Goal: Task Accomplishment & Management: Complete application form

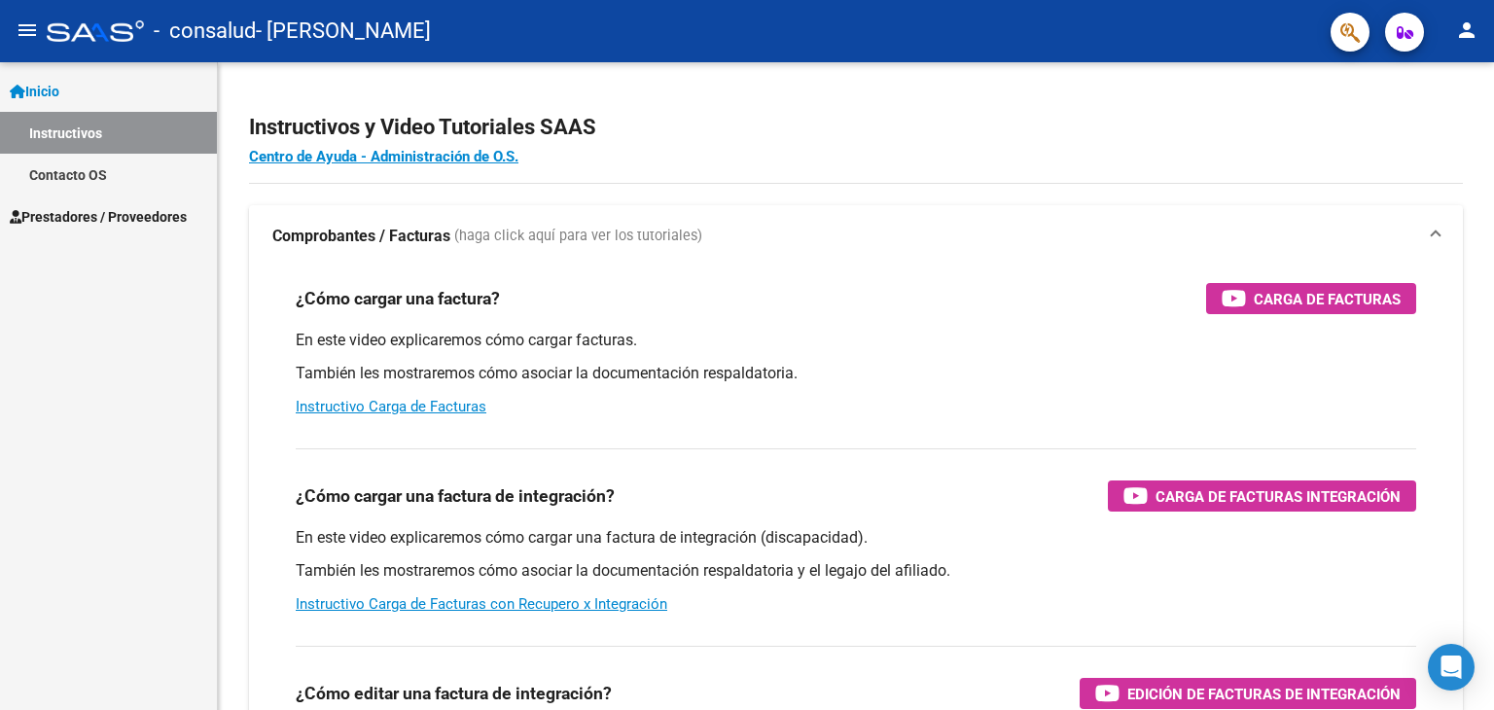
click at [59, 83] on span "Inicio" at bounding box center [35, 91] width 50 height 21
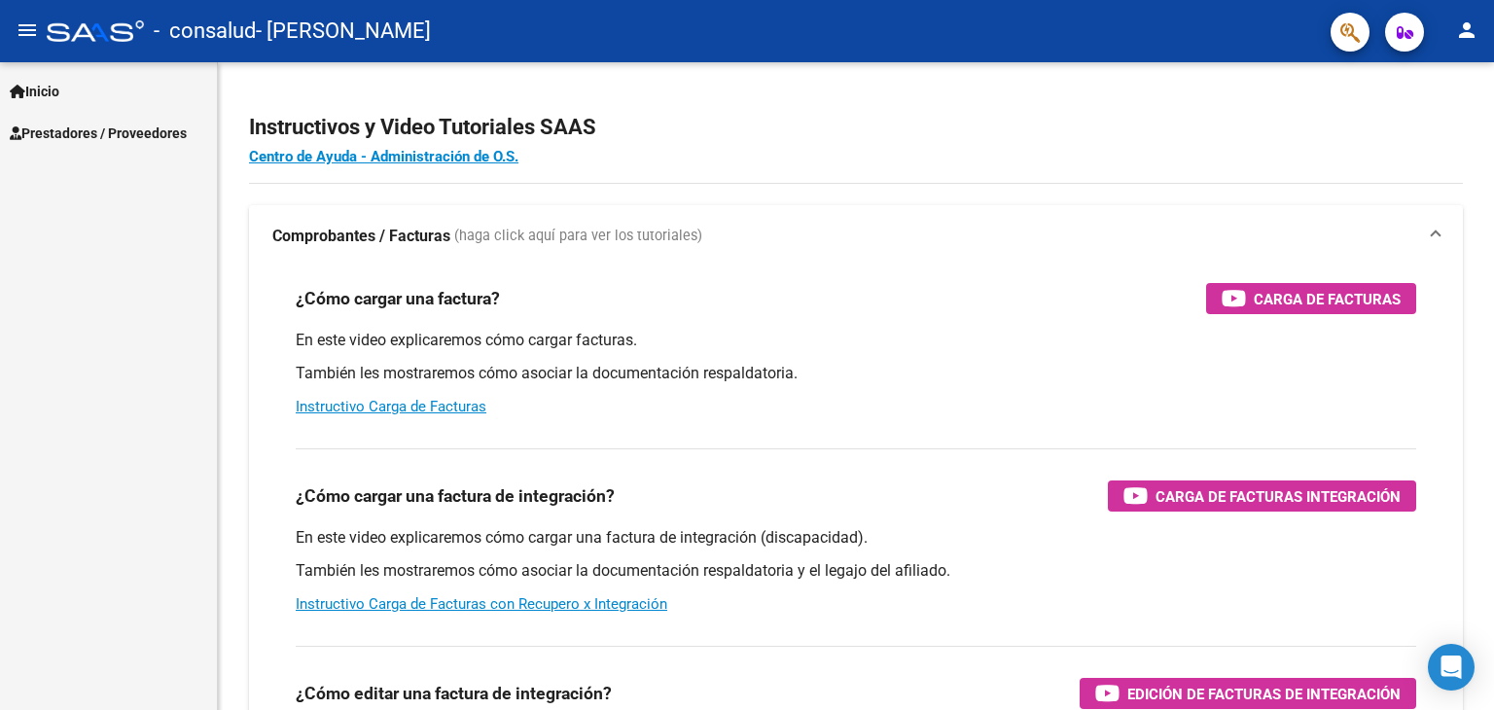
click at [62, 125] on span "Prestadores / Proveedores" at bounding box center [98, 133] width 177 height 21
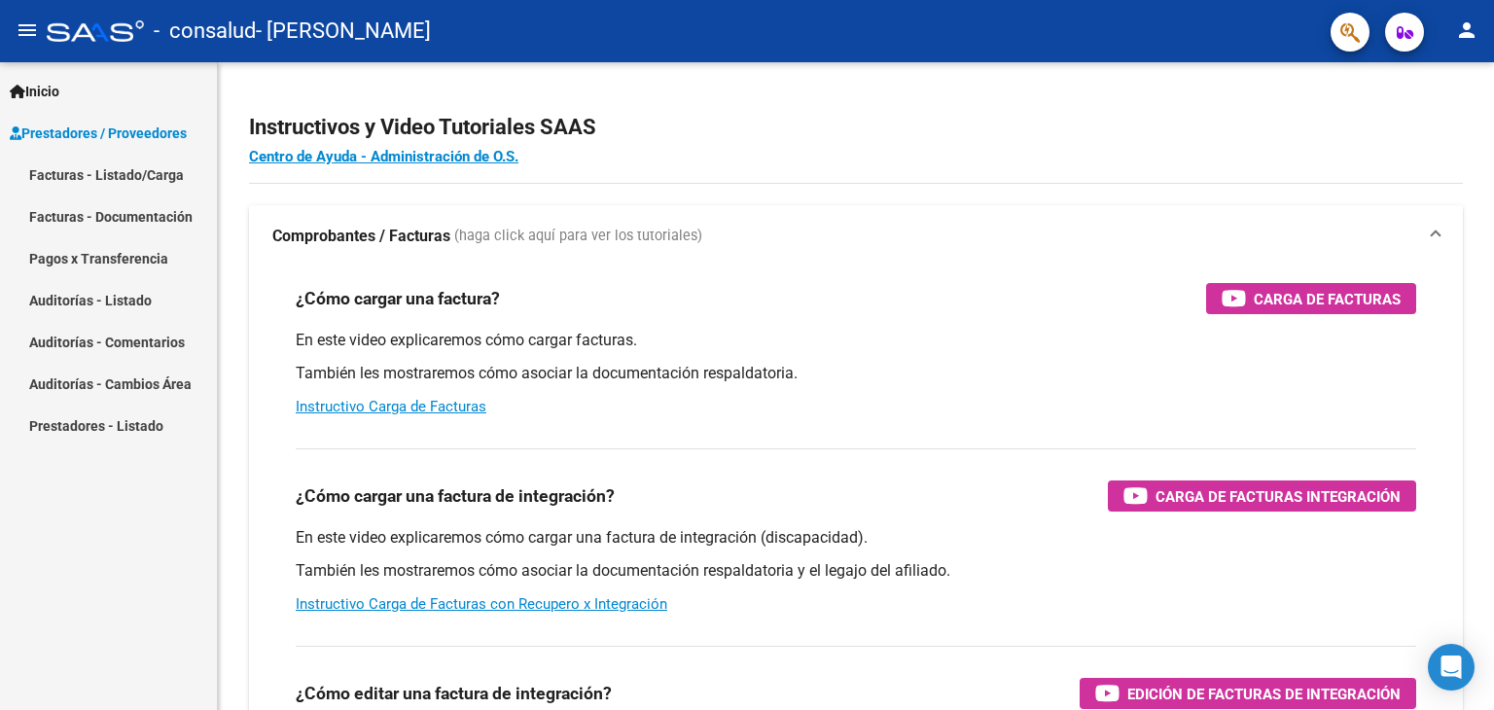
click at [81, 171] on link "Facturas - Listado/Carga" at bounding box center [108, 175] width 217 height 42
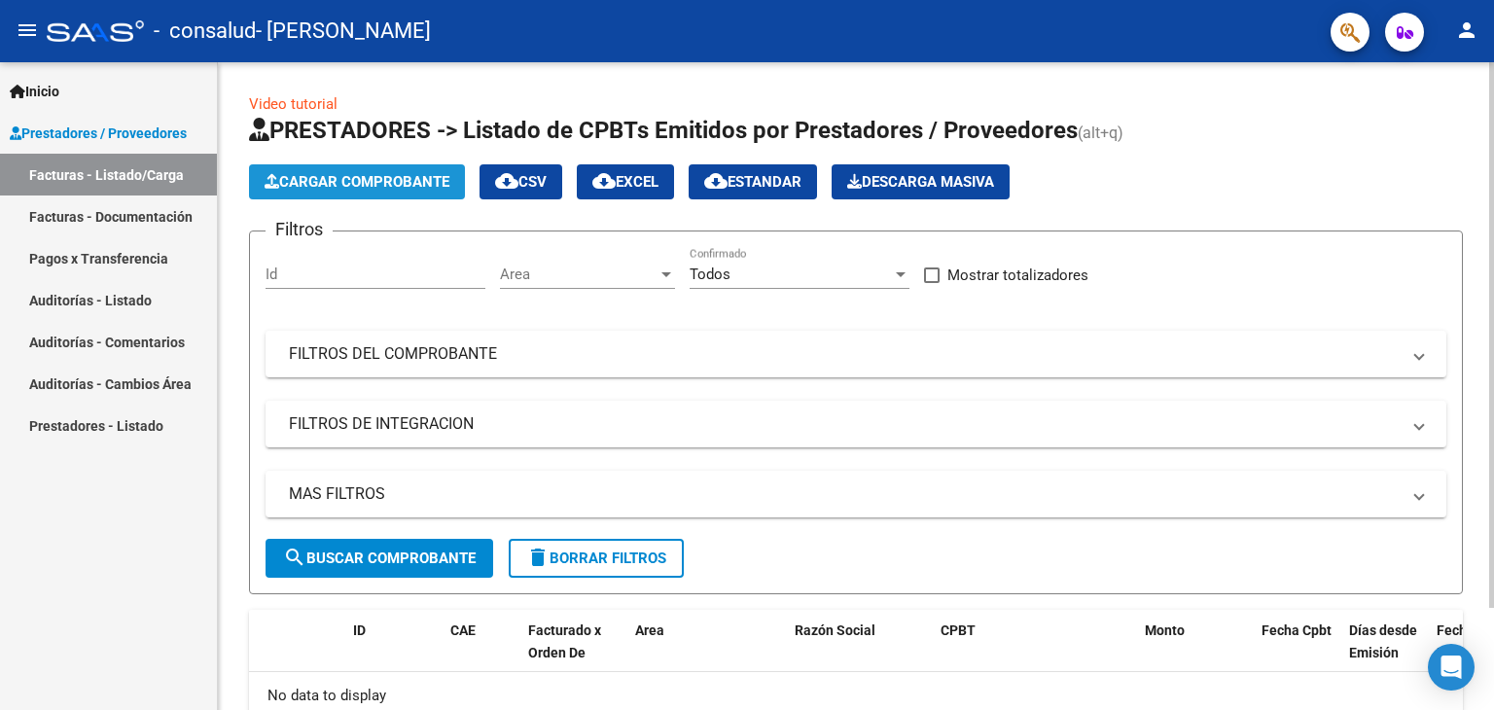
click at [324, 171] on button "Cargar Comprobante" at bounding box center [357, 181] width 216 height 35
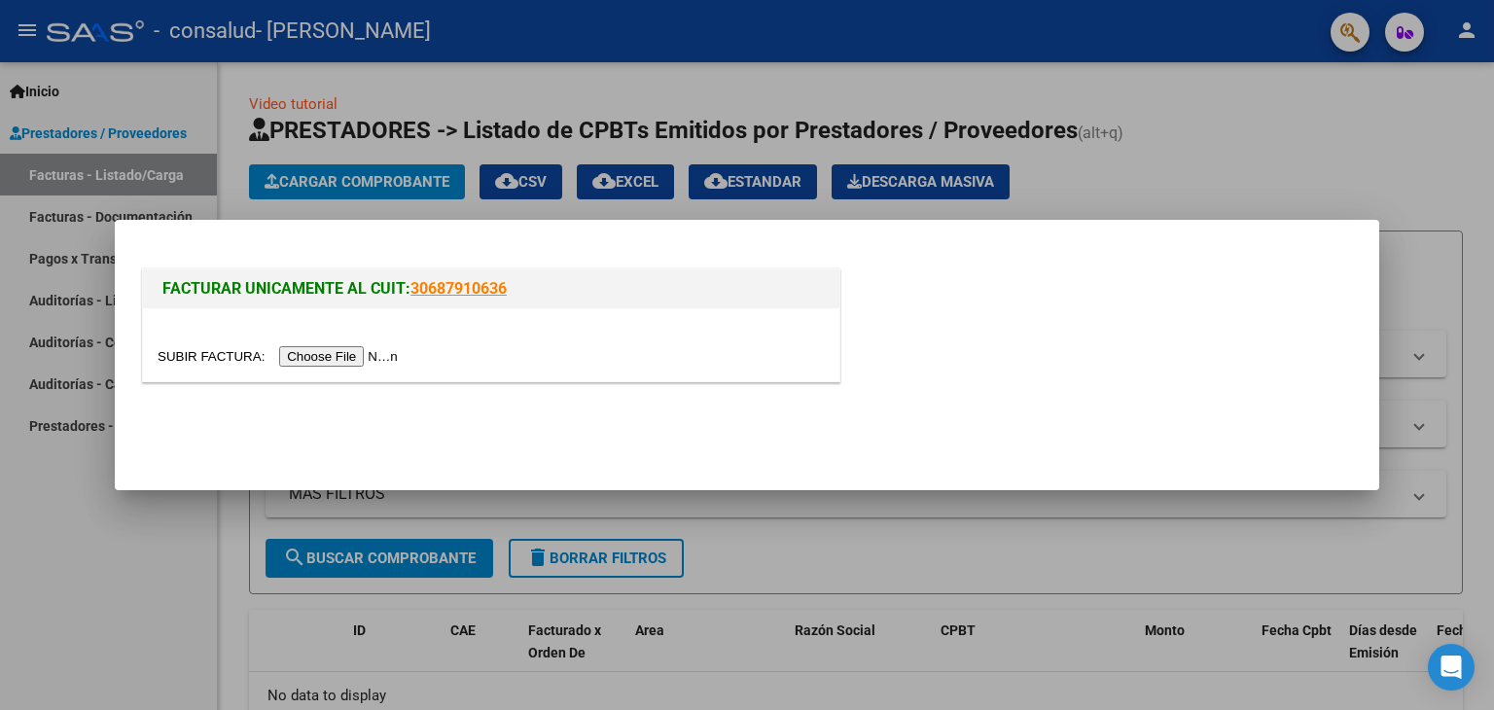
click at [342, 356] on input "file" at bounding box center [281, 356] width 246 height 20
click at [364, 351] on input "file" at bounding box center [281, 356] width 246 height 20
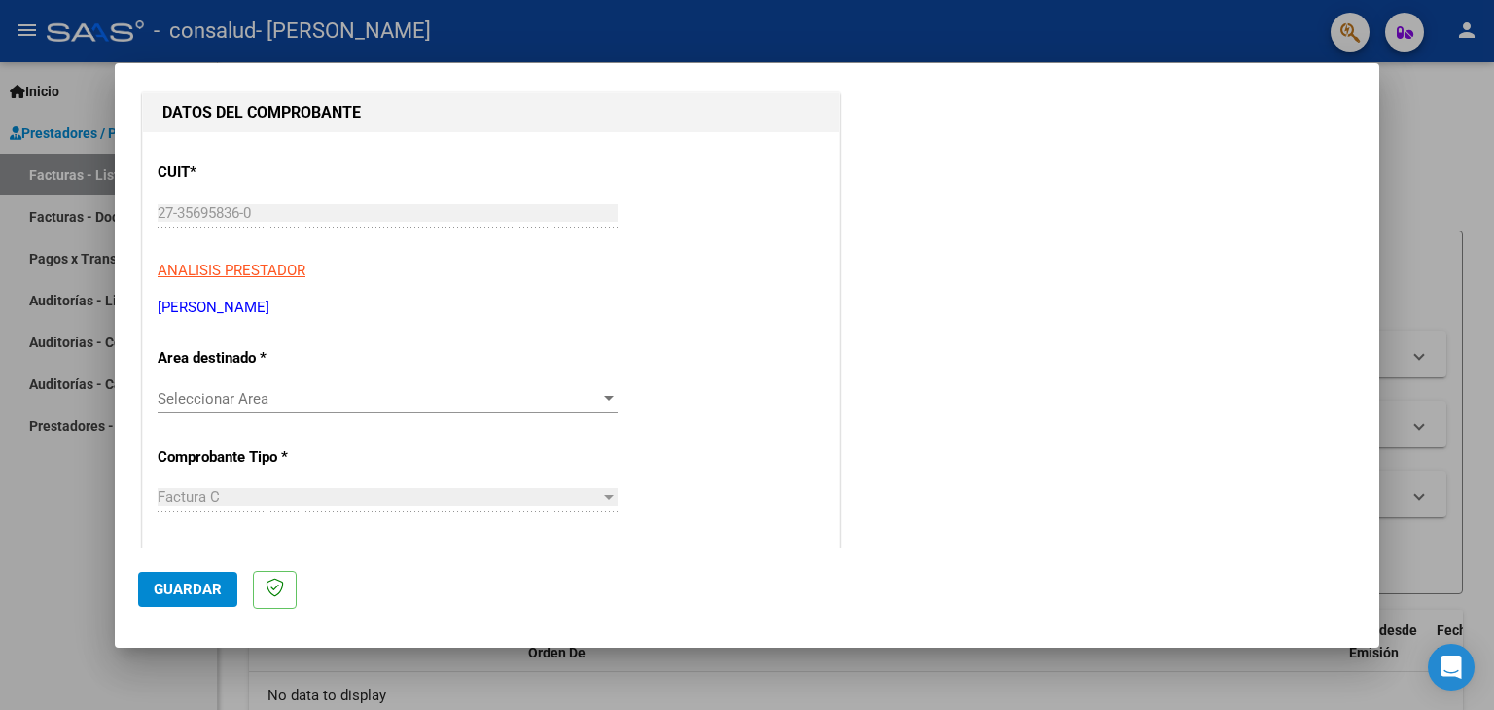
scroll to position [292, 0]
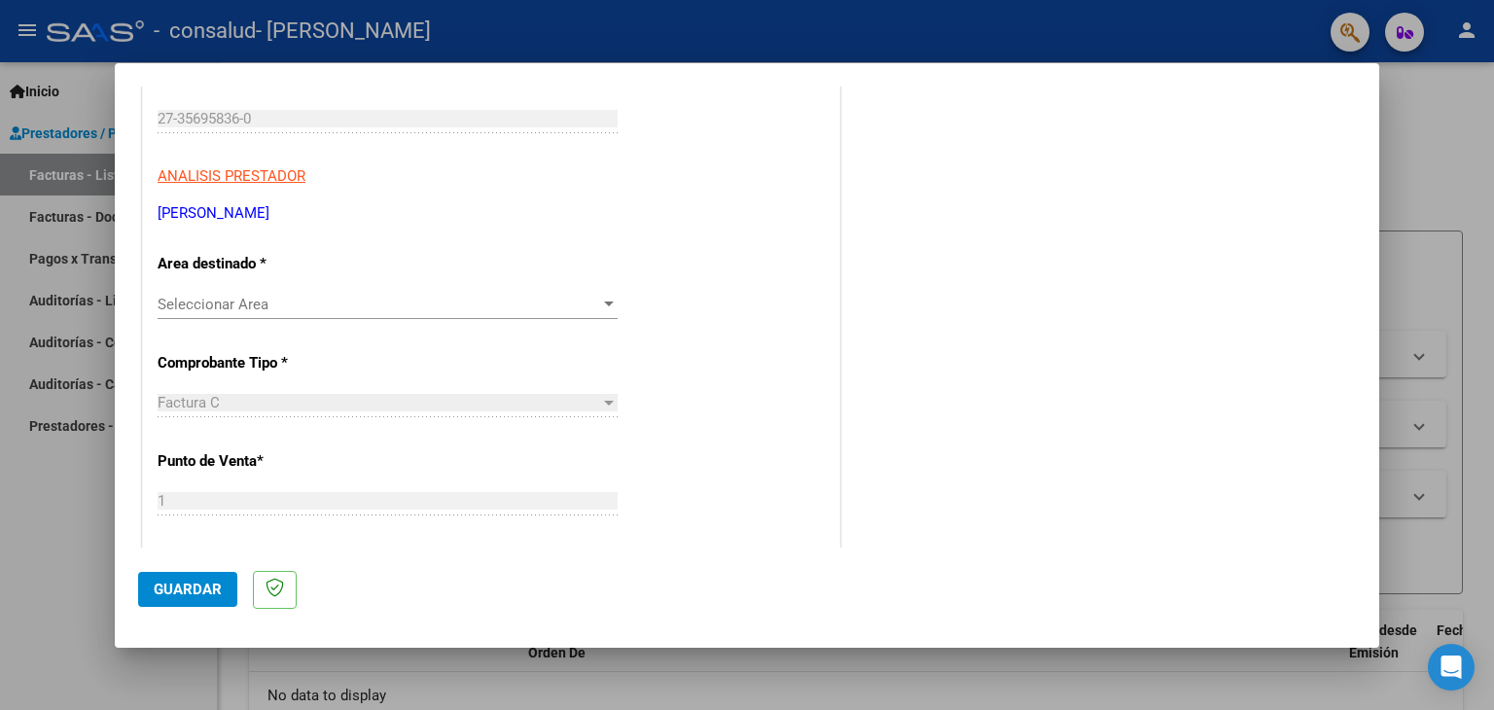
click at [217, 303] on span "Seleccionar Area" at bounding box center [379, 305] width 442 height 18
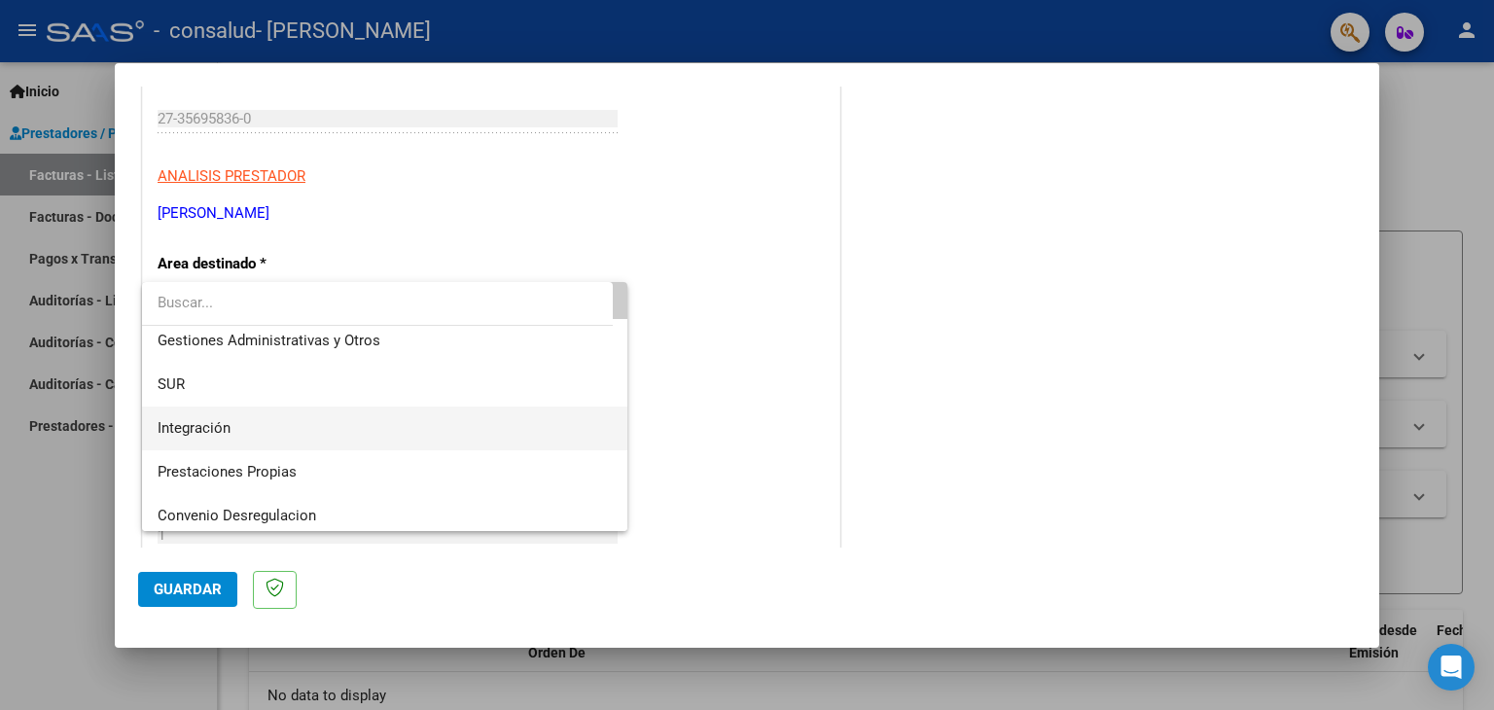
scroll to position [144, 0]
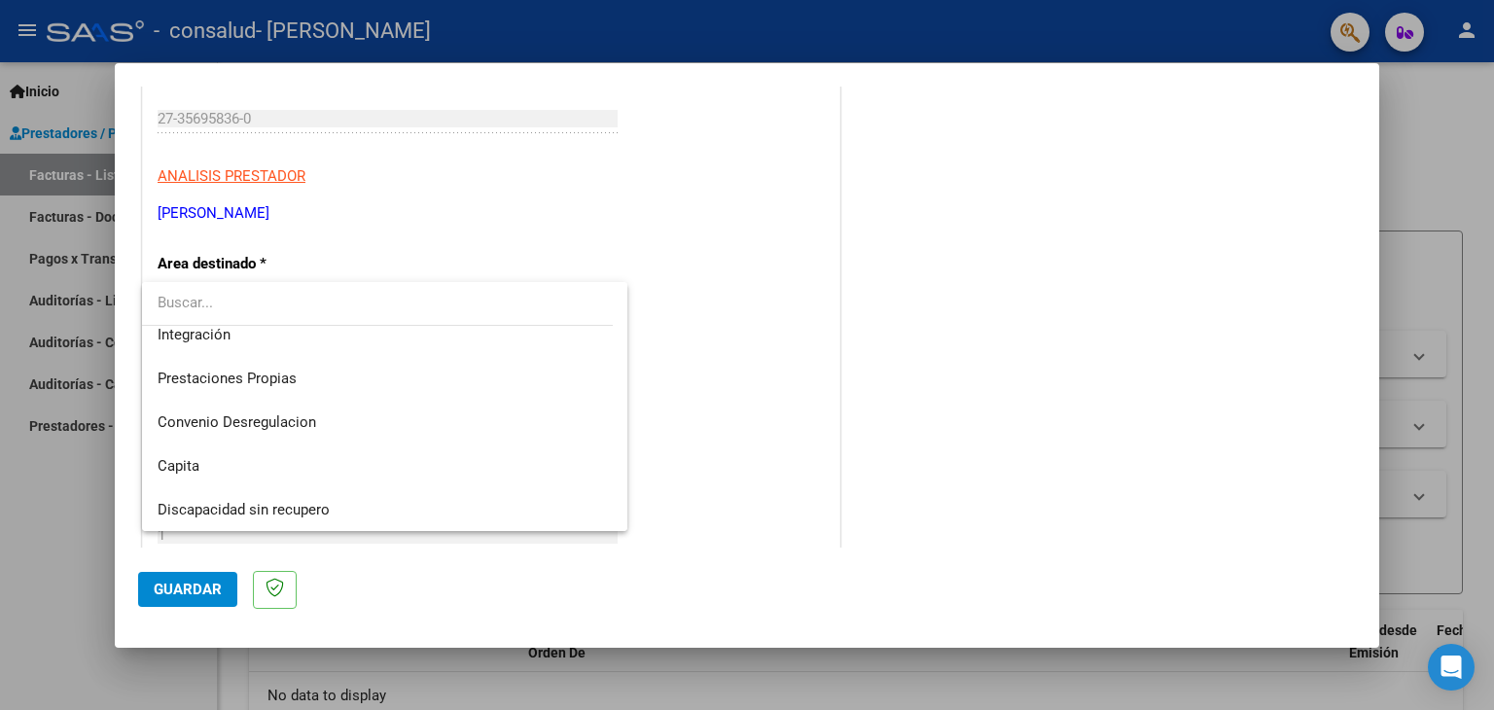
click at [1333, 235] on div at bounding box center [747, 355] width 1494 height 710
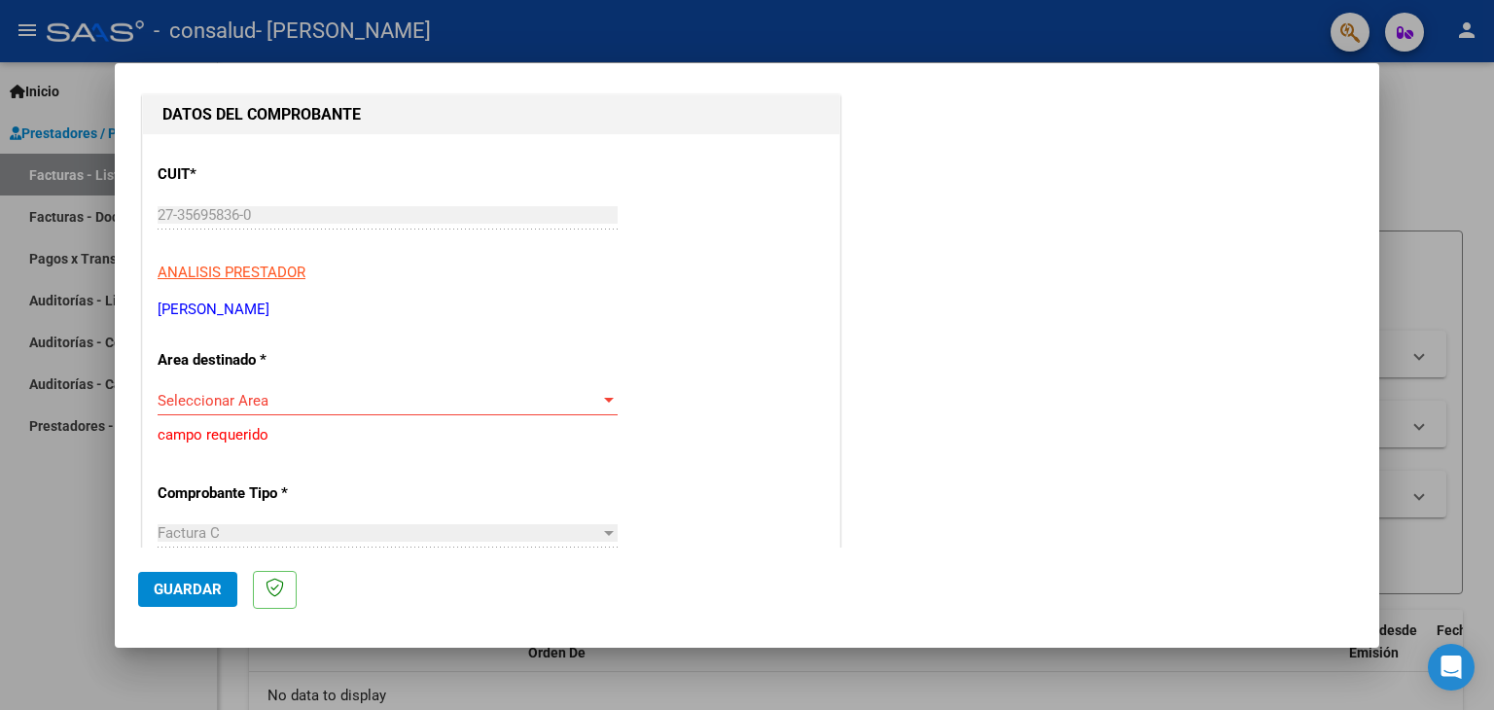
scroll to position [0, 0]
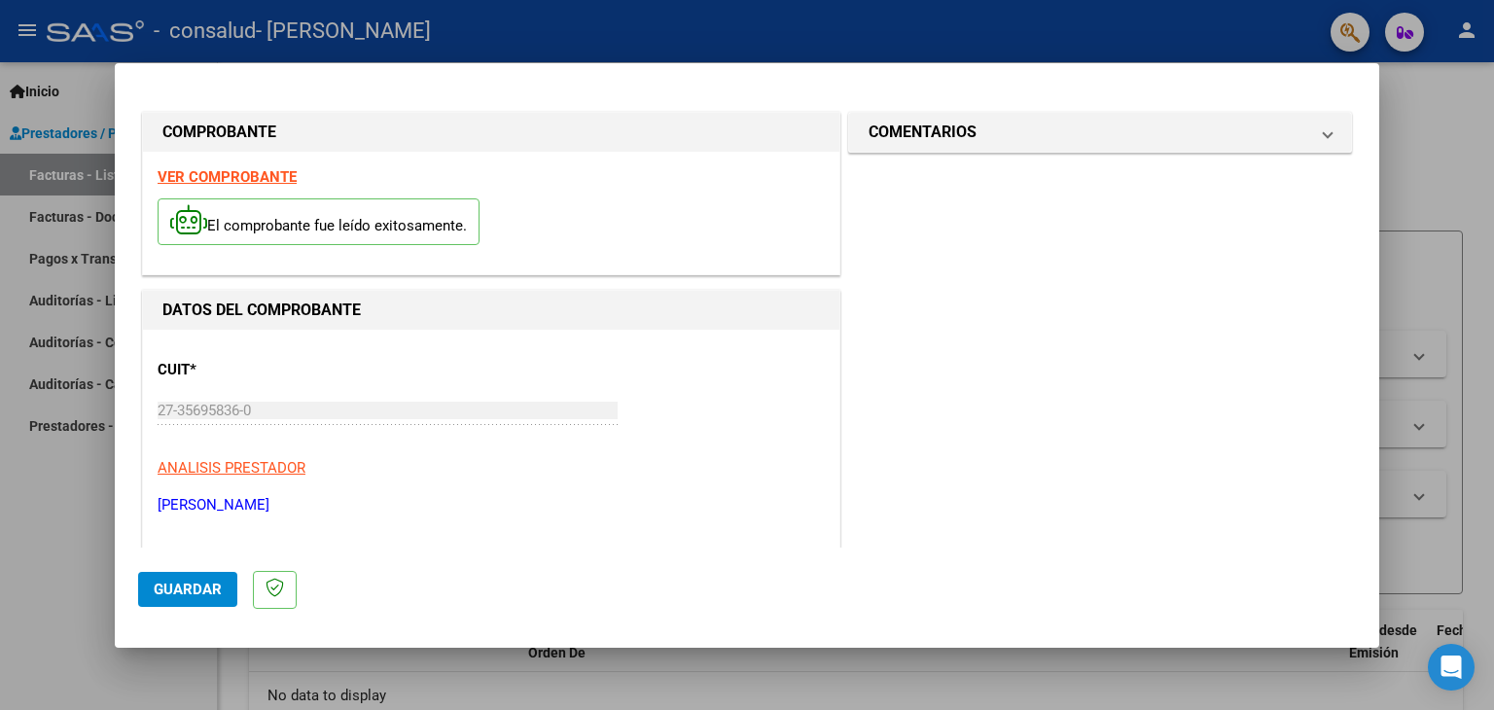
click at [1448, 131] on div at bounding box center [747, 355] width 1494 height 710
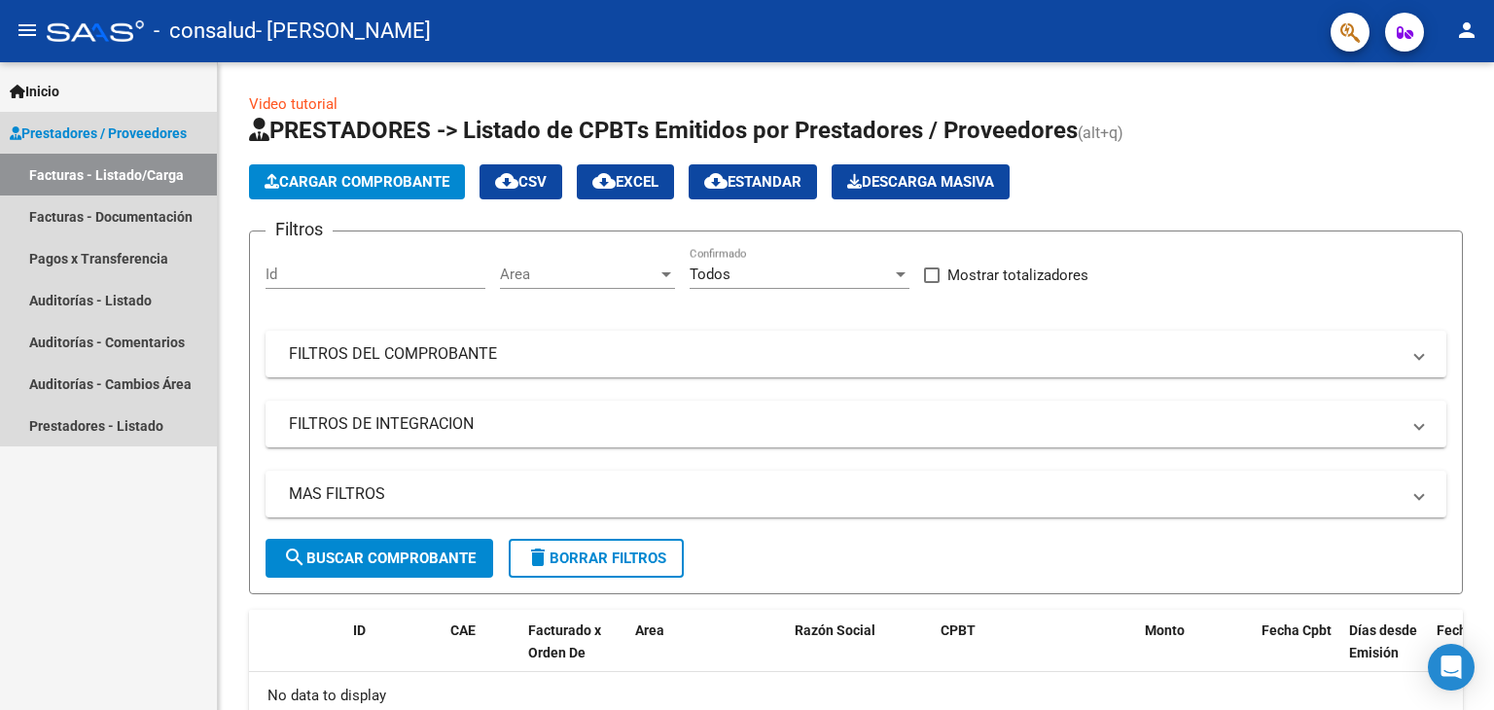
click at [97, 136] on span "Prestadores / Proveedores" at bounding box center [98, 133] width 177 height 21
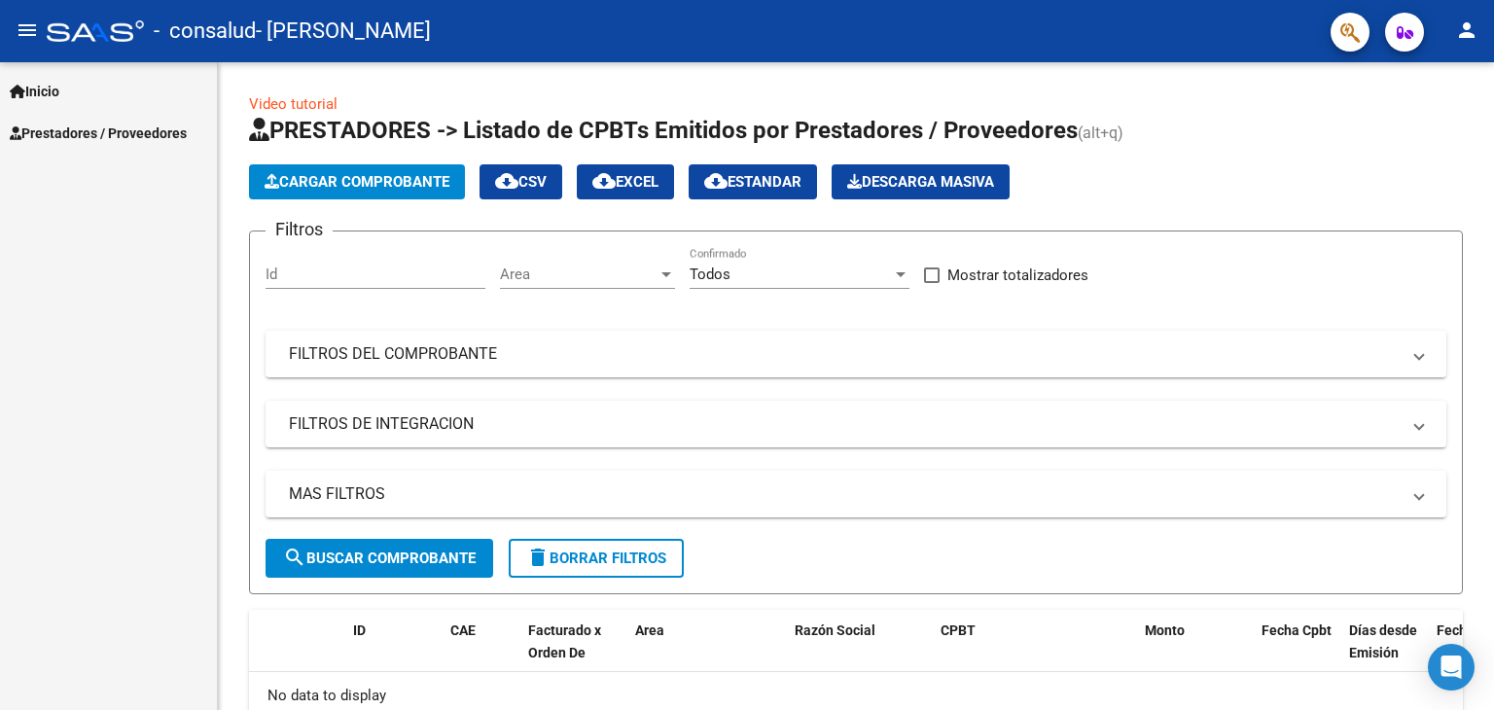
click at [105, 134] on span "Prestadores / Proveedores" at bounding box center [98, 133] width 177 height 21
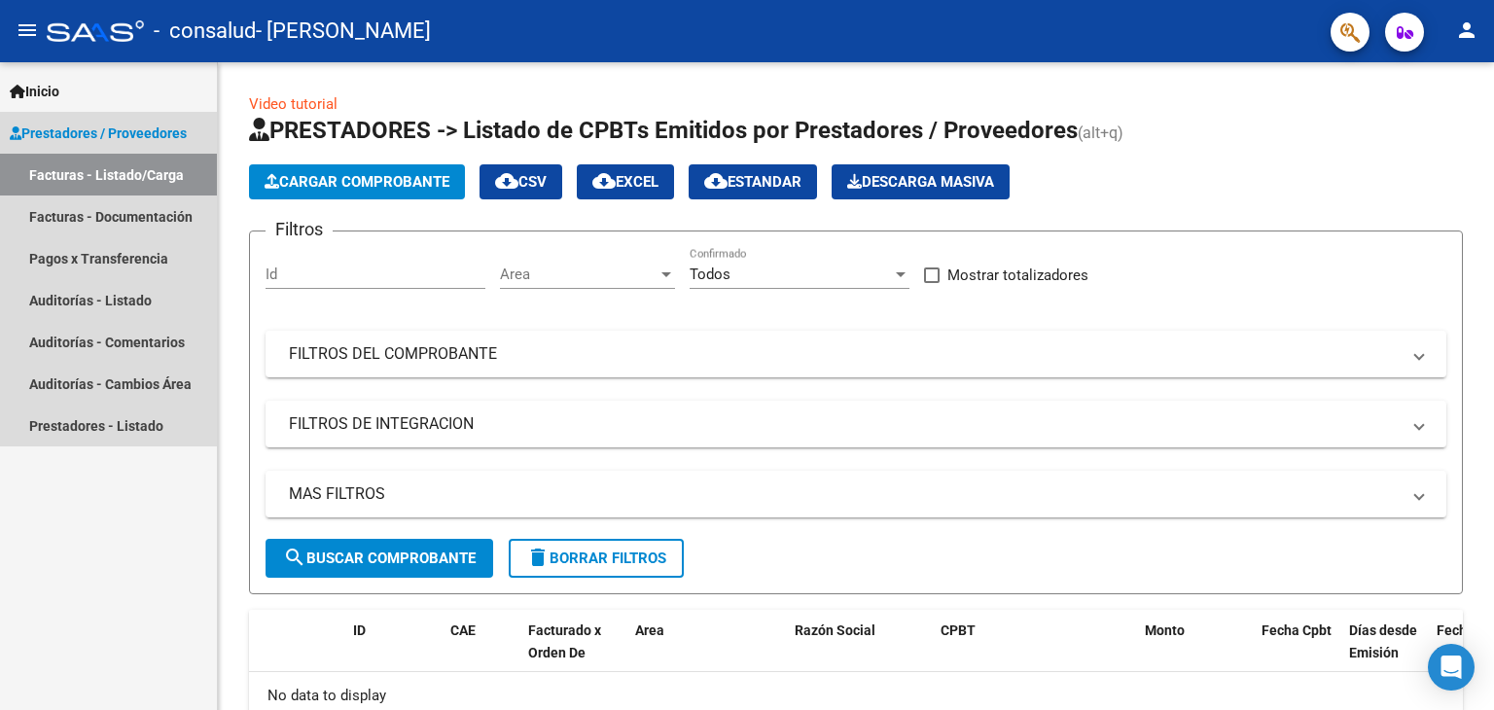
click at [91, 176] on link "Facturas - Listado/Carga" at bounding box center [108, 175] width 217 height 42
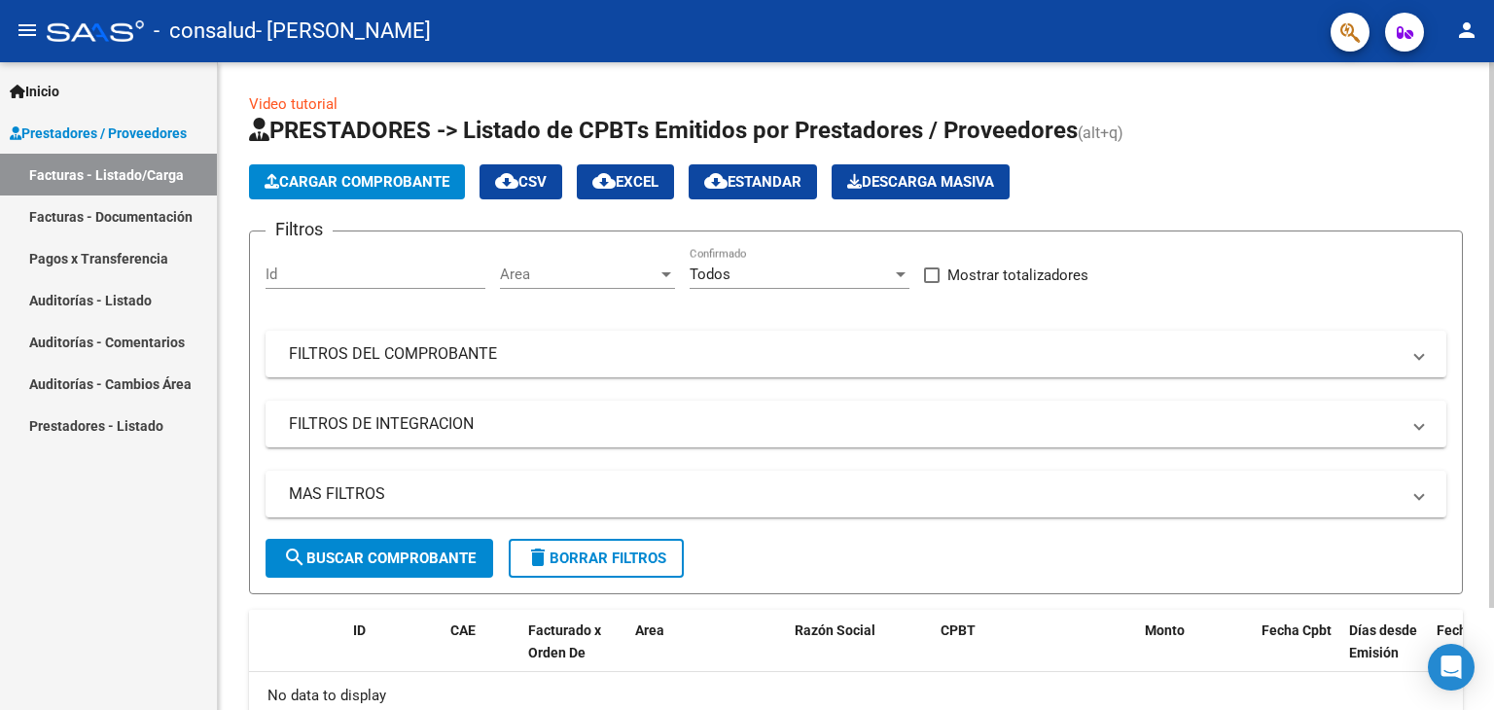
click at [354, 178] on span "Cargar Comprobante" at bounding box center [356, 182] width 185 height 18
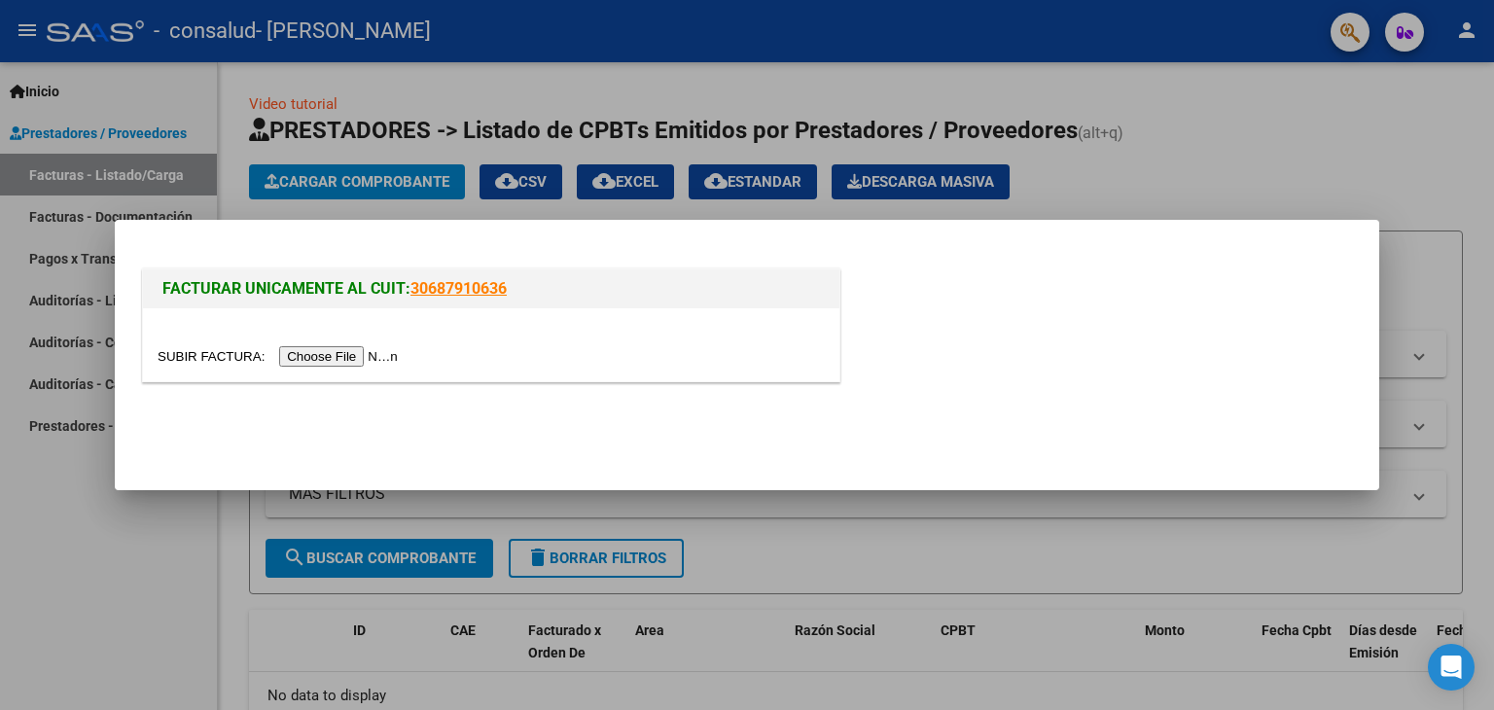
click at [366, 357] on input "file" at bounding box center [281, 356] width 246 height 20
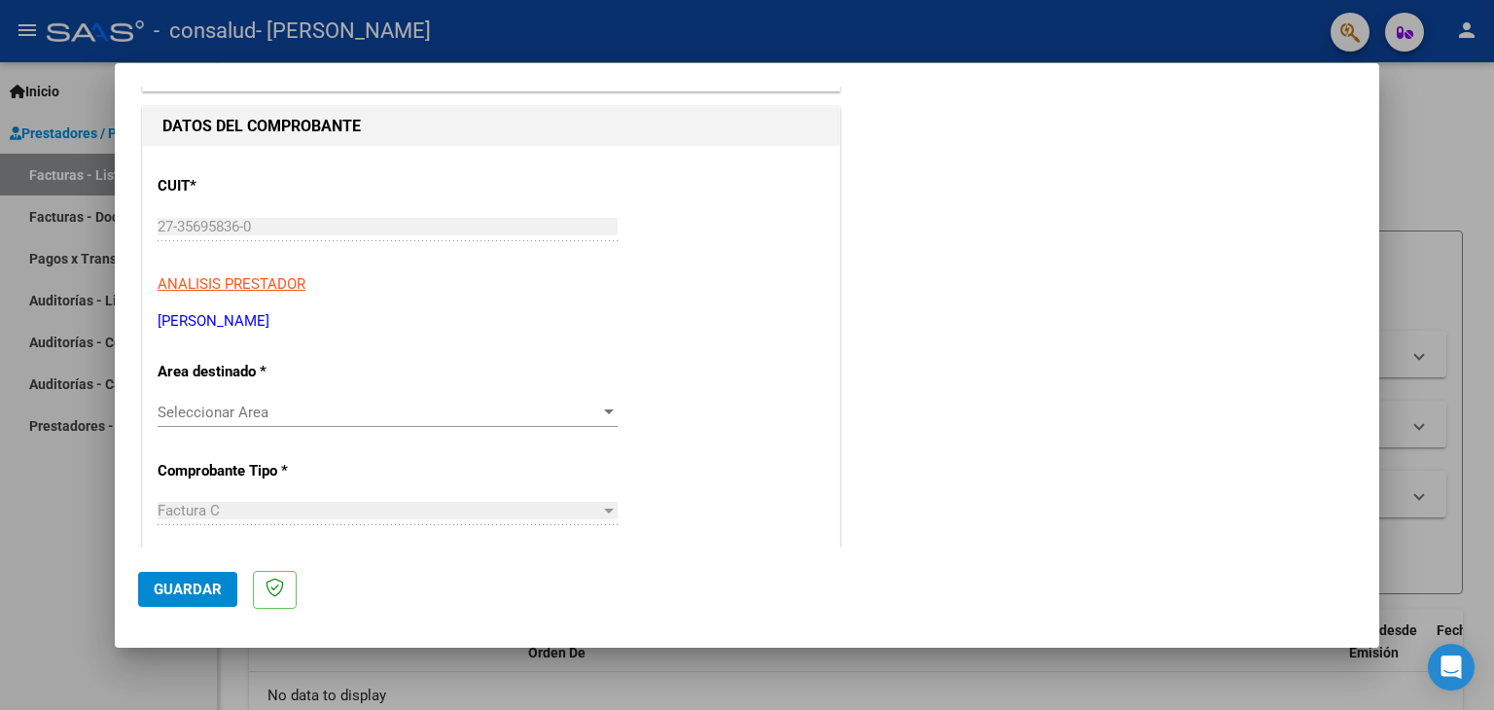
scroll to position [194, 0]
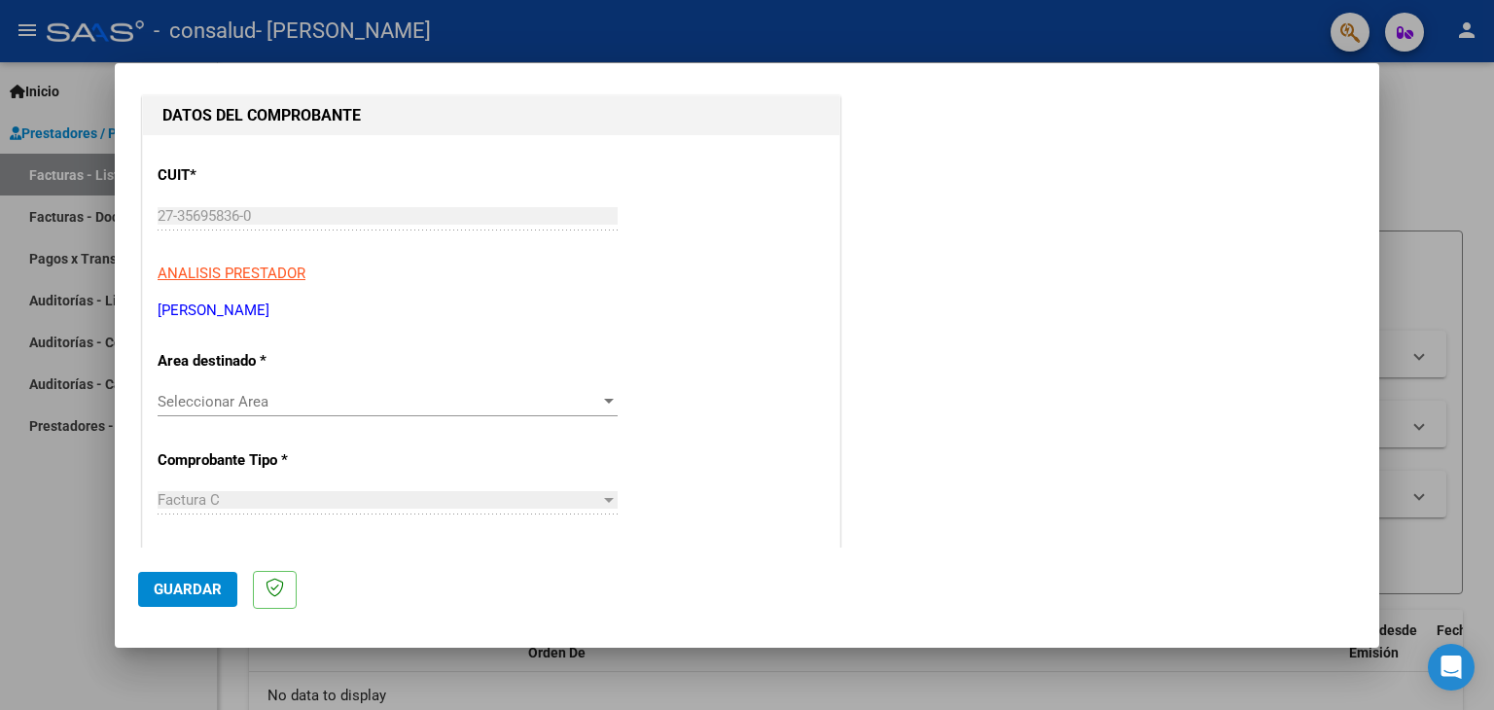
click at [183, 402] on span "Seleccionar Area" at bounding box center [379, 402] width 442 height 18
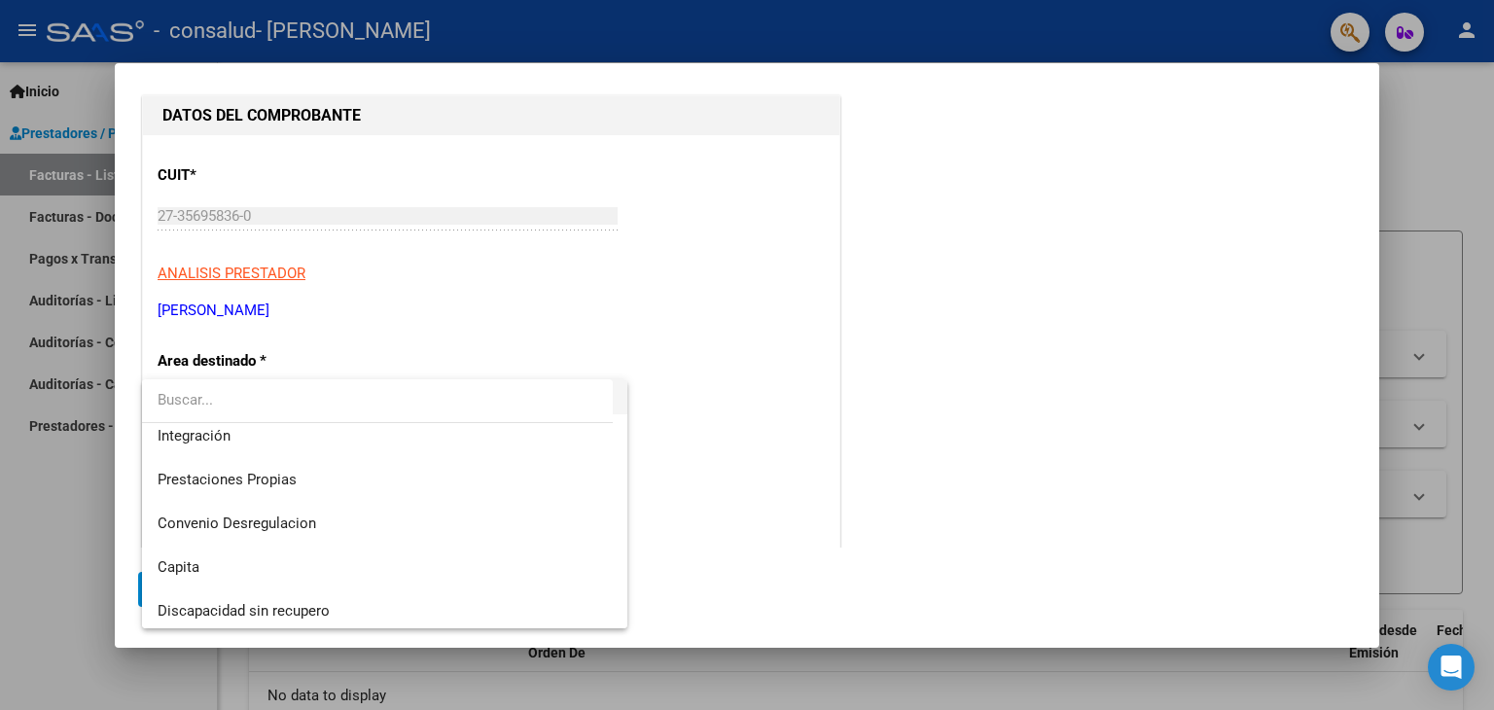
scroll to position [144, 0]
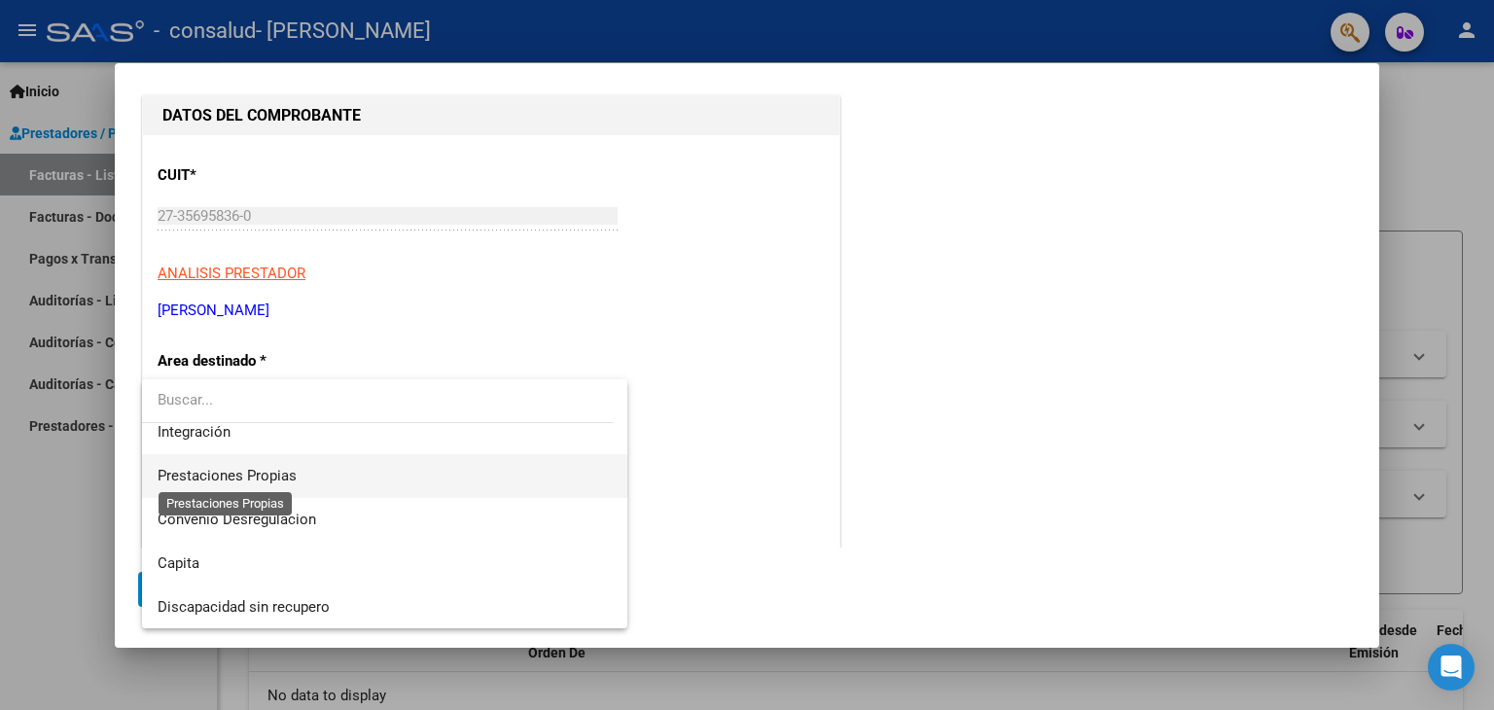
click at [229, 473] on span "Prestaciones Propias" at bounding box center [227, 476] width 139 height 18
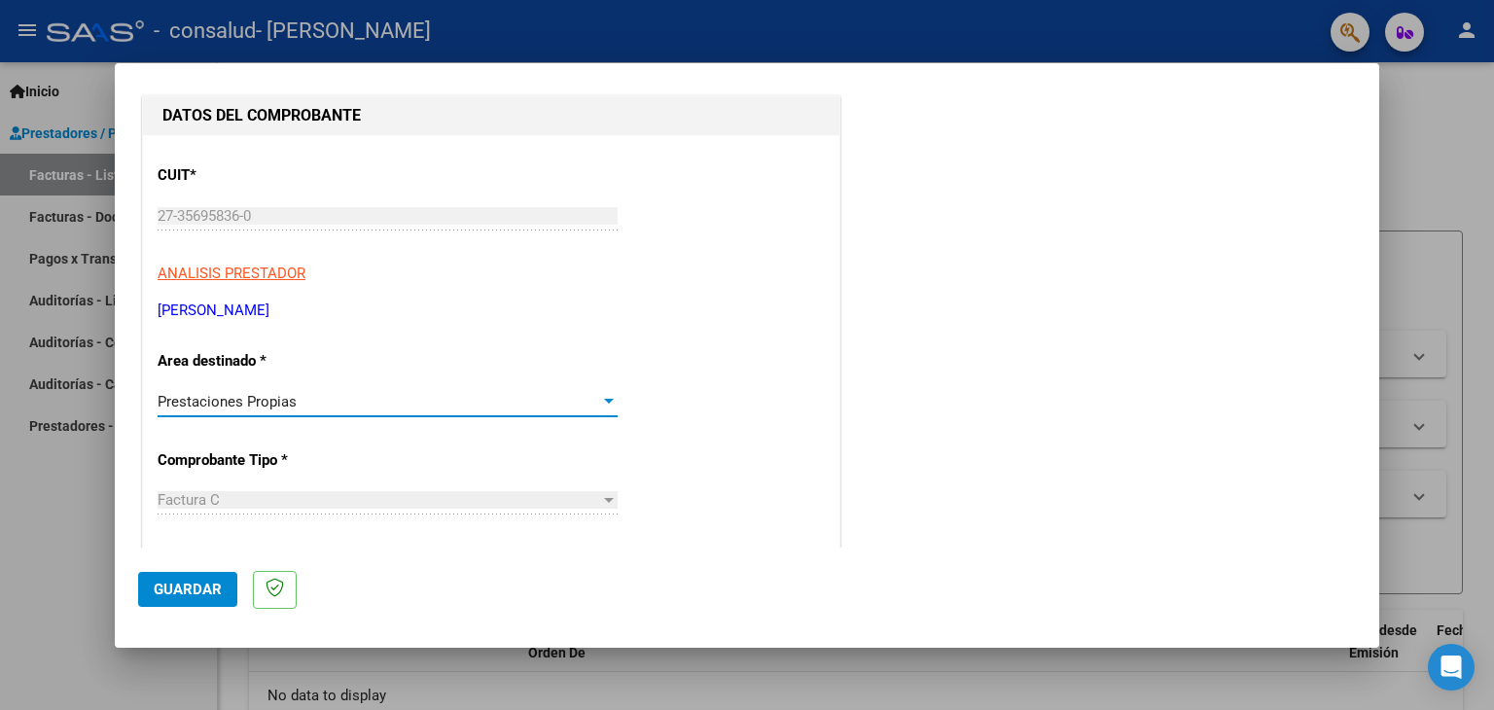
click at [490, 394] on div "Prestaciones Propias" at bounding box center [379, 402] width 442 height 18
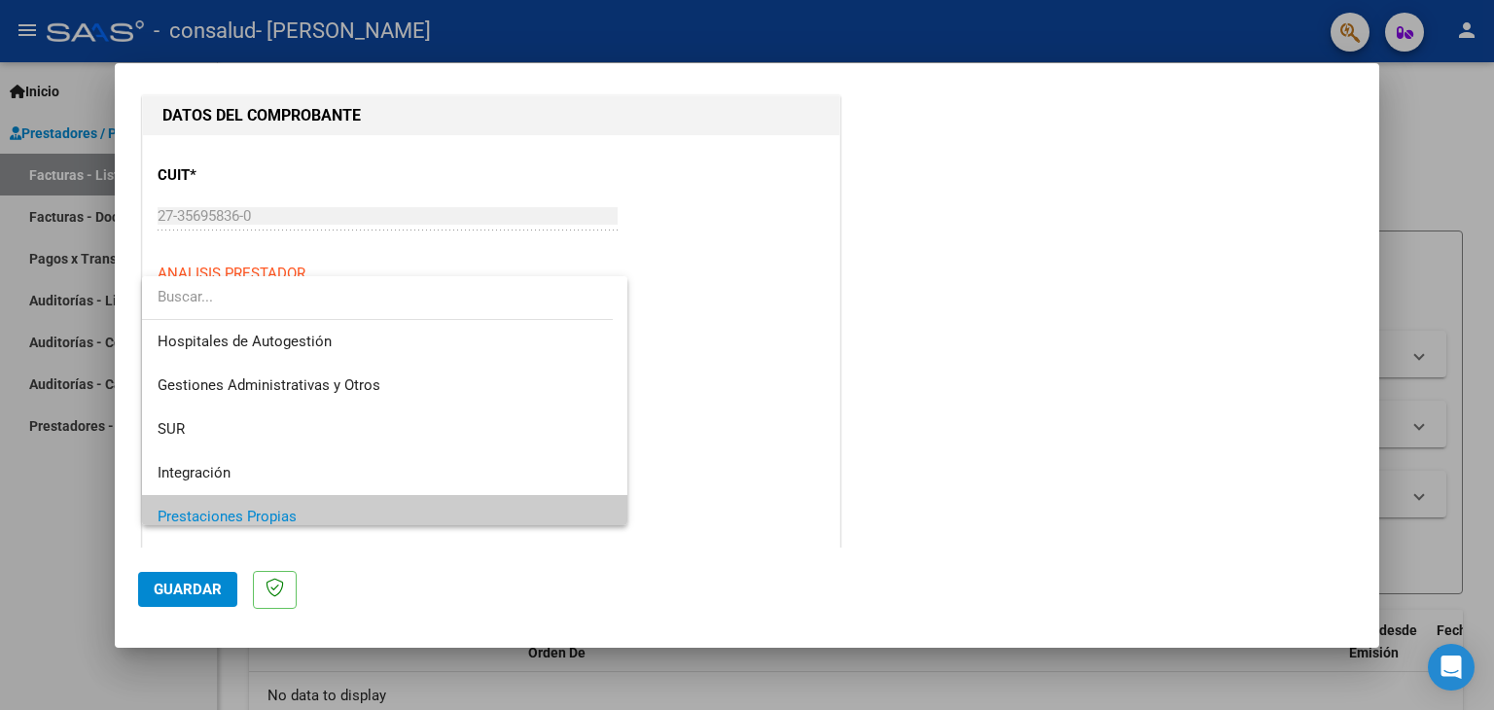
scroll to position [116, 0]
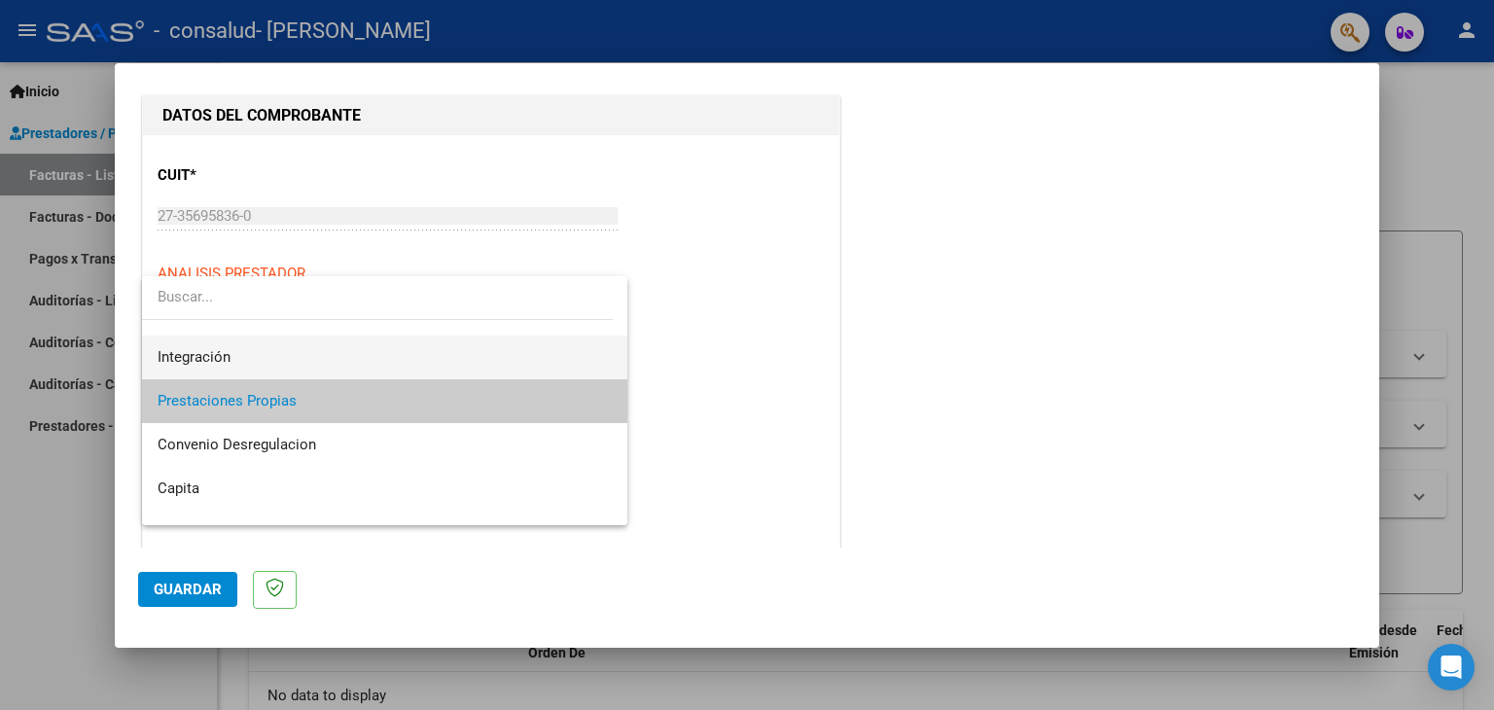
click at [270, 358] on span "Integración" at bounding box center [385, 357] width 455 height 44
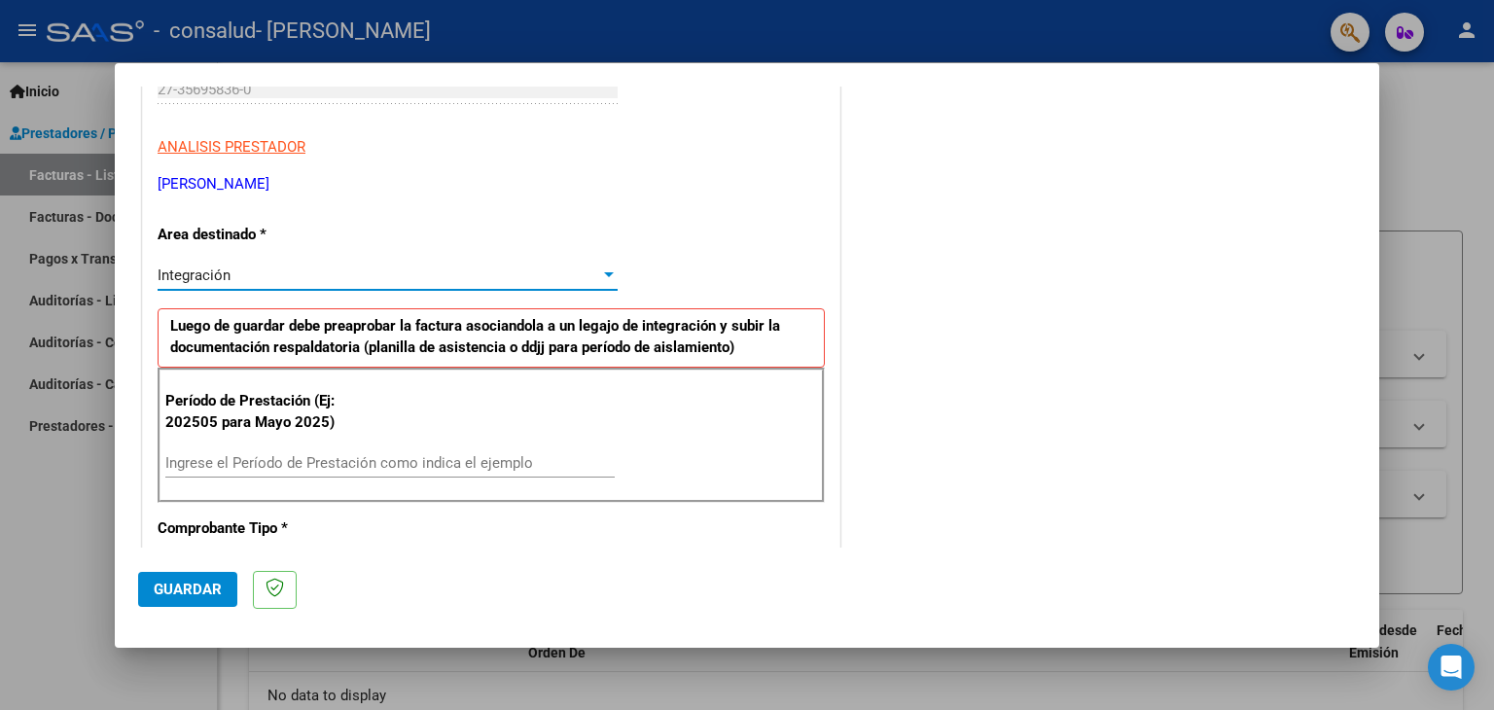
scroll to position [292, 0]
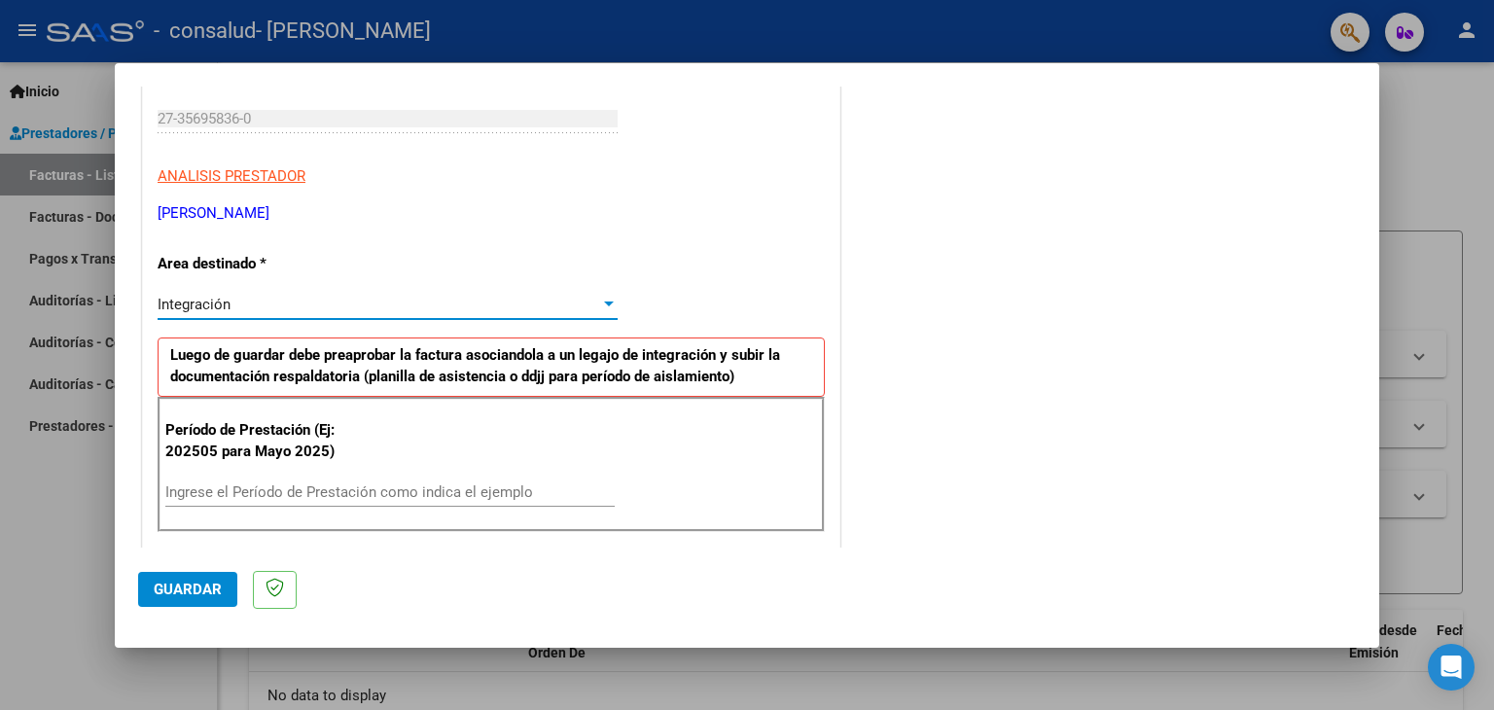
click at [600, 304] on div at bounding box center [609, 305] width 18 height 16
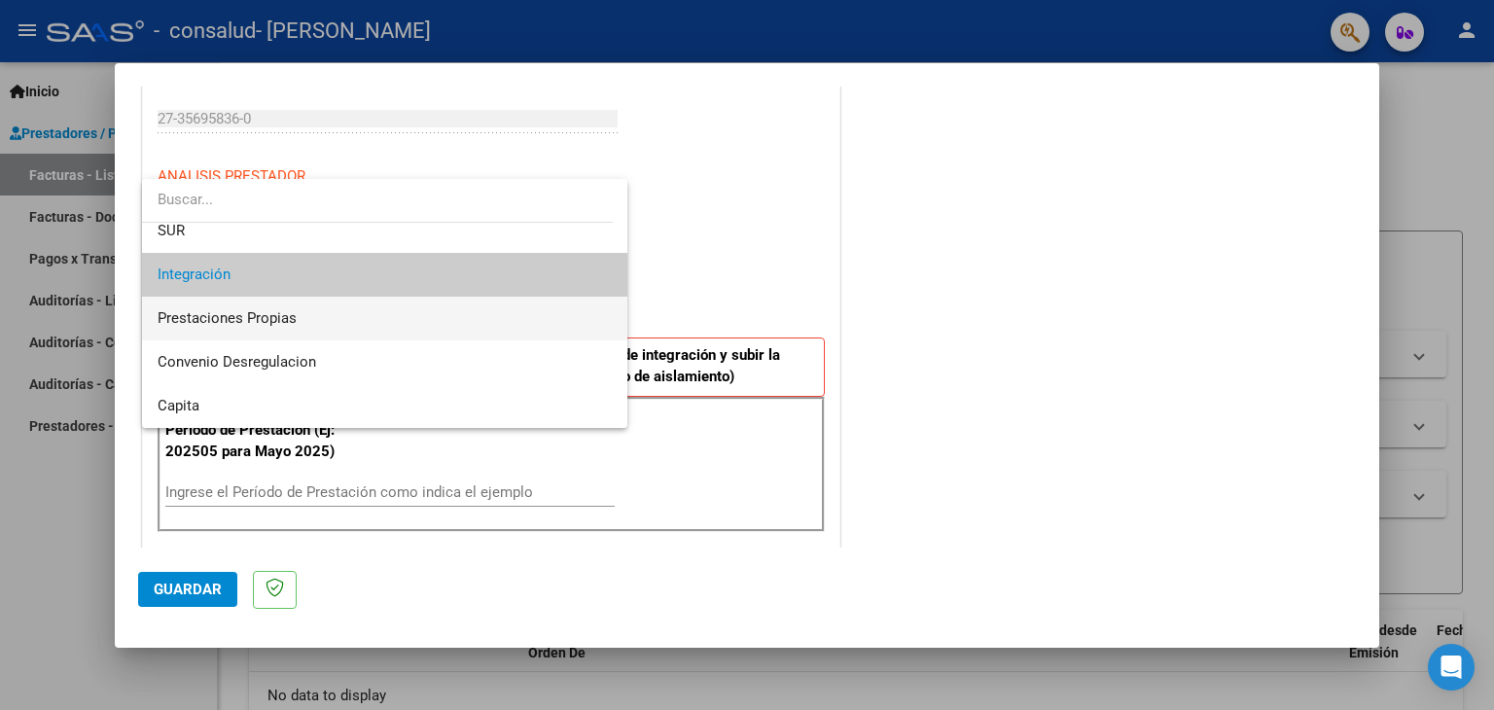
scroll to position [144, 0]
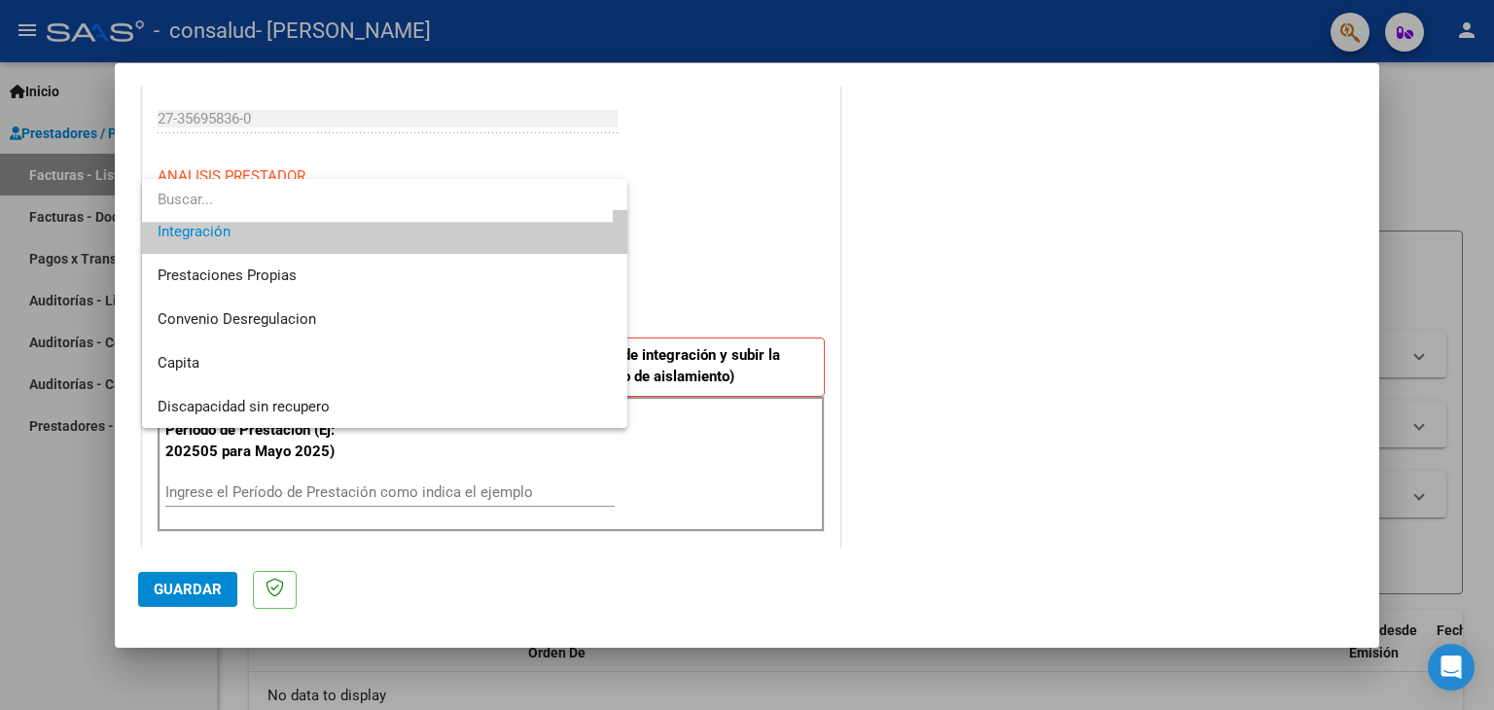
click at [861, 280] on div at bounding box center [747, 355] width 1494 height 710
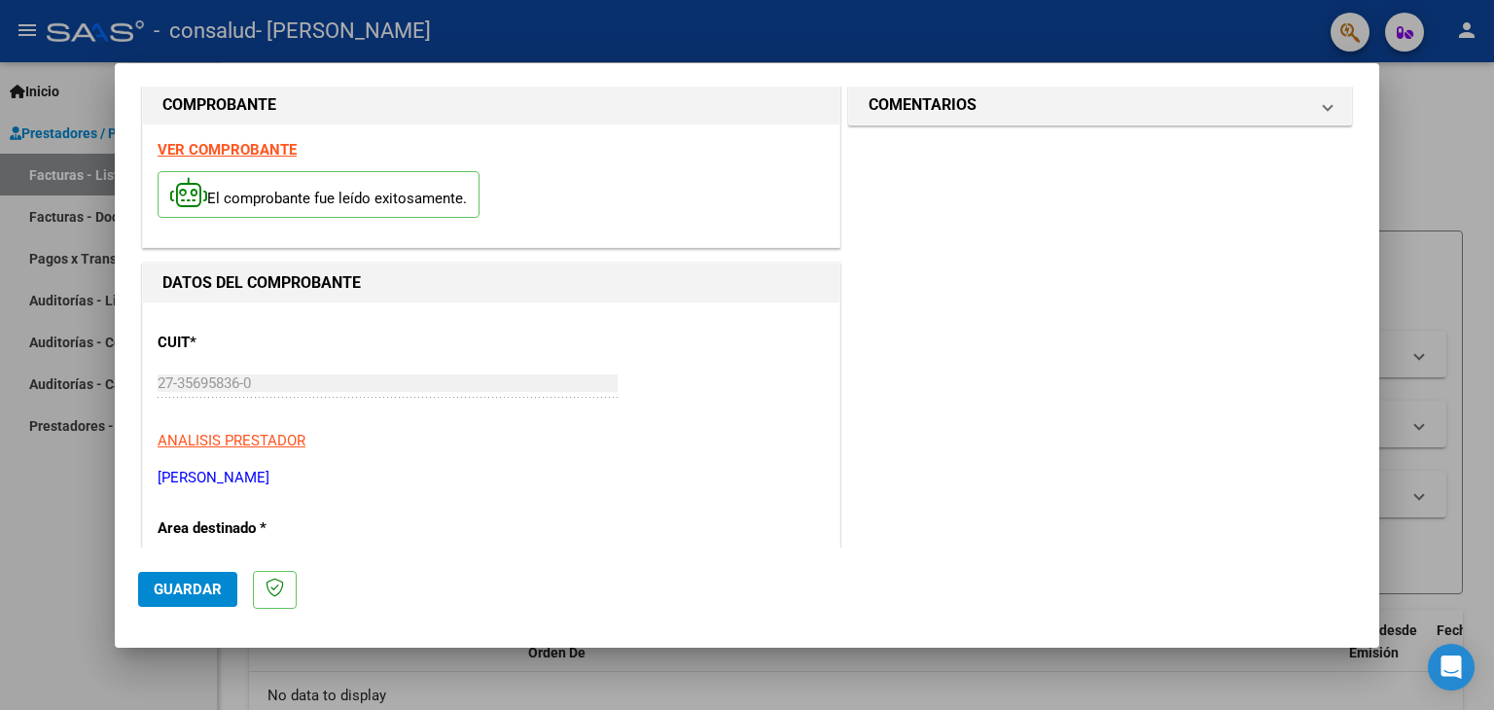
scroll to position [0, 0]
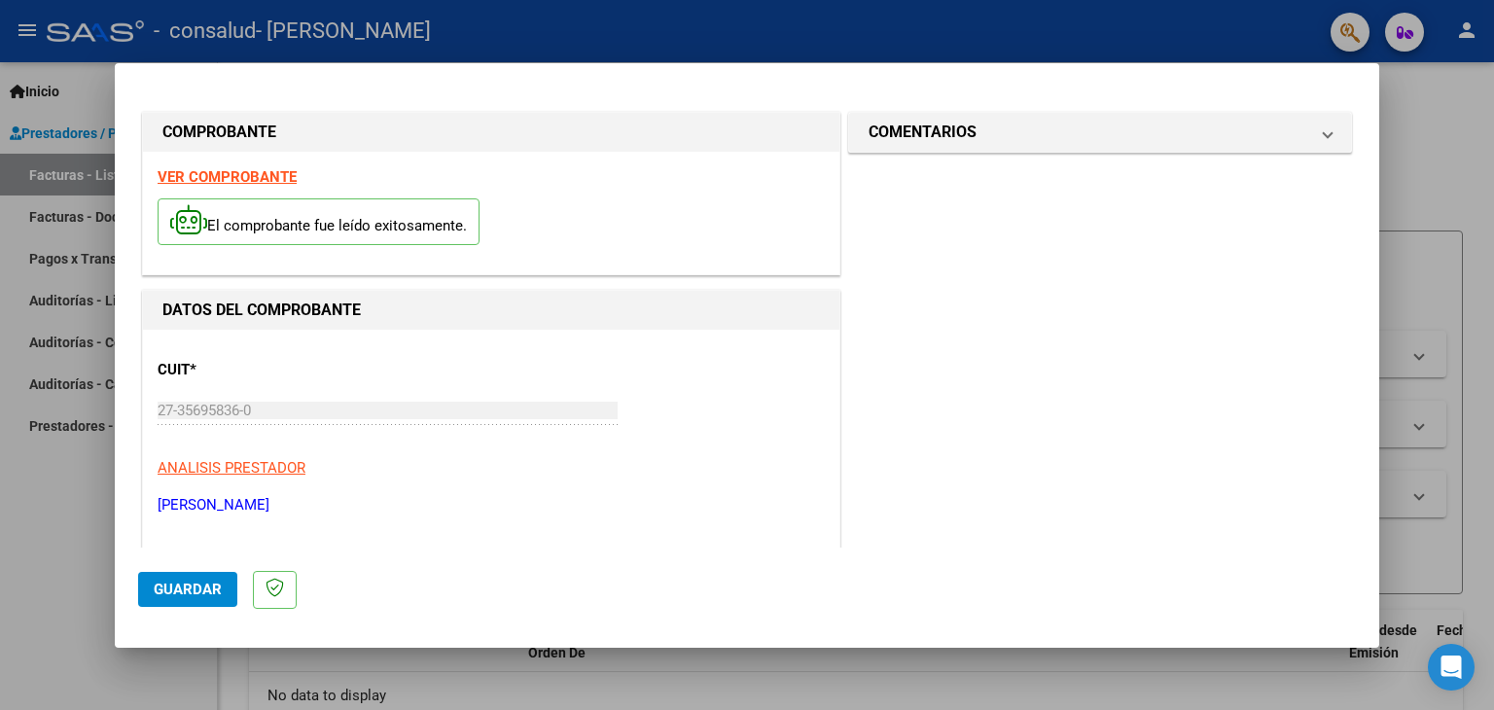
click at [1426, 137] on div at bounding box center [747, 355] width 1494 height 710
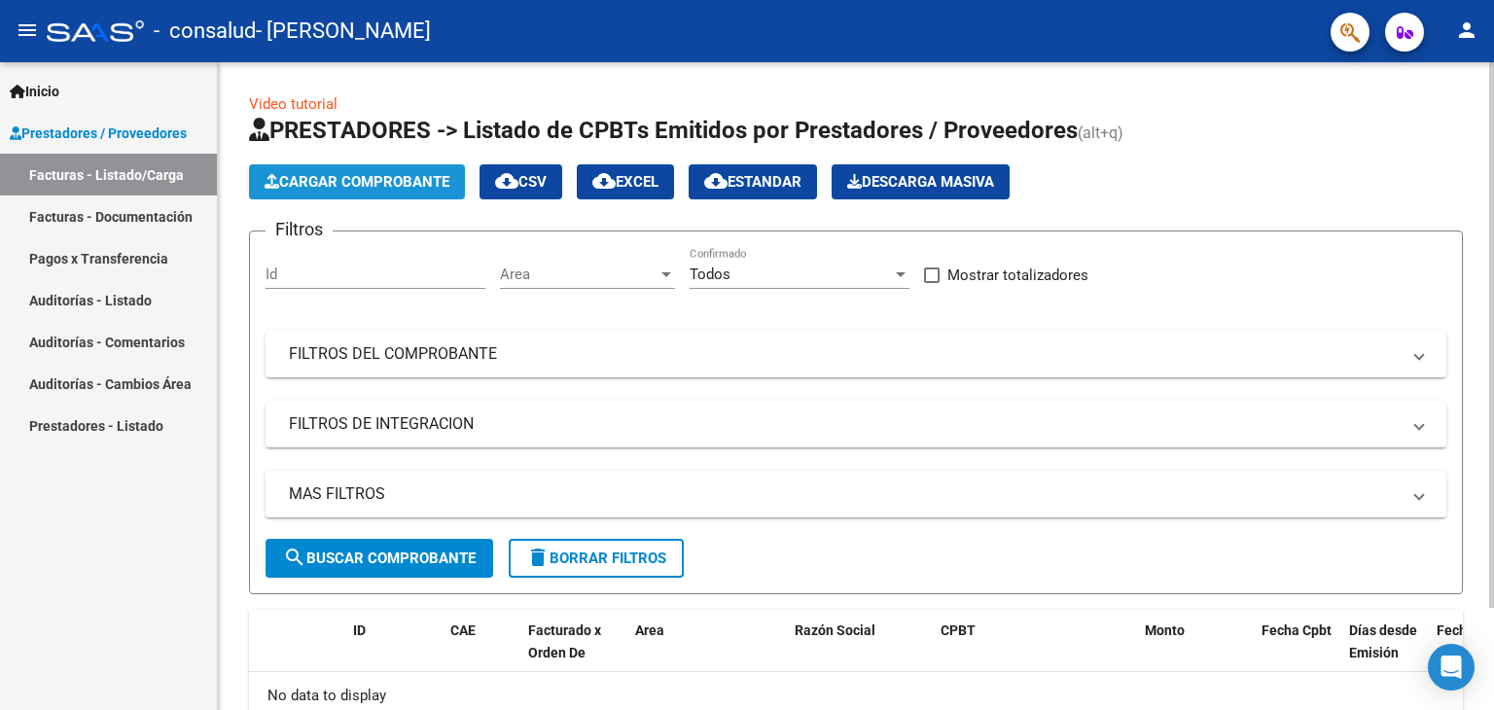
click at [337, 174] on span "Cargar Comprobante" at bounding box center [356, 182] width 185 height 18
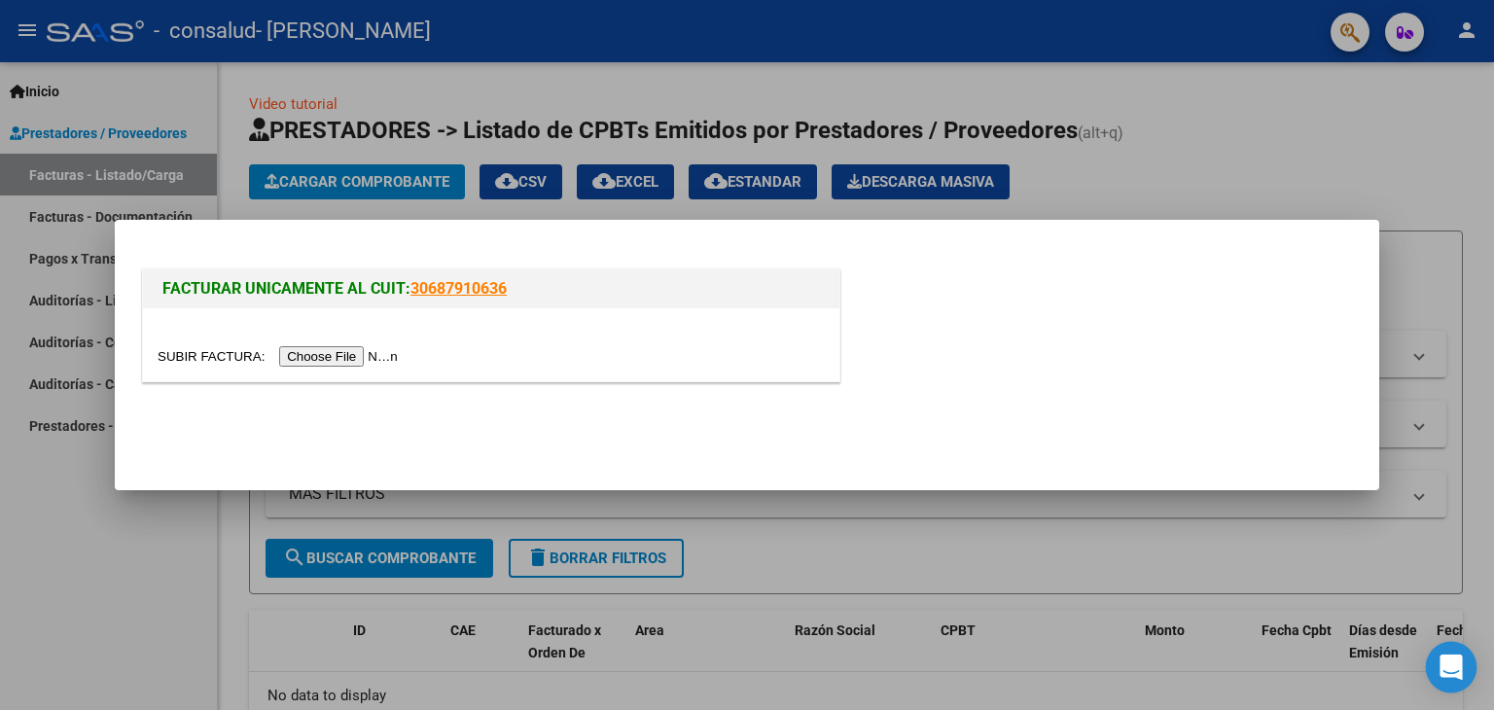
click at [1450, 651] on div "Open Intercom Messenger" at bounding box center [1451, 668] width 52 height 52
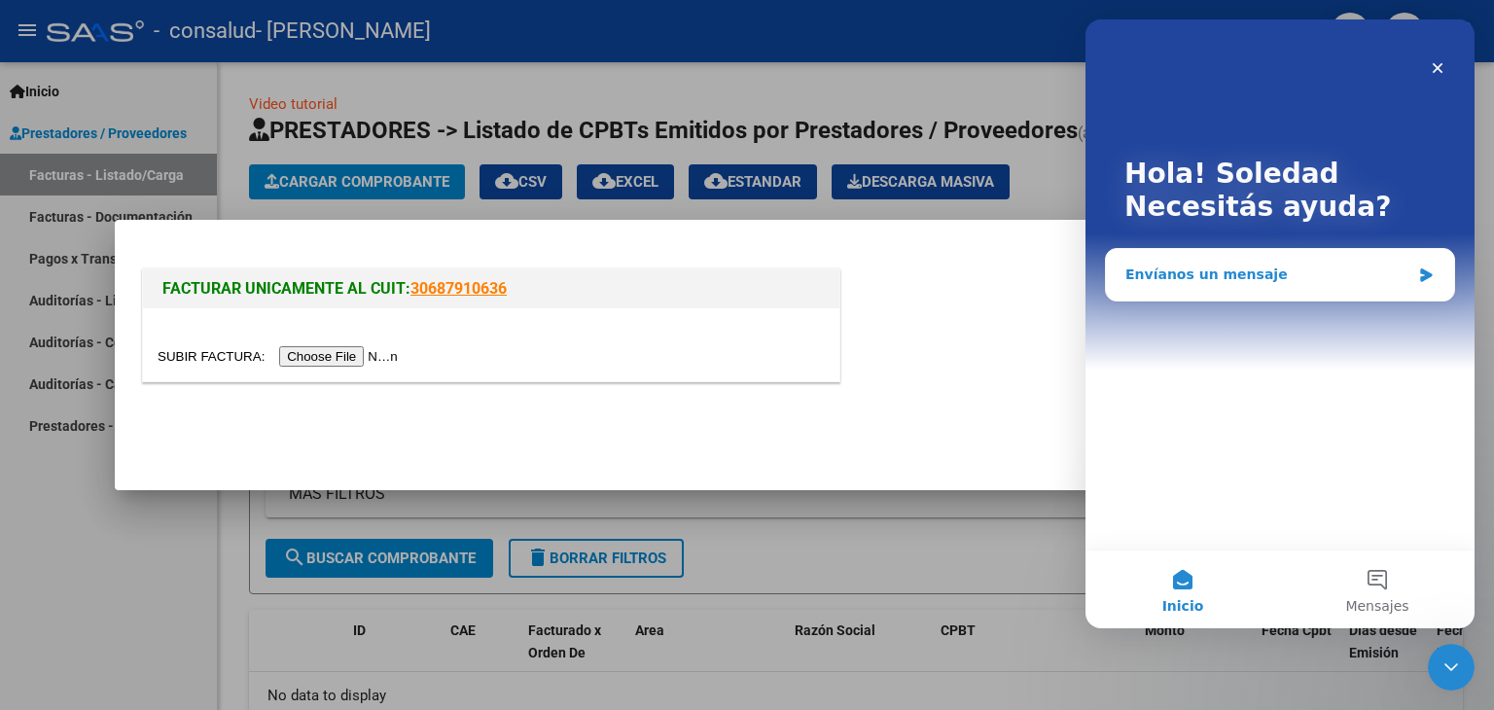
click at [1276, 277] on div "Envíanos un mensaje" at bounding box center [1267, 274] width 285 height 20
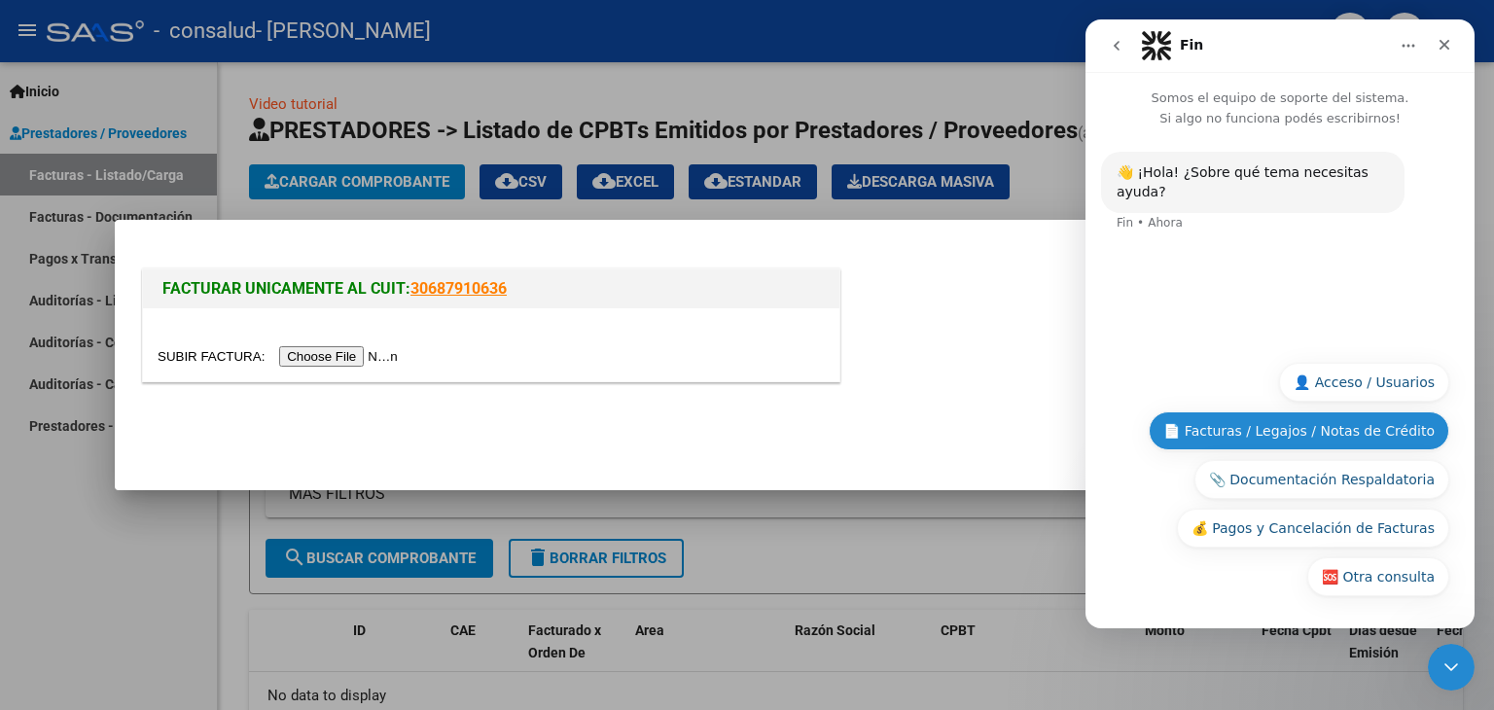
click at [1347, 440] on button "📄 Facturas / Legajos / Notas de Crédito" at bounding box center [1298, 430] width 300 height 39
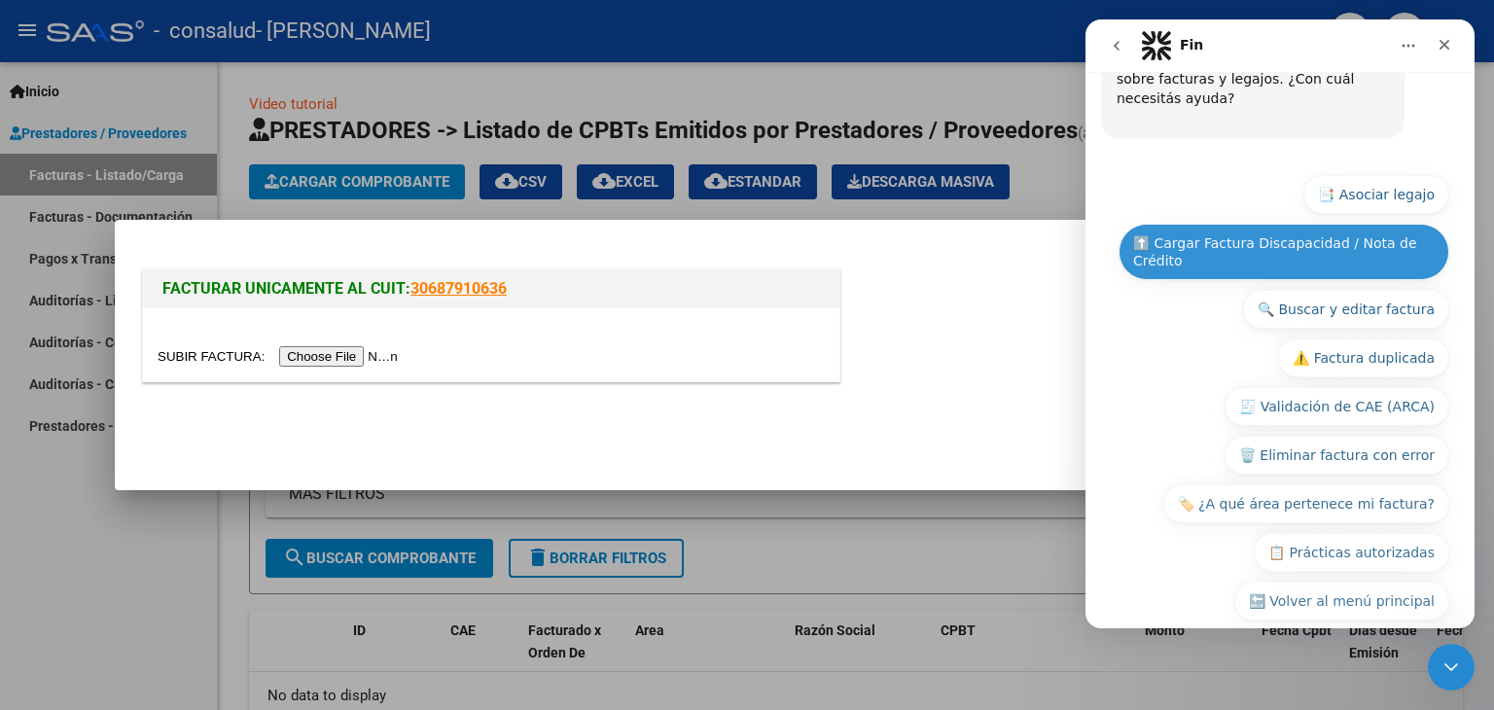
scroll to position [253, 0]
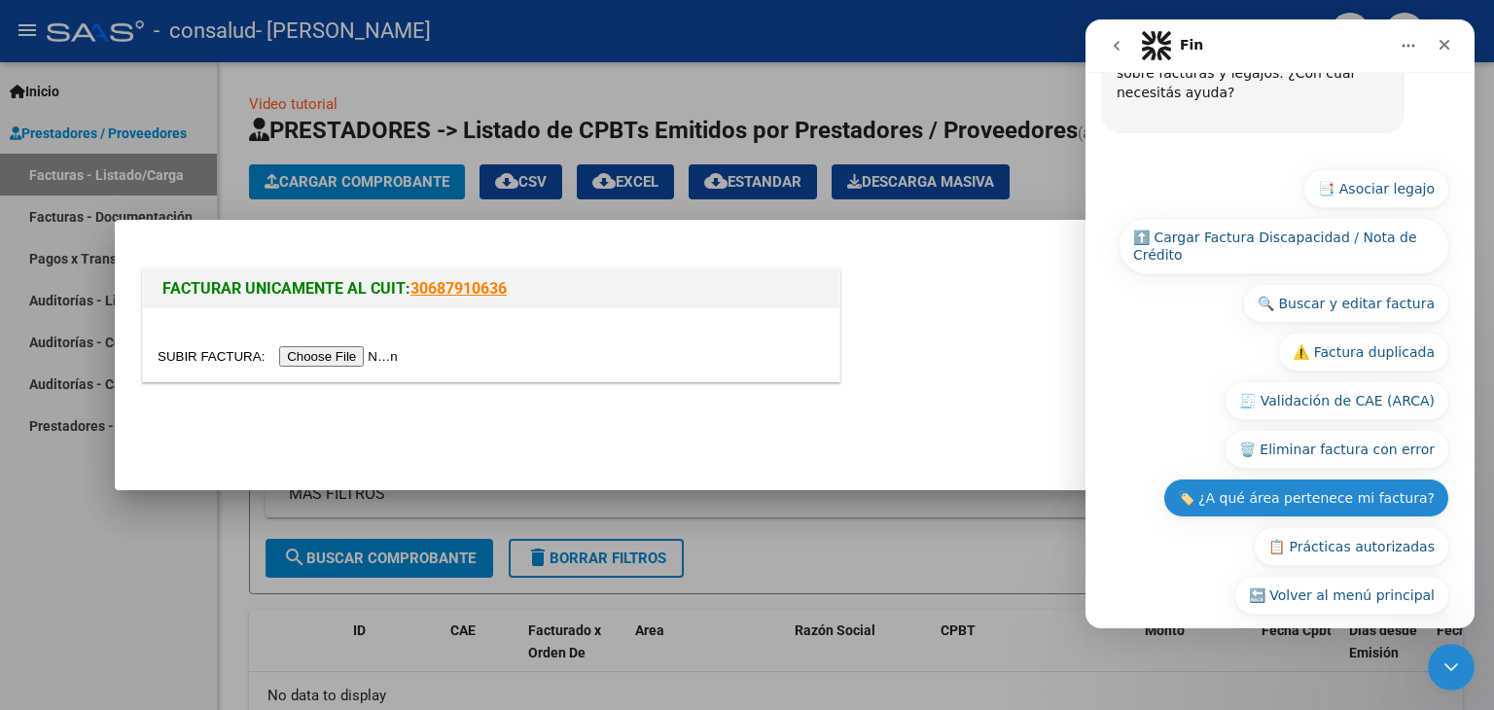
click at [1265, 478] on button "🏷️ ¿A qué área pertenece mi factura?" at bounding box center [1306, 497] width 286 height 39
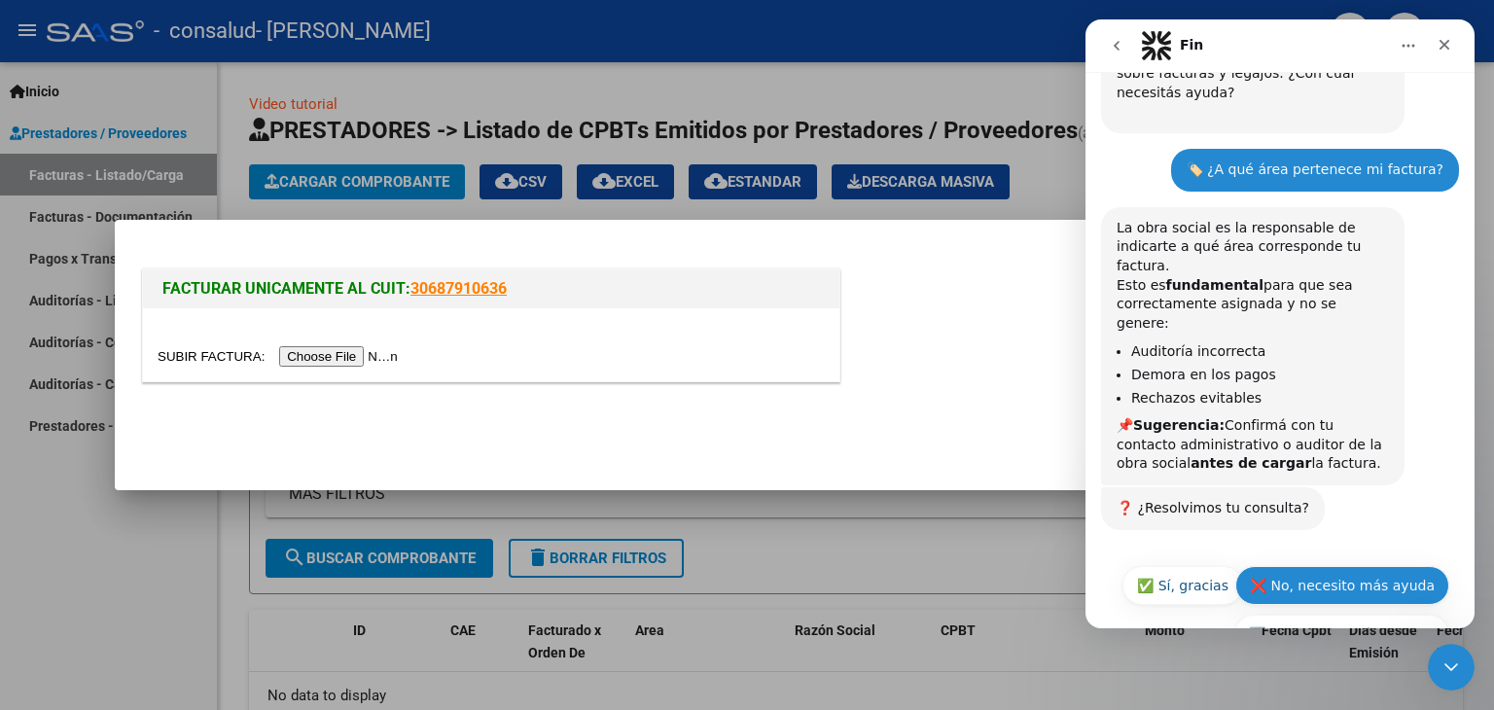
click at [1300, 566] on button "❌ No, necesito más ayuda" at bounding box center [1342, 585] width 214 height 39
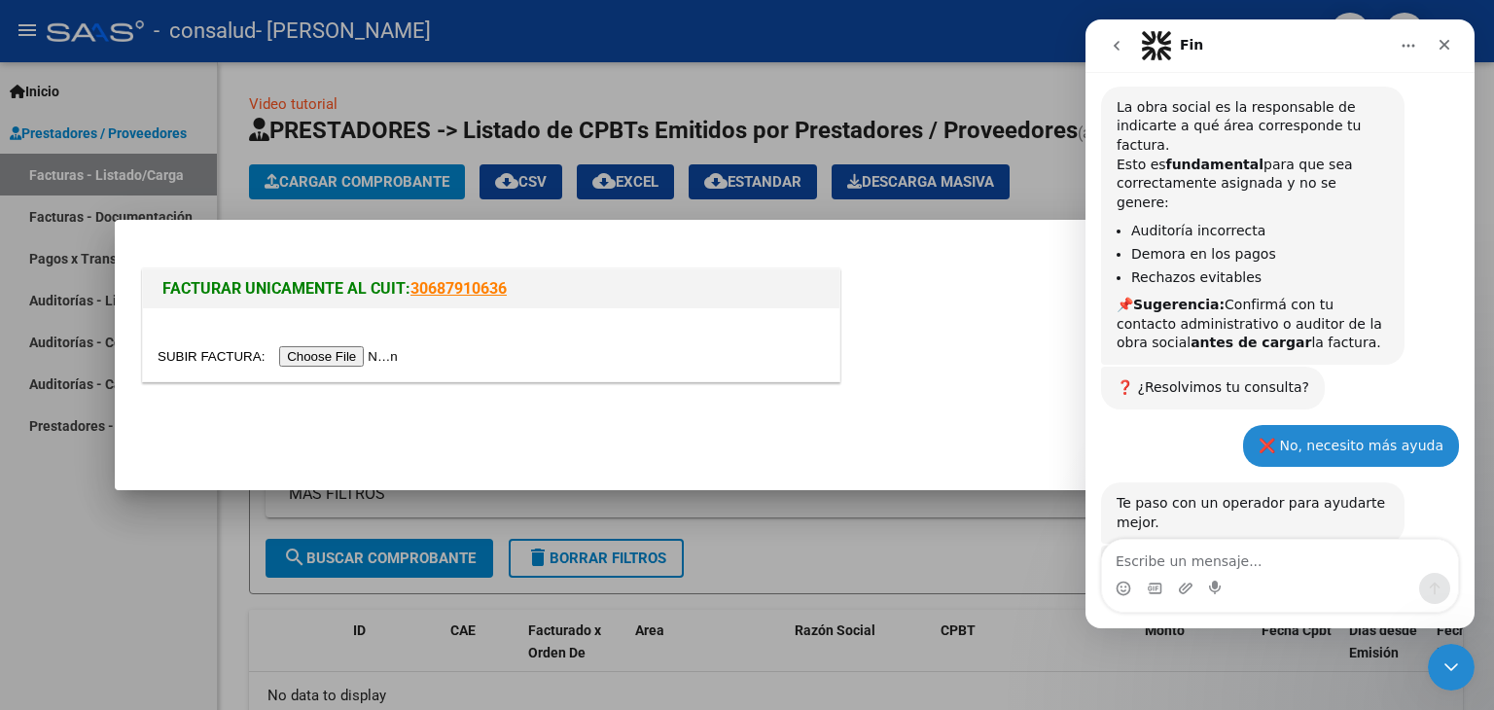
scroll to position [443, 0]
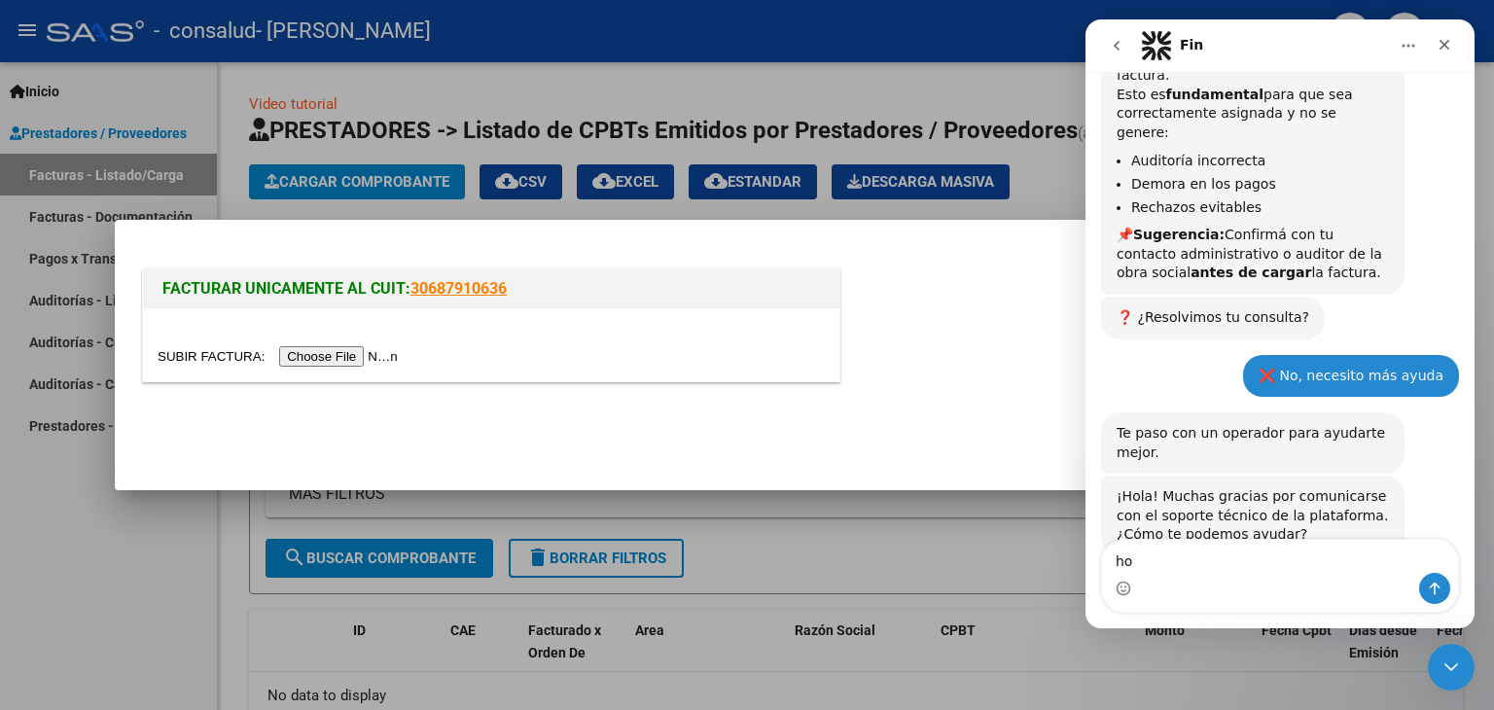
type textarea "h"
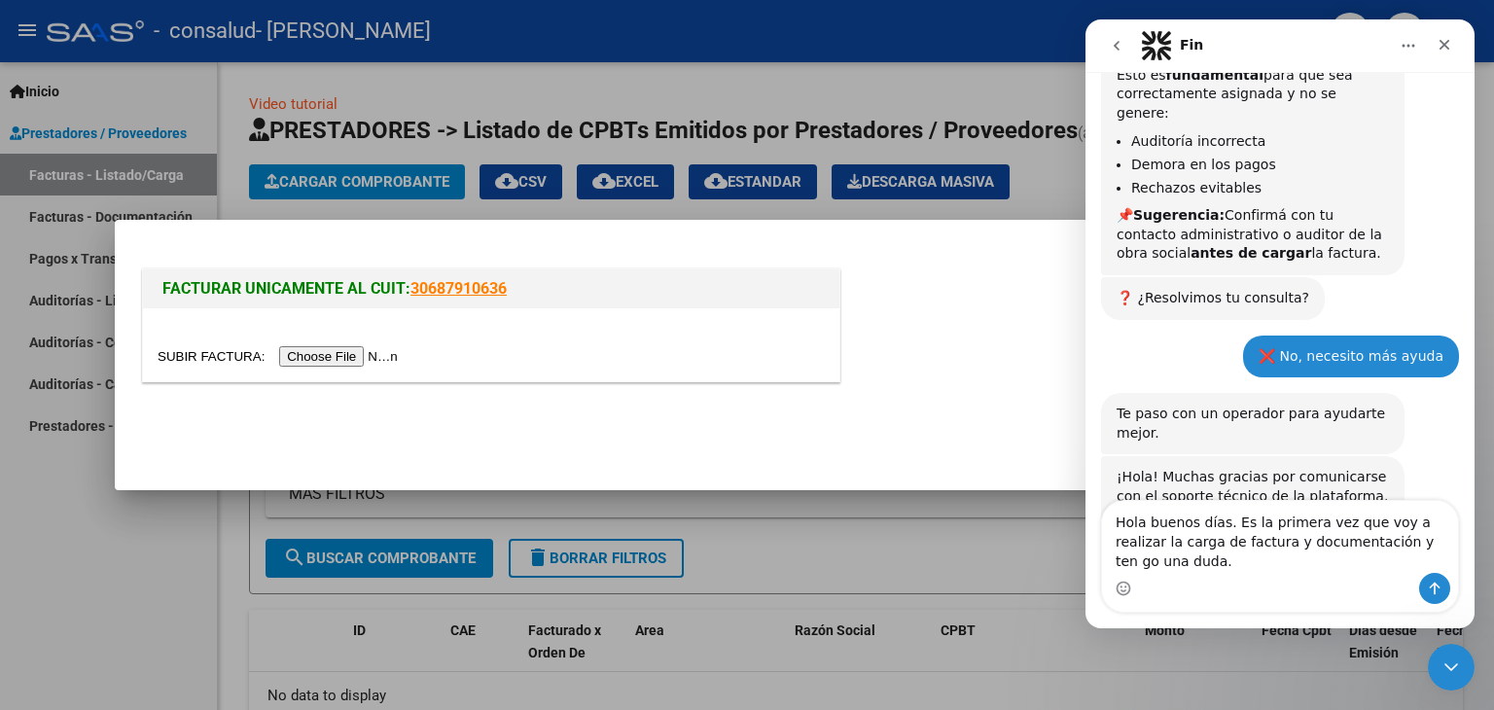
click at [1441, 564] on textarea "Hola buenos días. Es la primera vez que voy a realizar la carga de factura y do…" at bounding box center [1280, 537] width 356 height 72
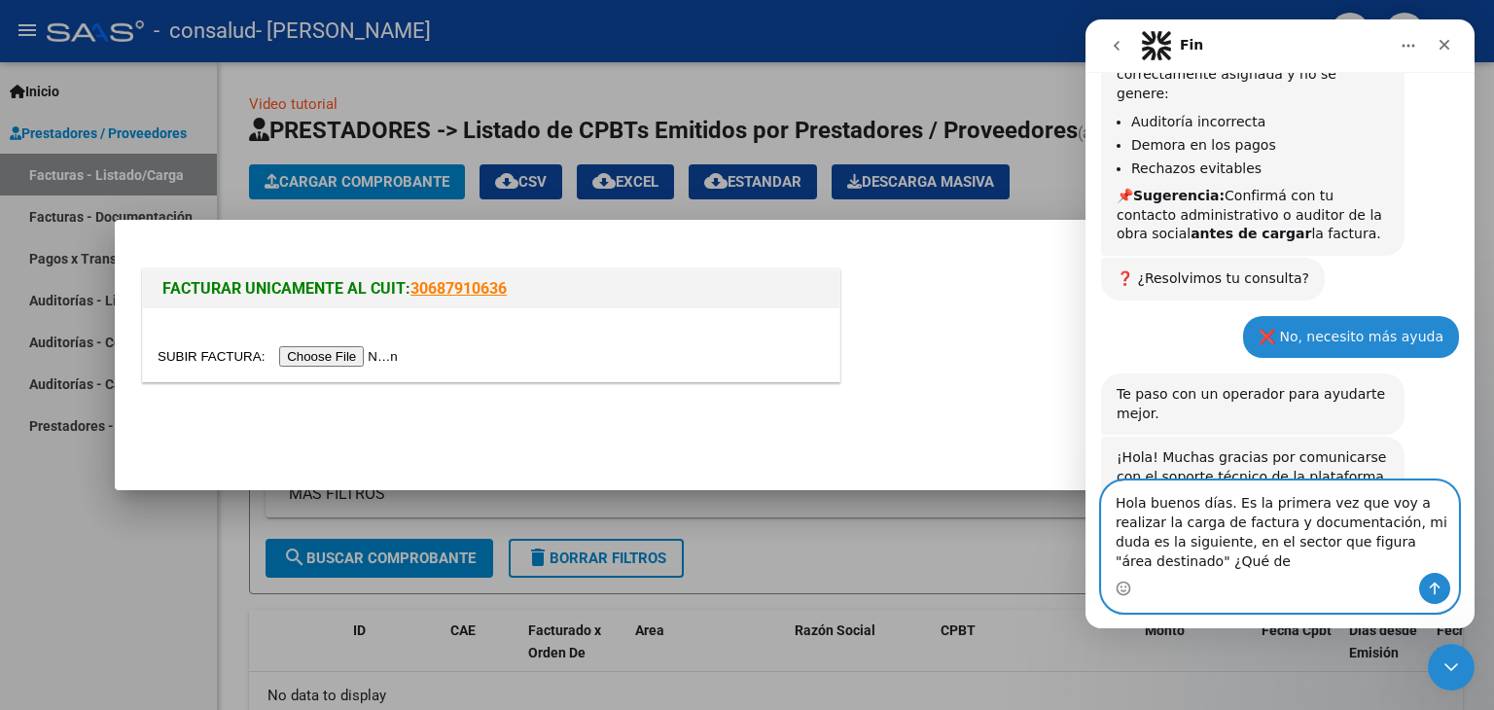
scroll to position [502, 0]
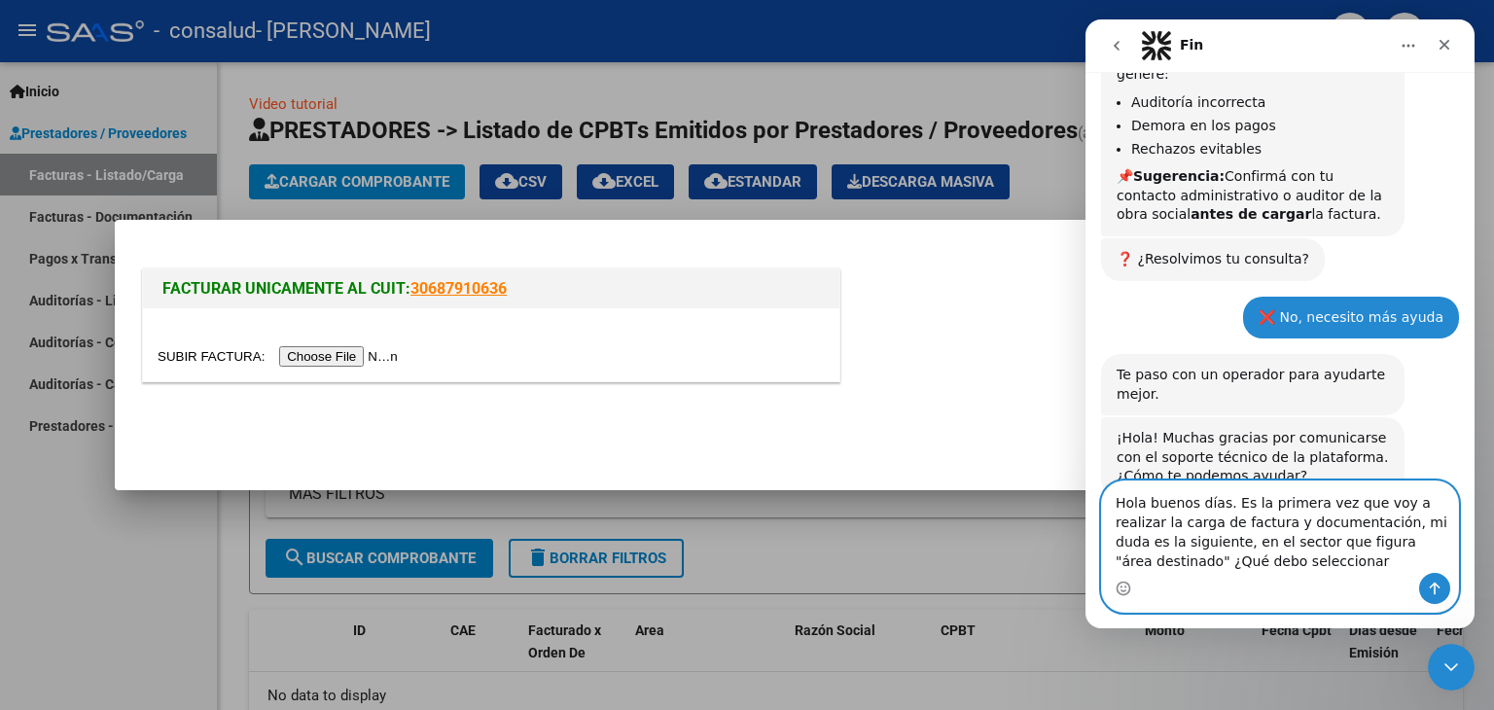
type textarea "Hola buenos días. Es la primera vez que voy a realizar la carga de factura y do…"
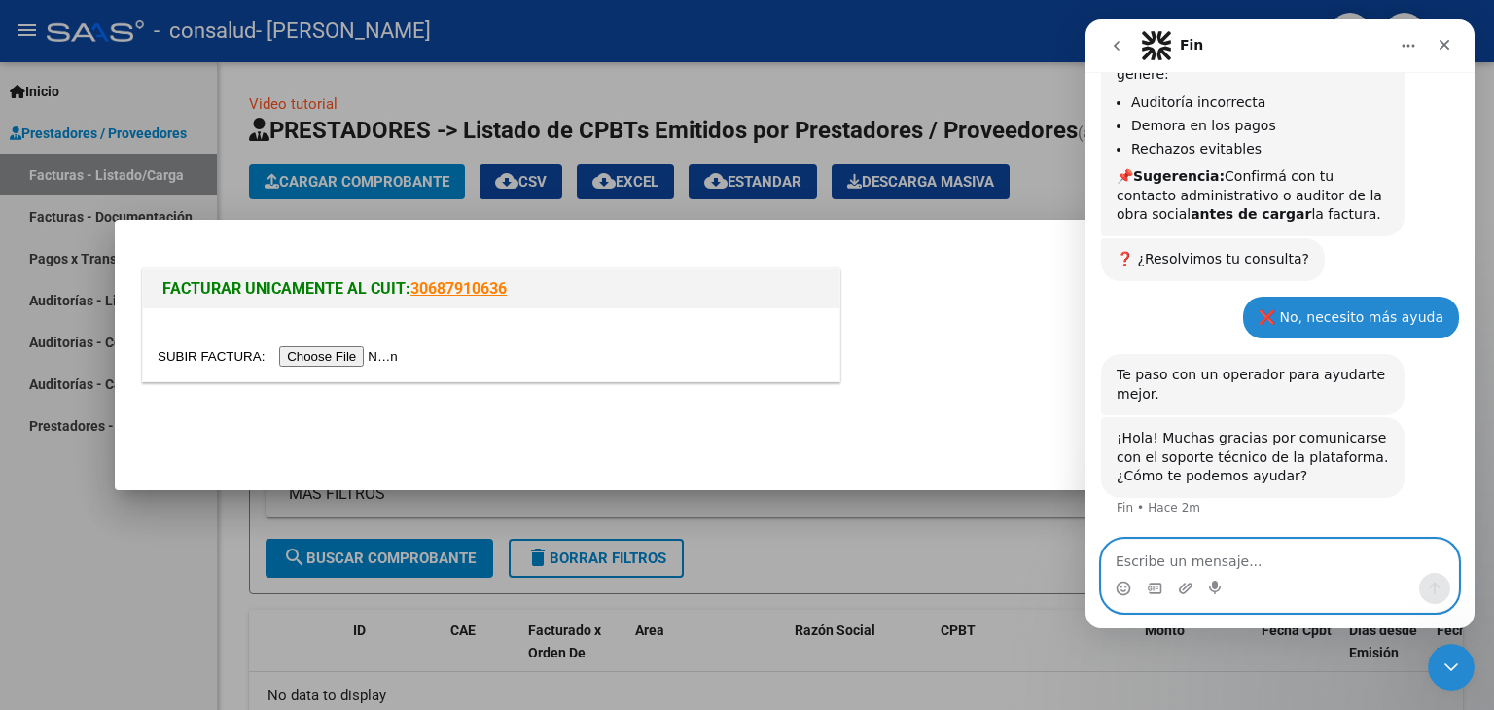
scroll to position [578, 0]
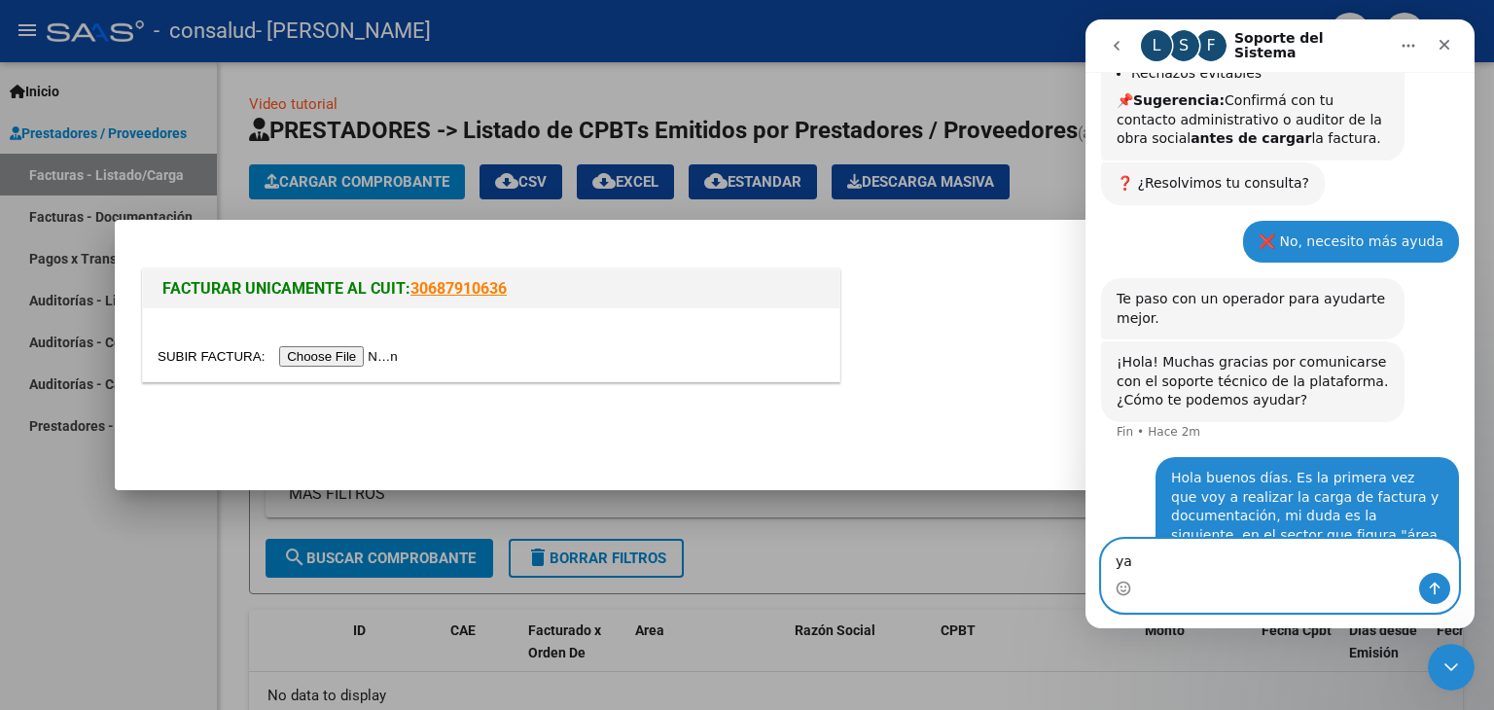
type textarea "y"
type textarea "T"
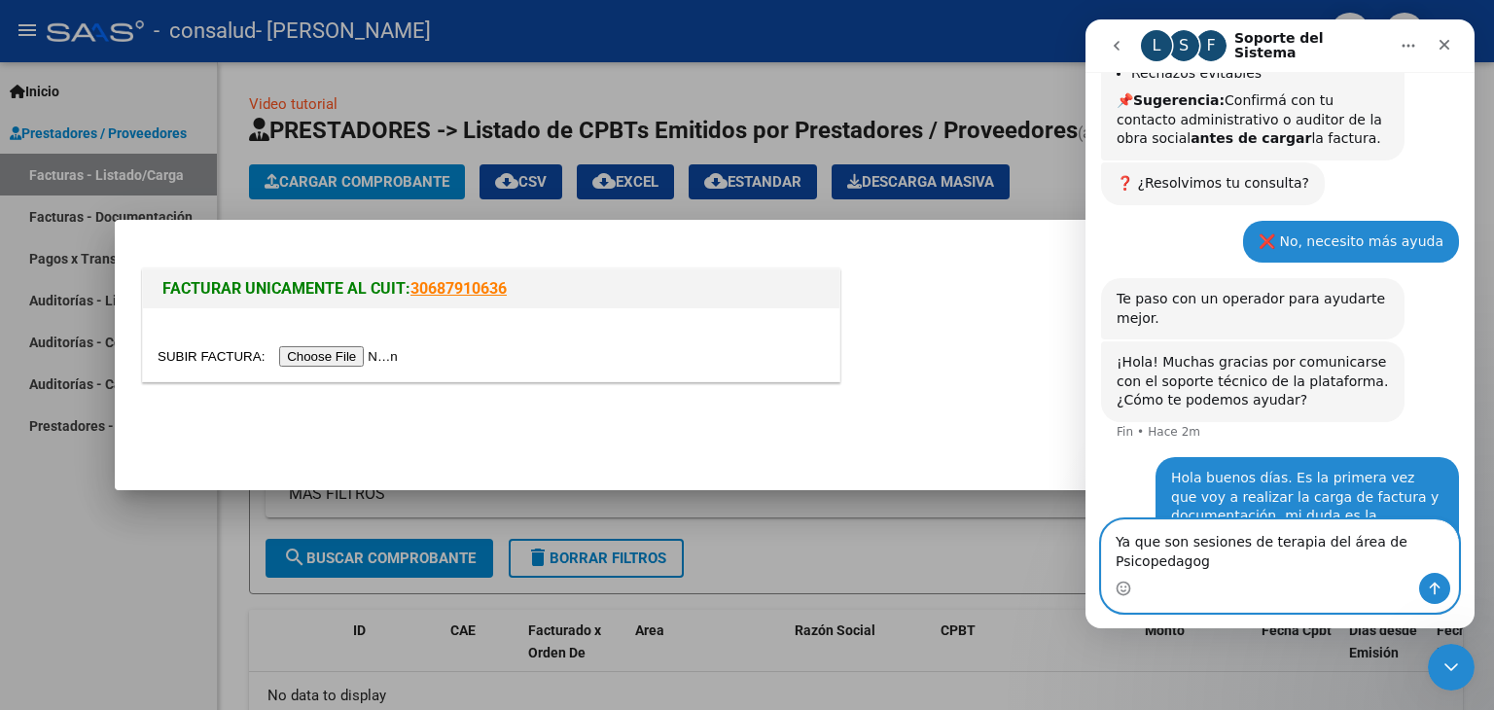
scroll to position [597, 0]
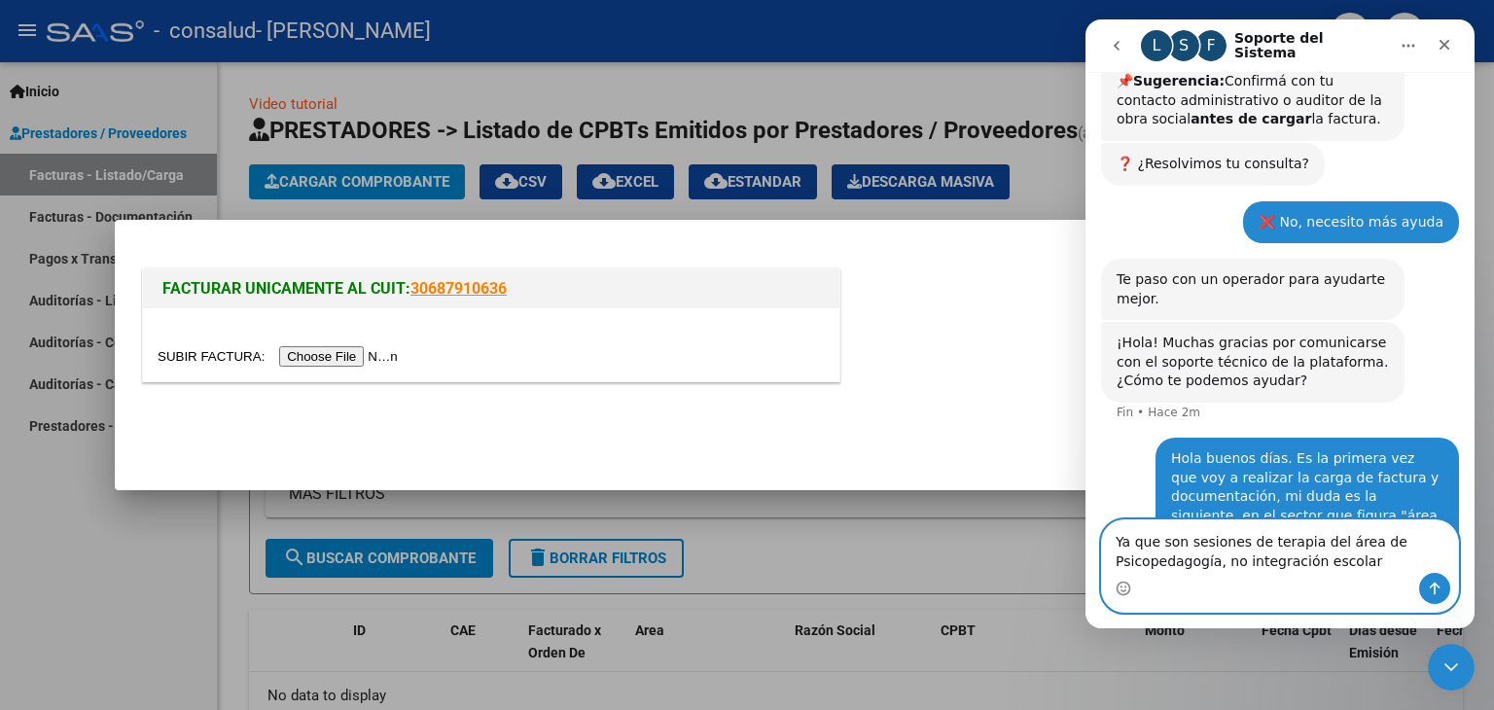
type textarea "Ya que son sesiones de terapia del área de Psicopedagogía, no integración escol…"
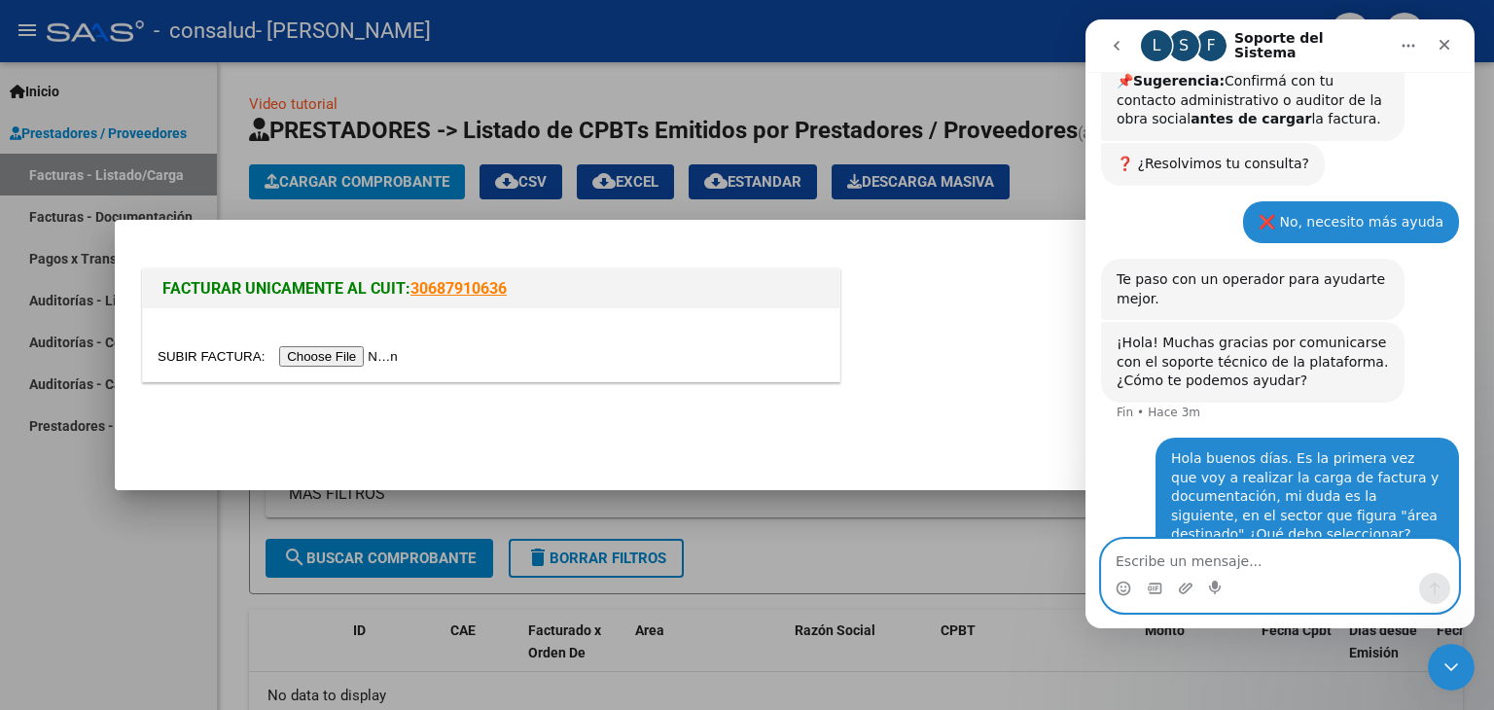
scroll to position [642, 0]
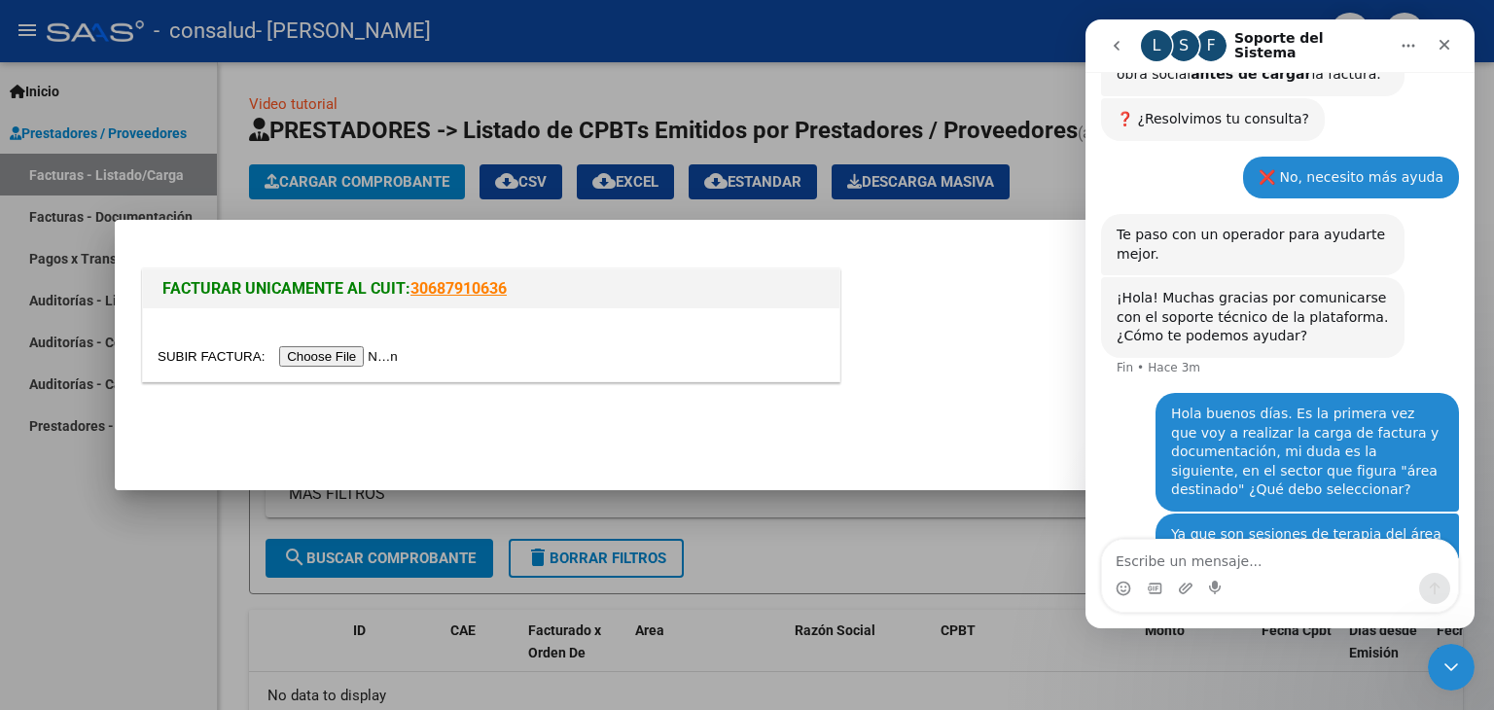
click at [768, 418] on mat-dialog-actions at bounding box center [746, 430] width 1217 height 74
click at [440, 283] on link "30687910636" at bounding box center [458, 288] width 96 height 18
click at [343, 354] on input "file" at bounding box center [281, 356] width 246 height 20
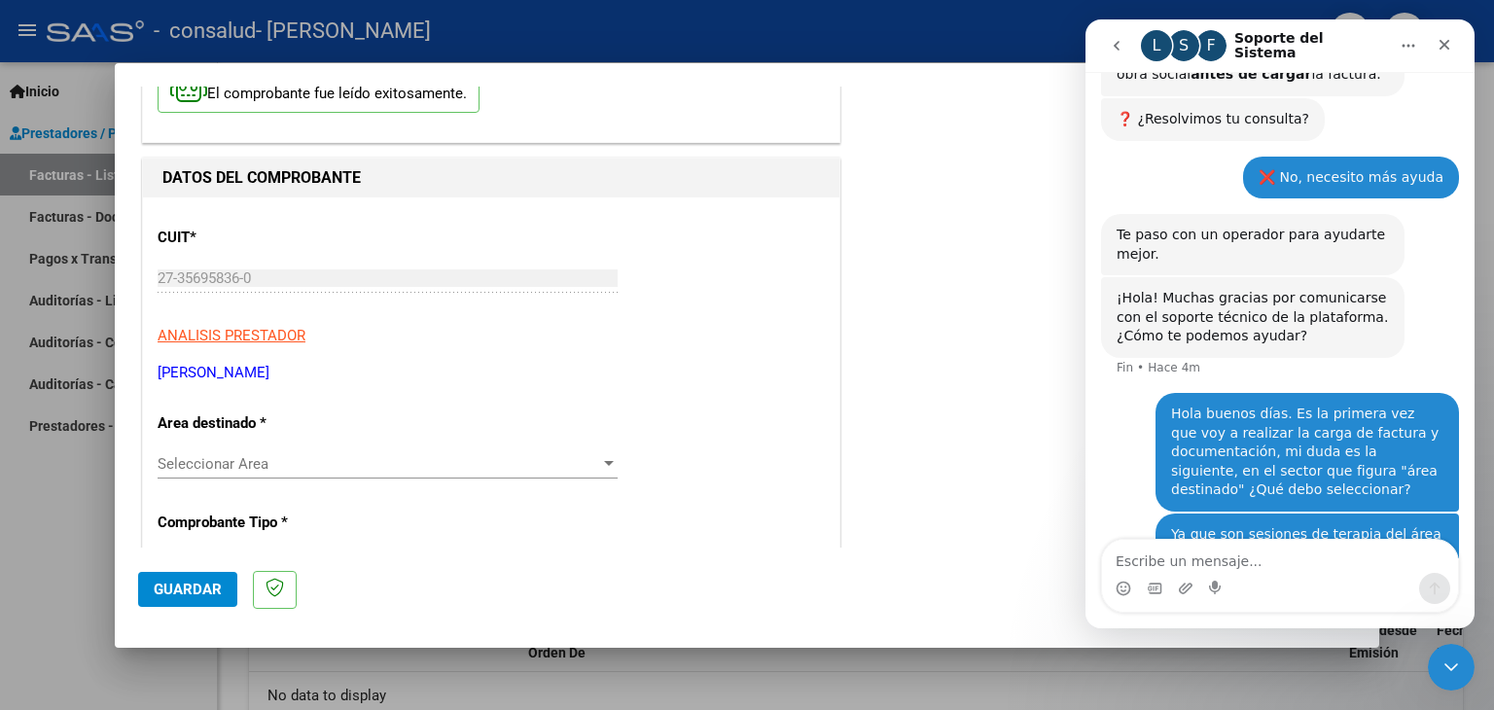
scroll to position [194, 0]
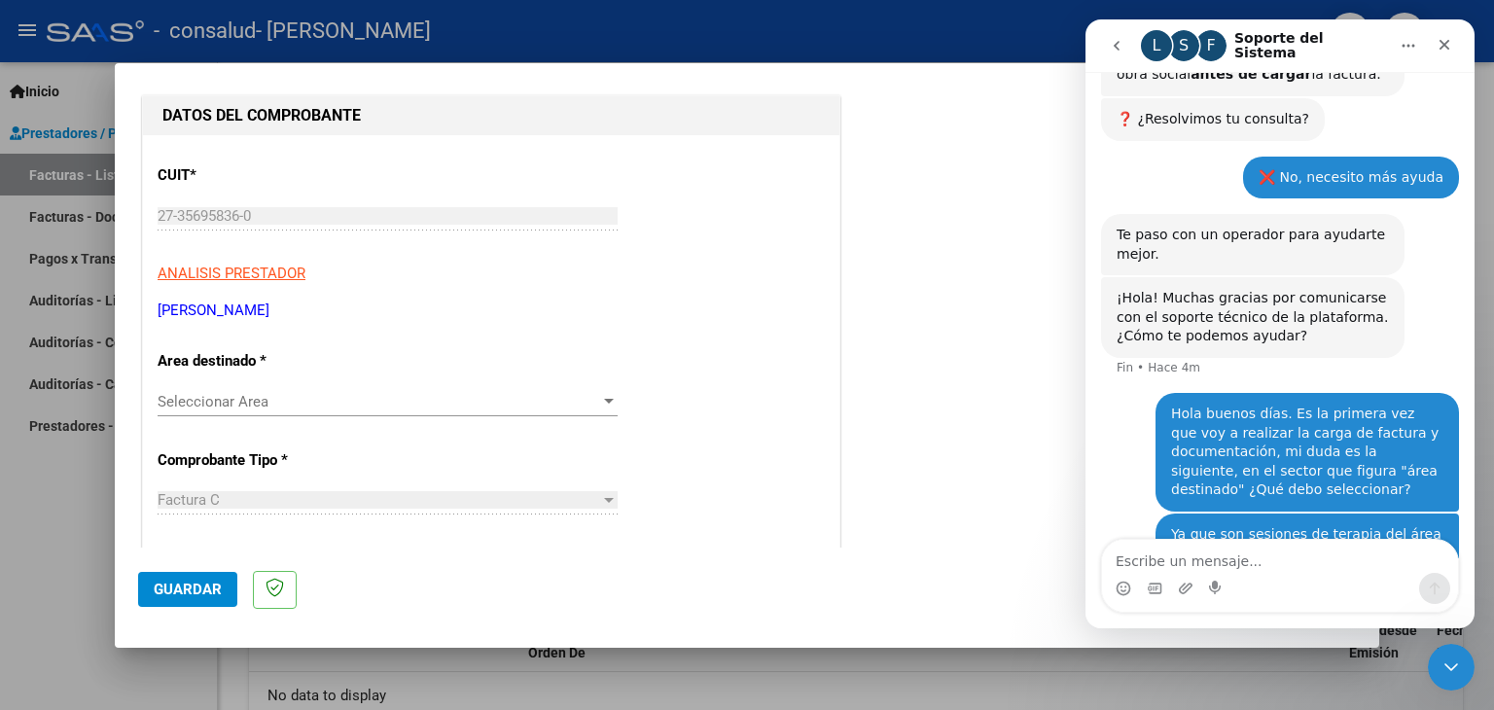
click at [539, 390] on div "Seleccionar Area Seleccionar Area" at bounding box center [388, 401] width 460 height 29
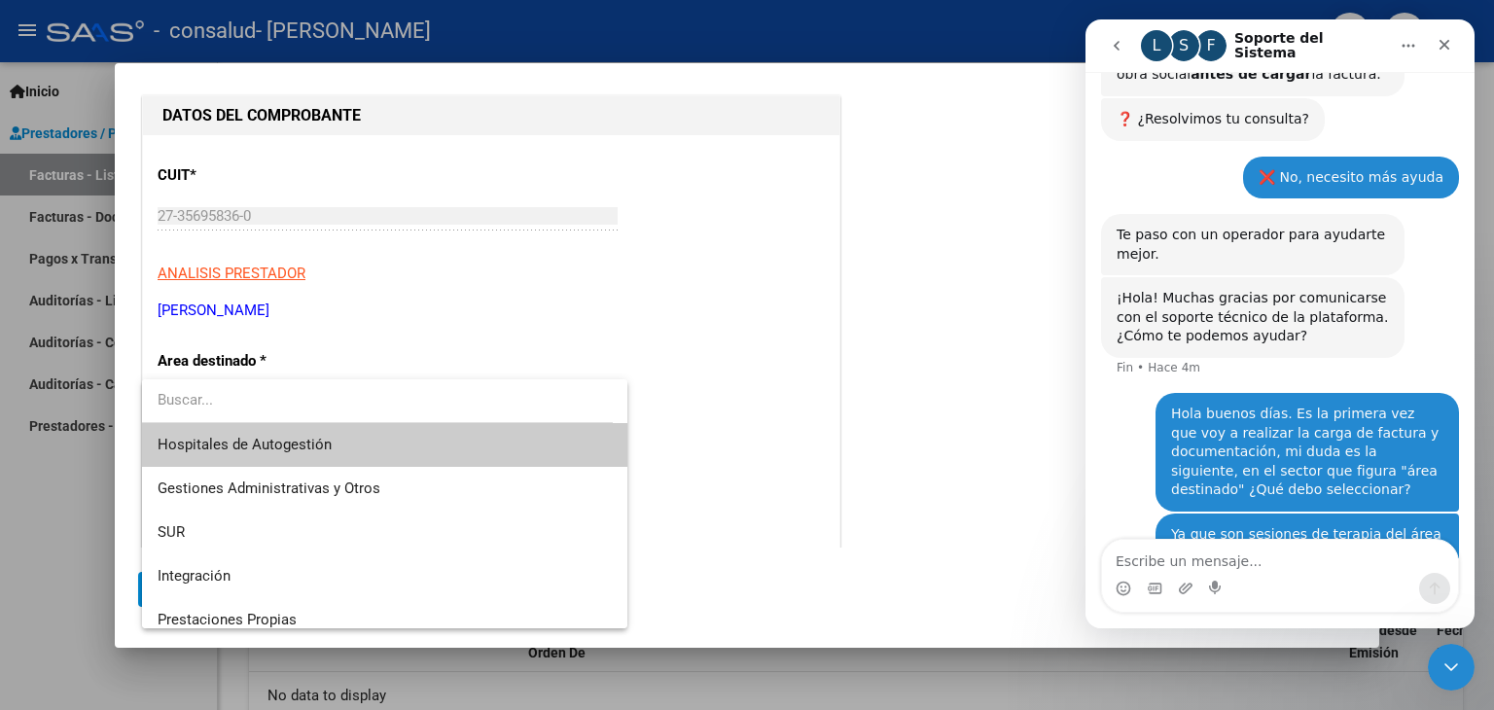
click at [539, 390] on input "dropdown search" at bounding box center [377, 400] width 471 height 44
click at [642, 287] on div at bounding box center [747, 355] width 1494 height 710
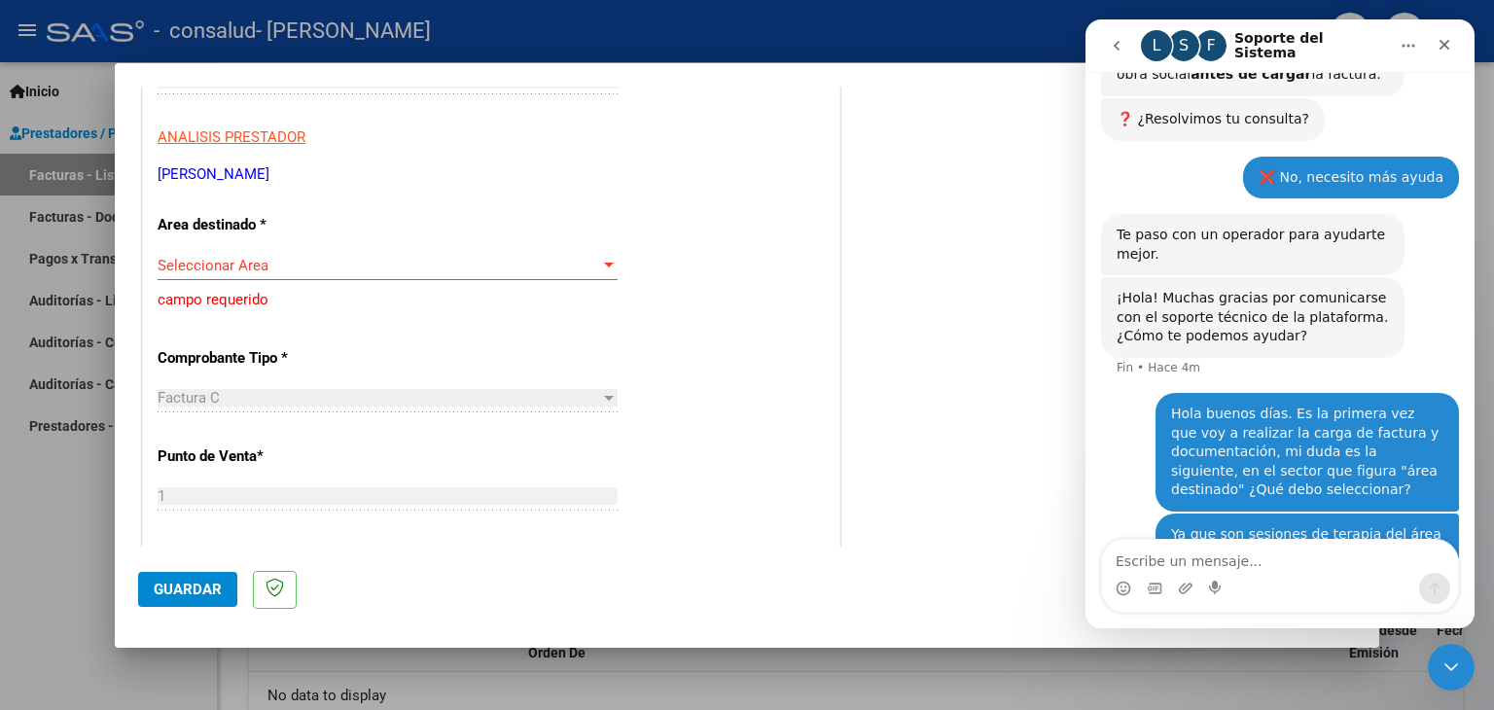
scroll to position [389, 0]
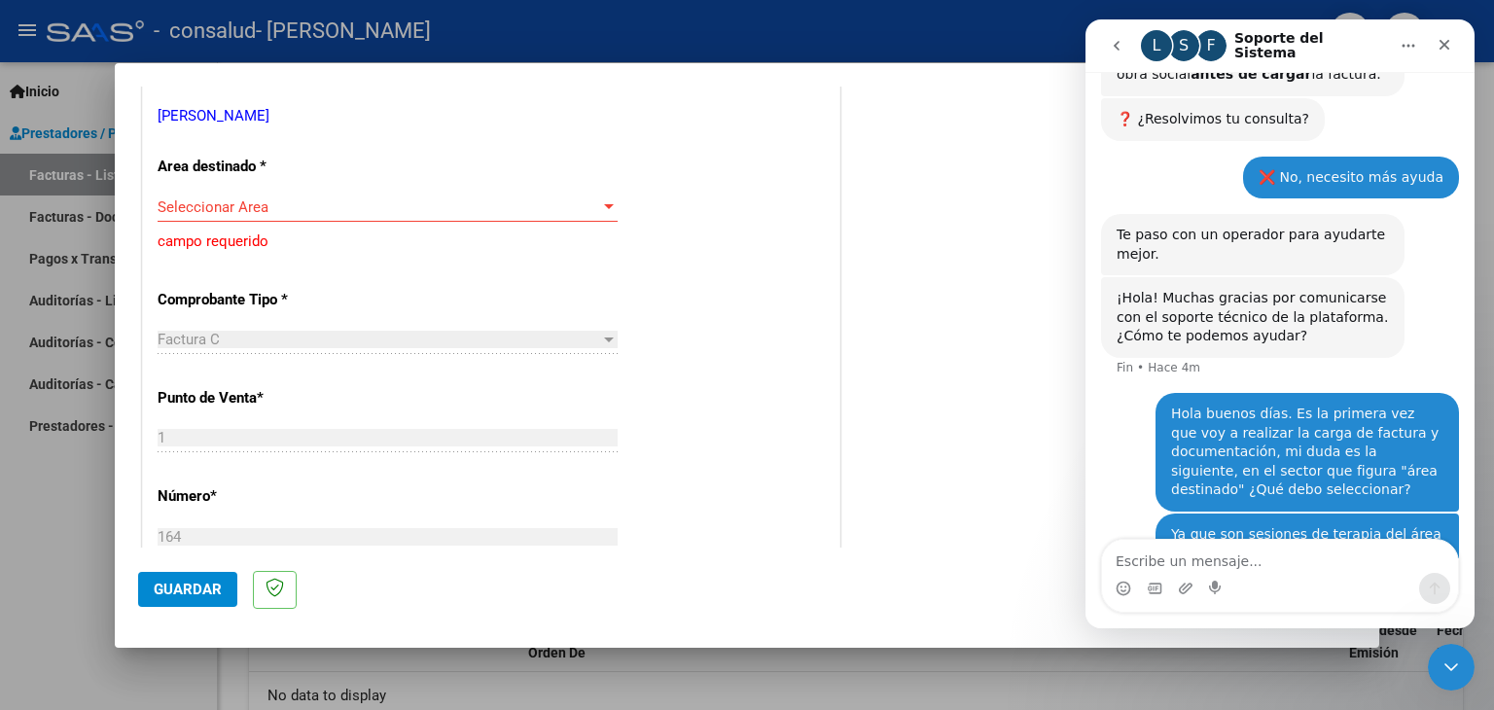
click at [555, 200] on span "Seleccionar Area" at bounding box center [379, 207] width 442 height 18
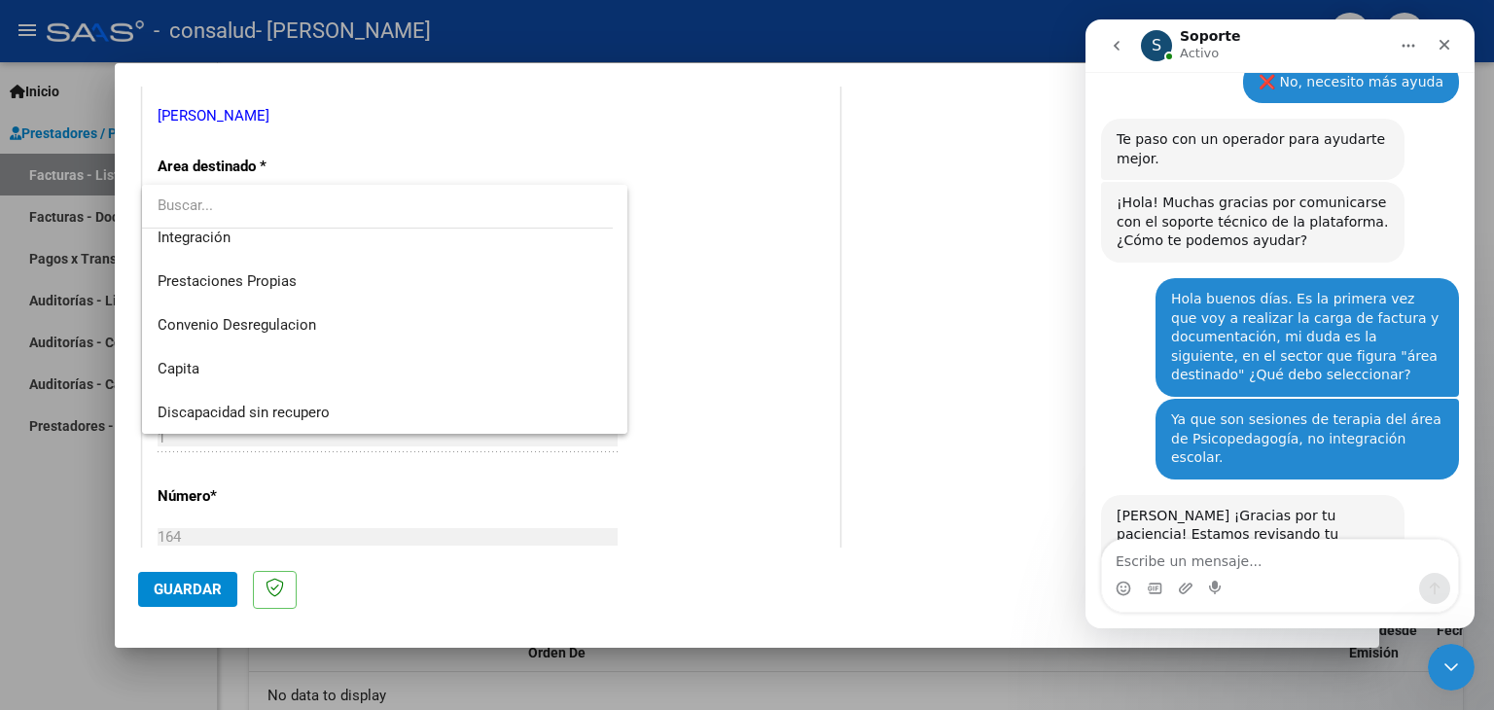
scroll to position [878, 0]
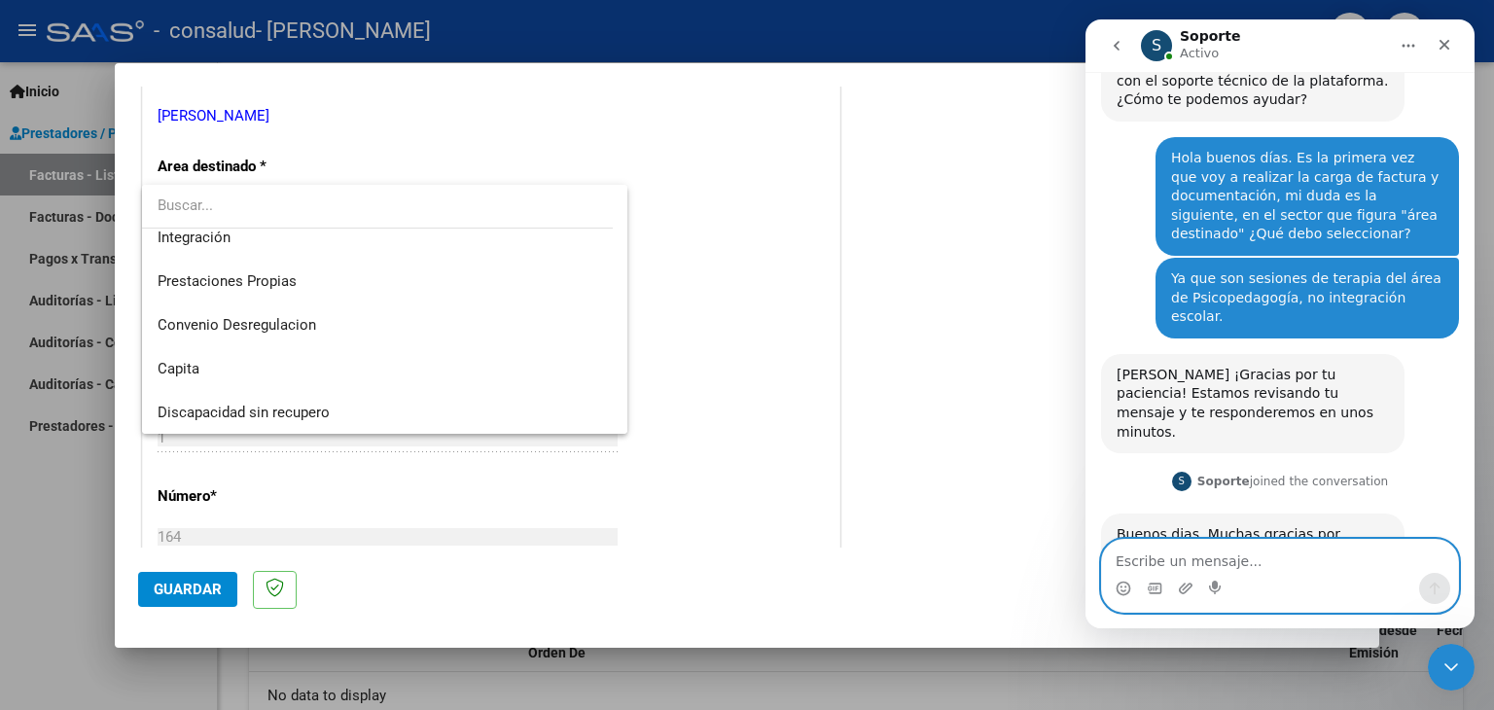
click at [1304, 569] on textarea "Escribe un mensaje..." at bounding box center [1280, 556] width 356 height 33
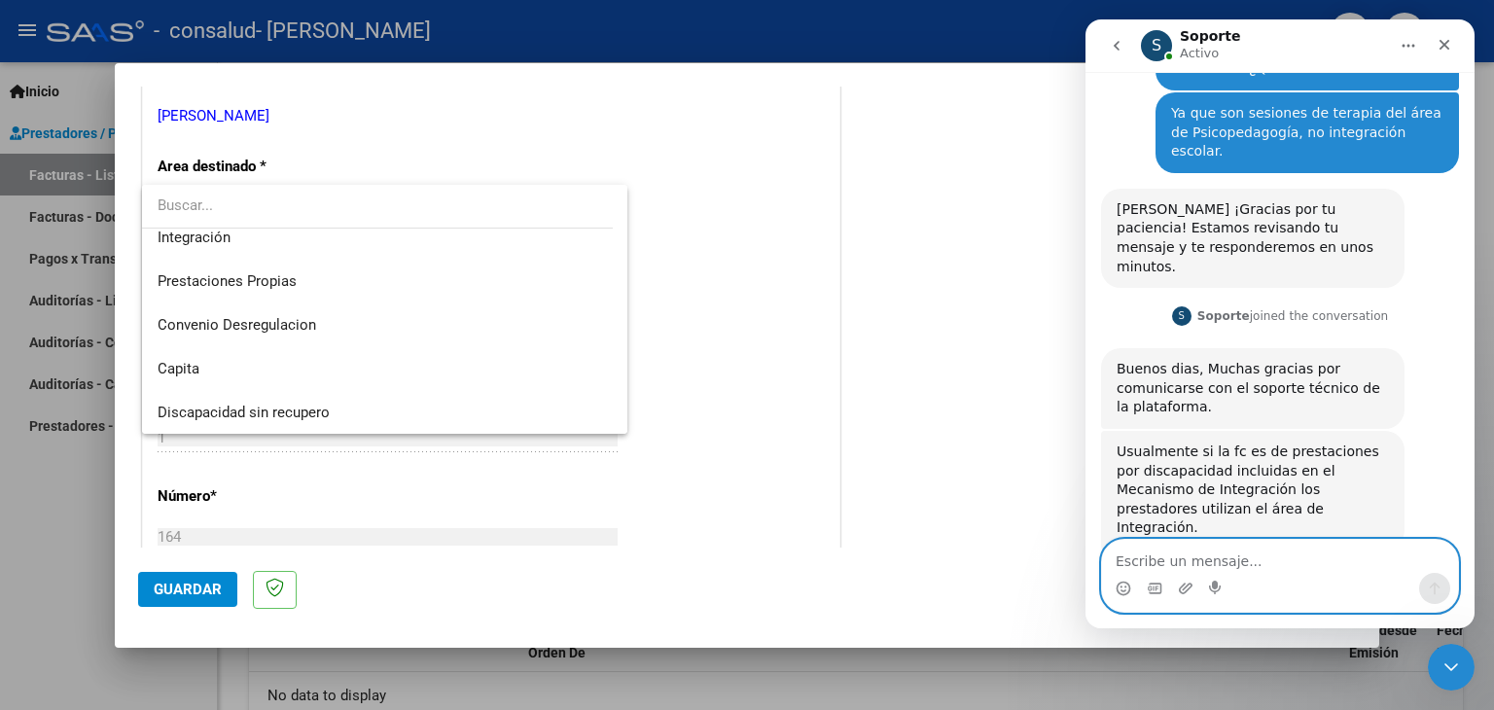
scroll to position [1042, 0]
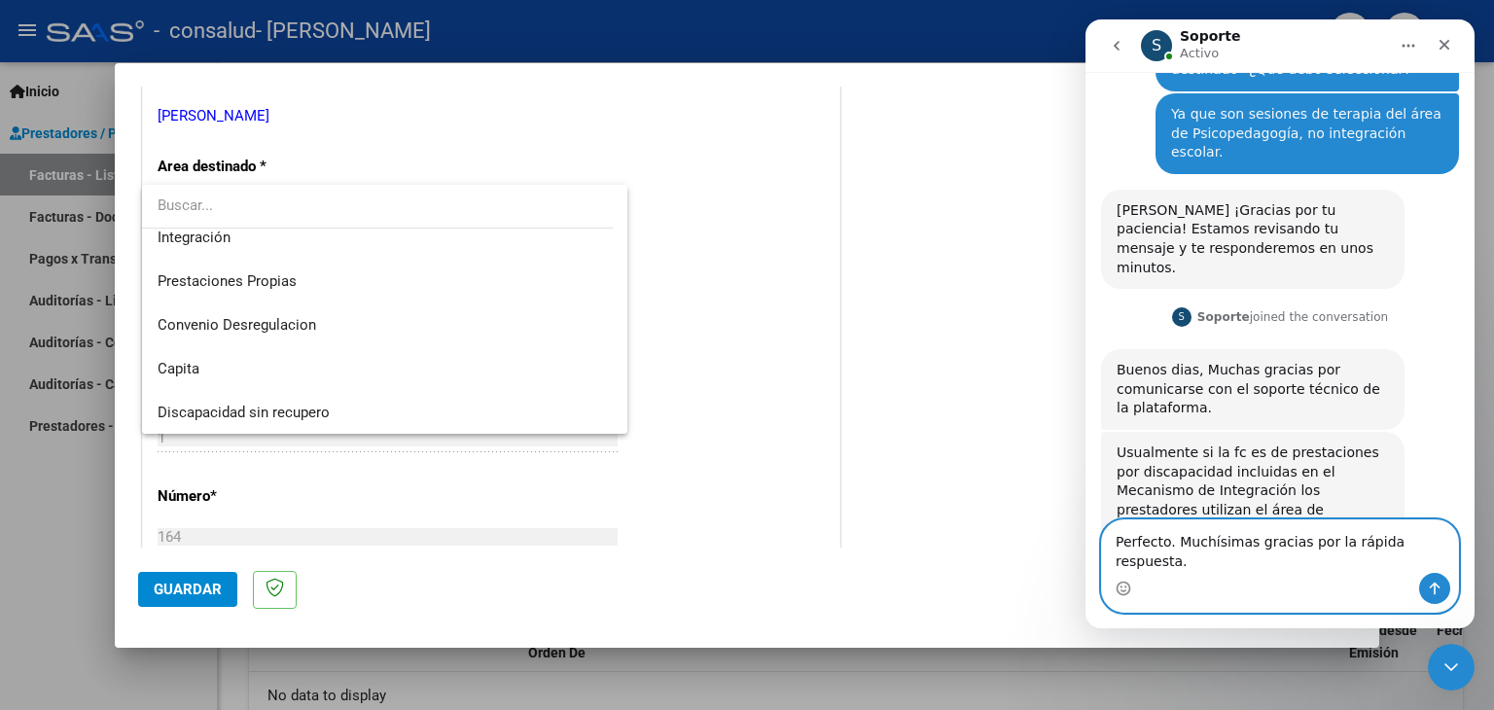
type textarea "Perfecto. Muchísimas gracias por la rápida respuesta."
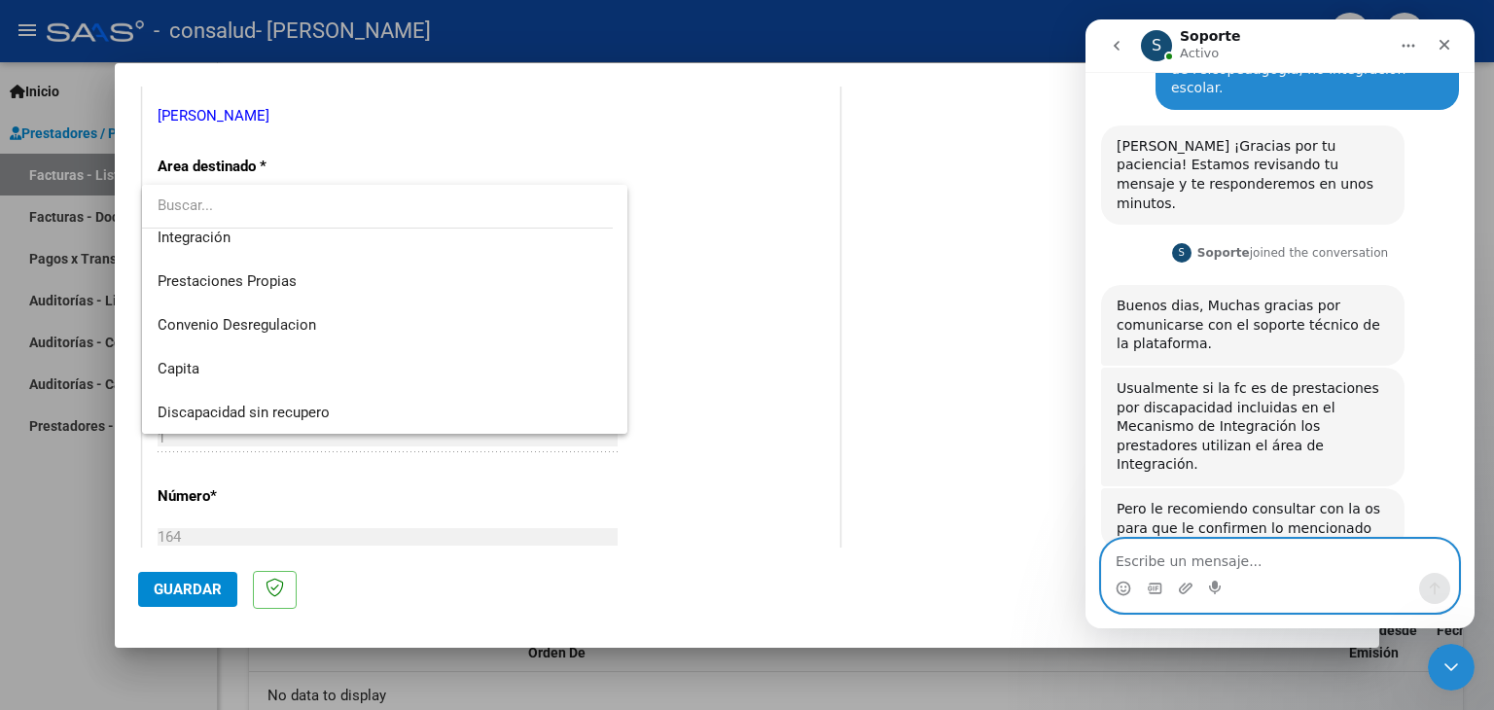
scroll to position [1120, 0]
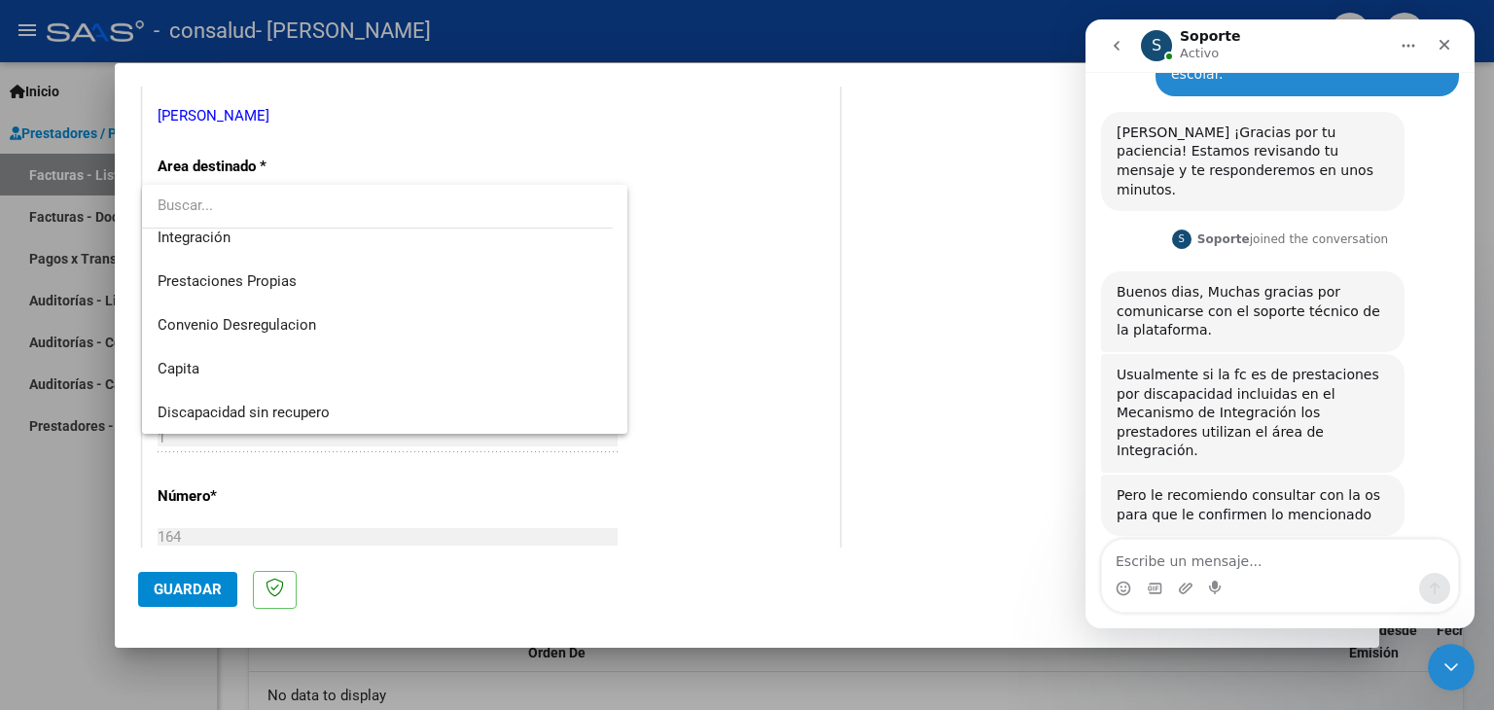
click at [1024, 363] on div at bounding box center [747, 355] width 1494 height 710
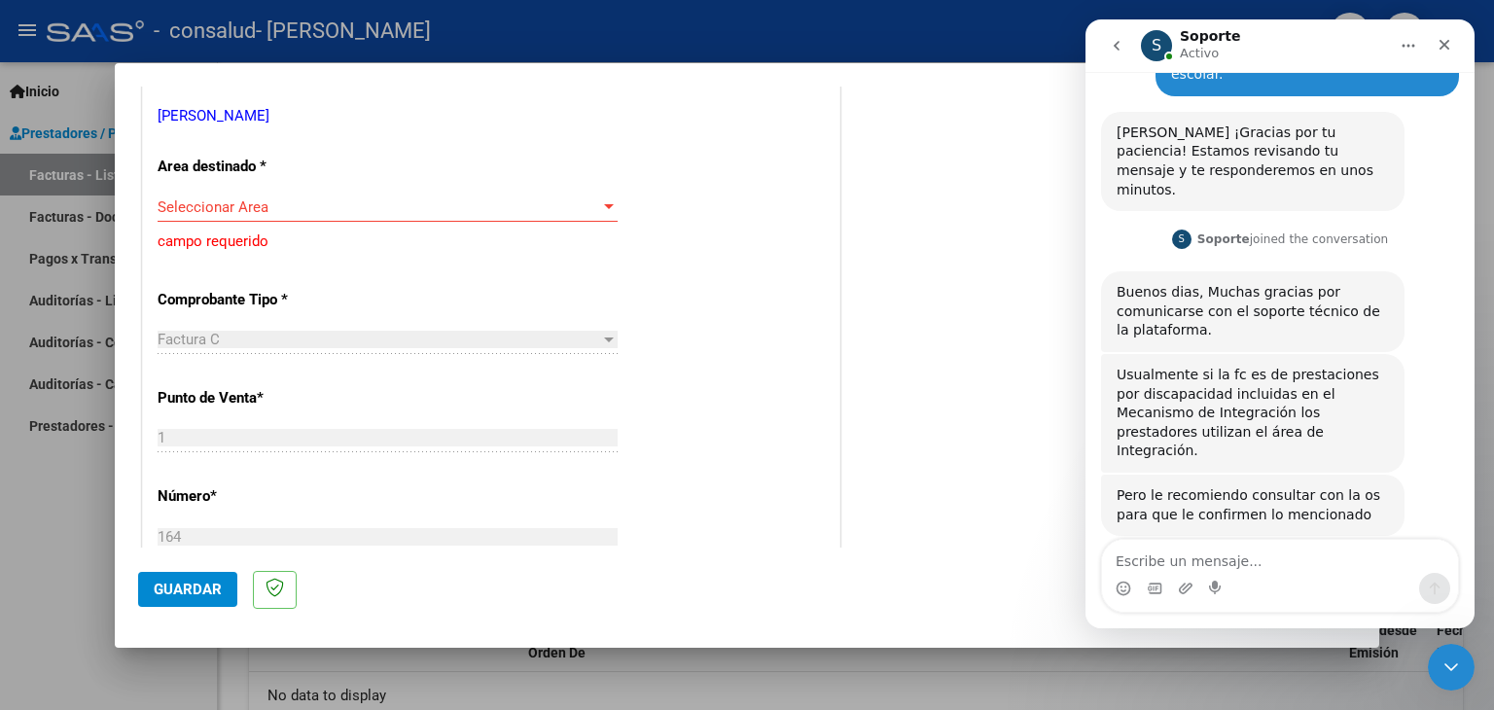
click at [578, 199] on span "Seleccionar Area" at bounding box center [379, 207] width 442 height 18
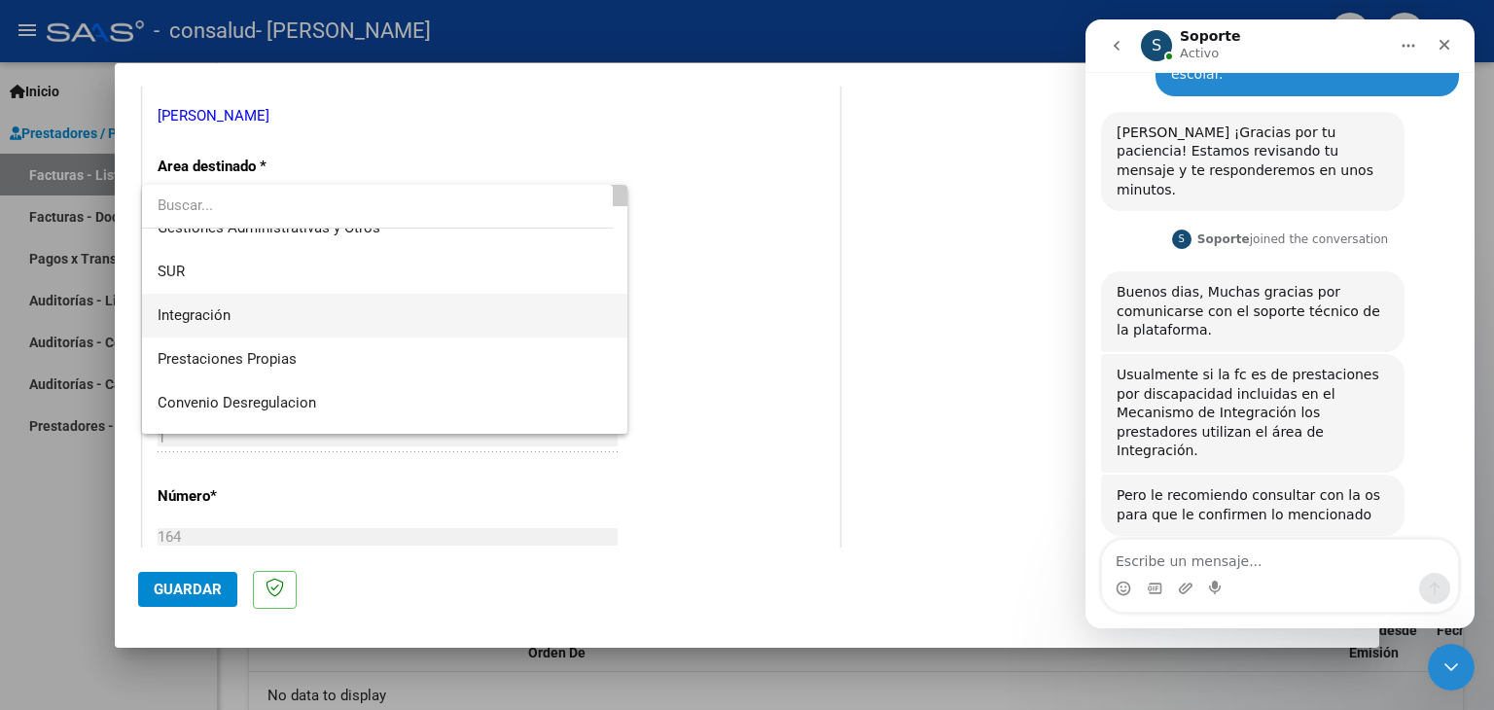
scroll to position [144, 0]
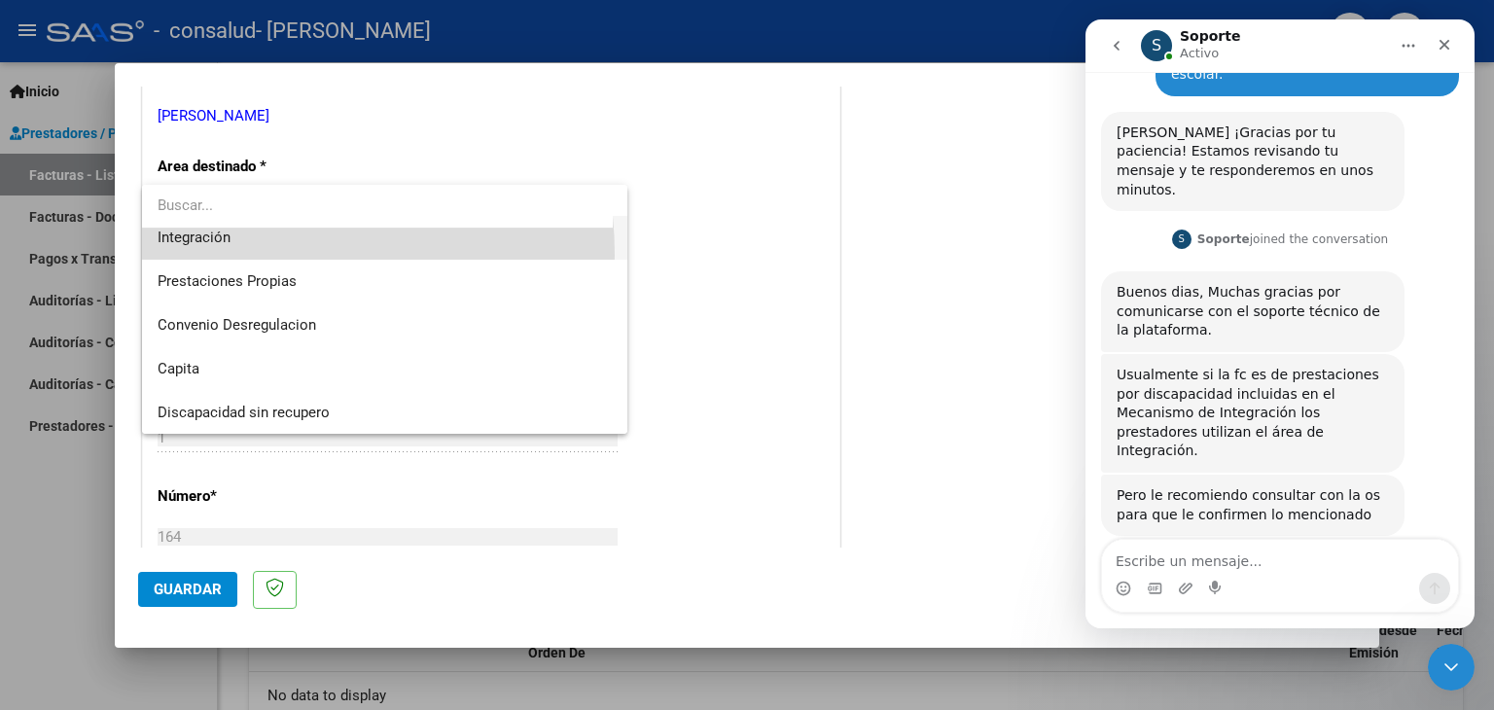
click at [228, 254] on span "Integración" at bounding box center [385, 238] width 455 height 44
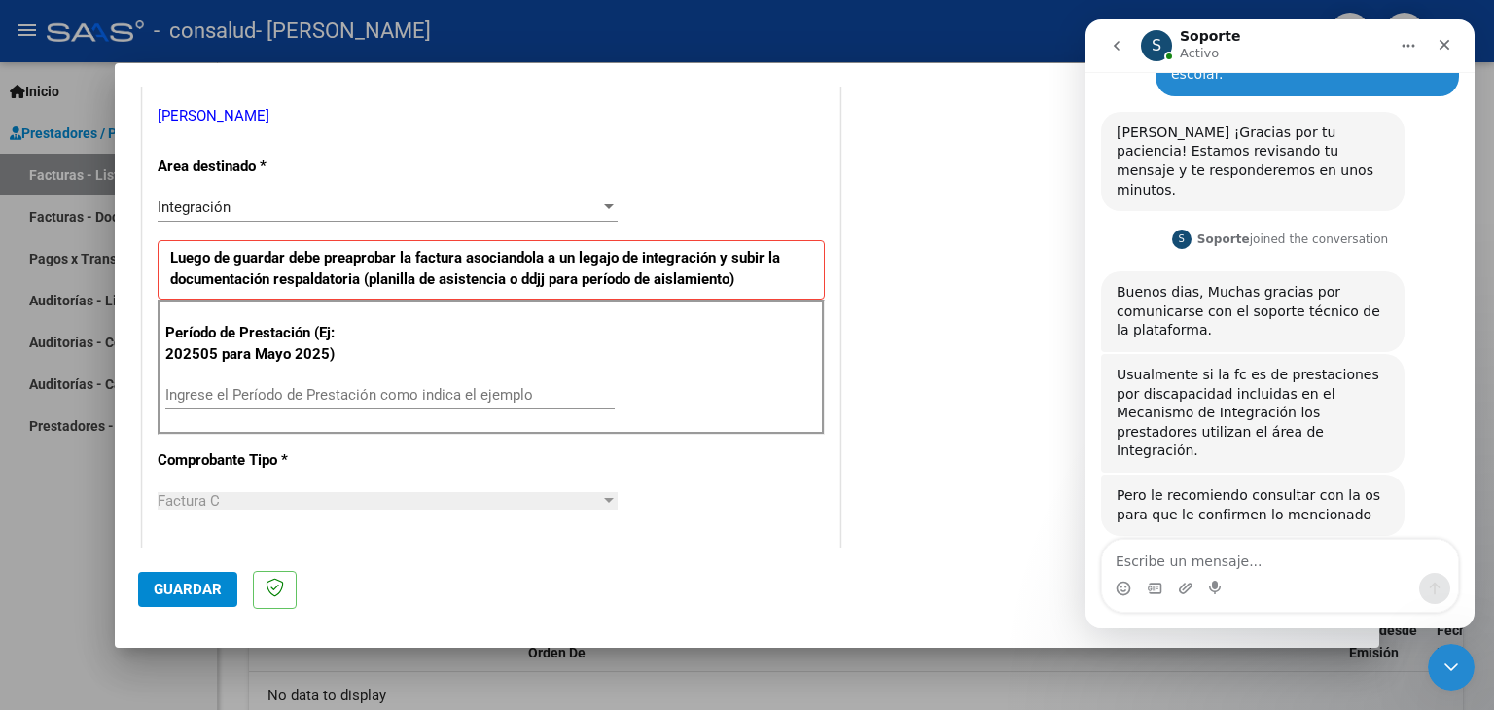
click at [426, 403] on div "Ingrese el Período de Prestación como indica el ejemplo" at bounding box center [389, 394] width 449 height 29
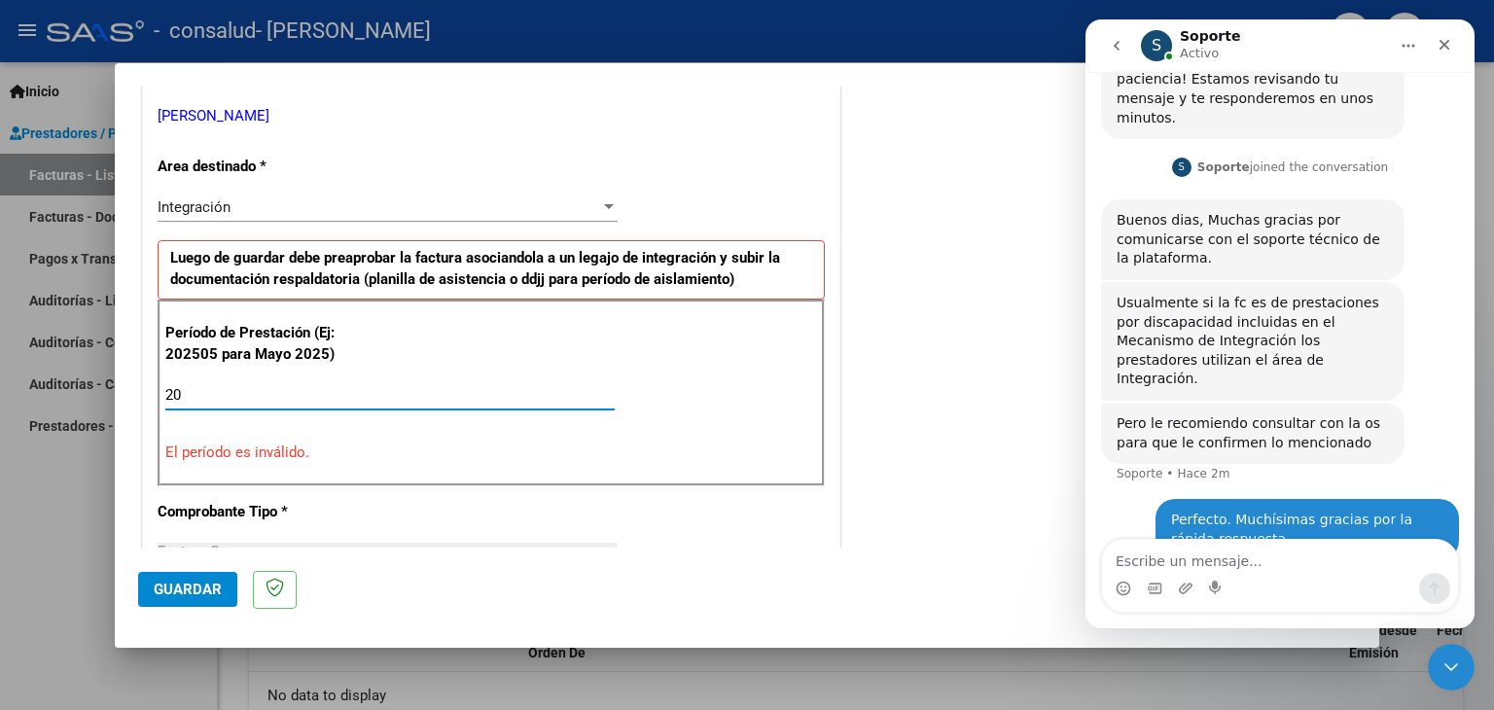
scroll to position [1194, 0]
type input "2025"
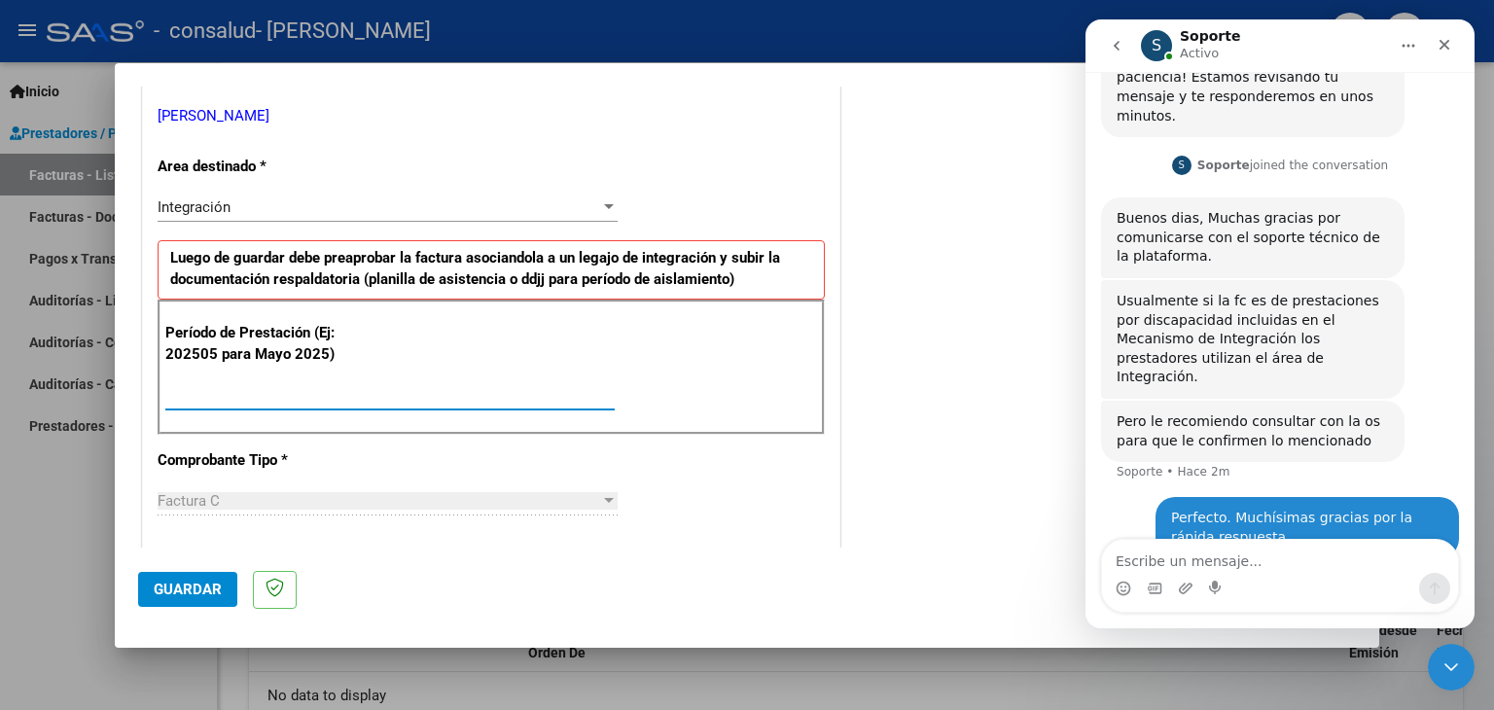
type input "2025.8"
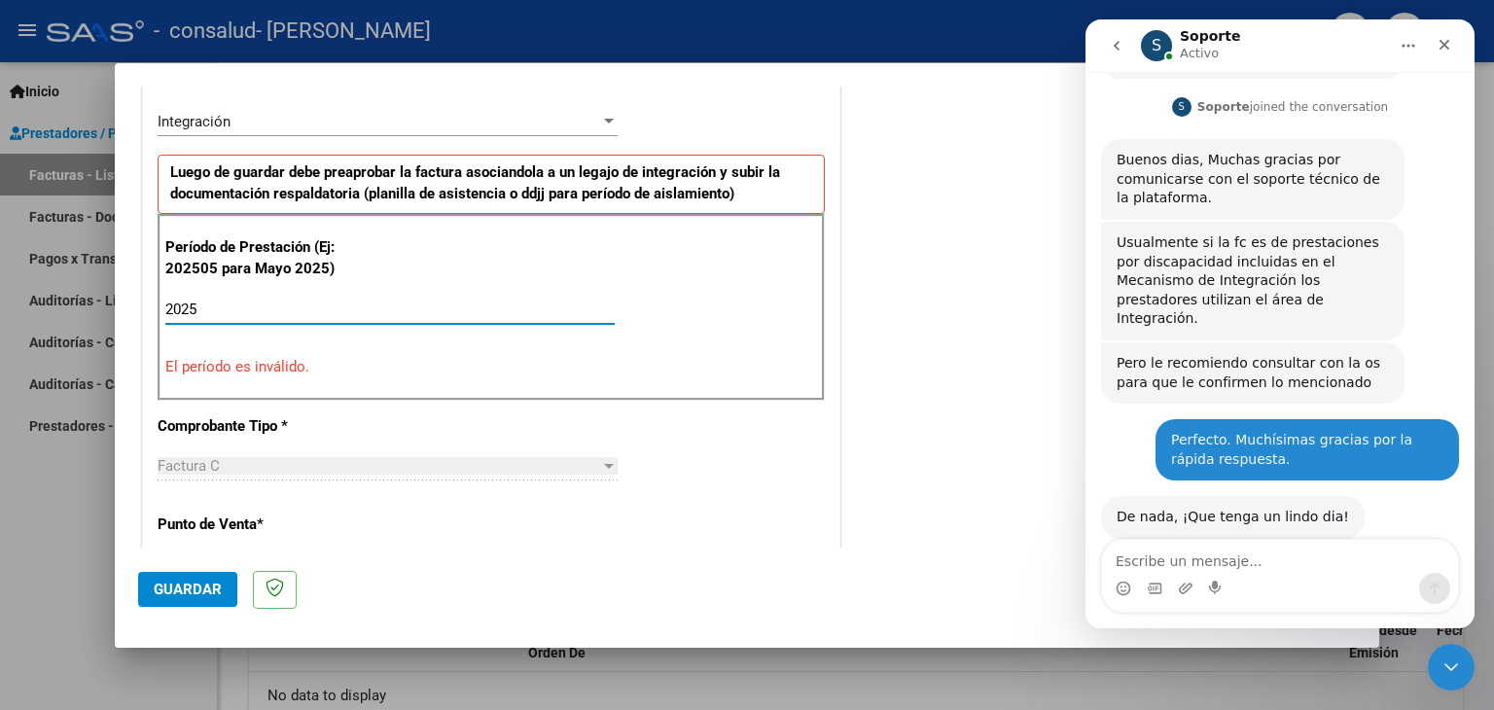
scroll to position [486, 0]
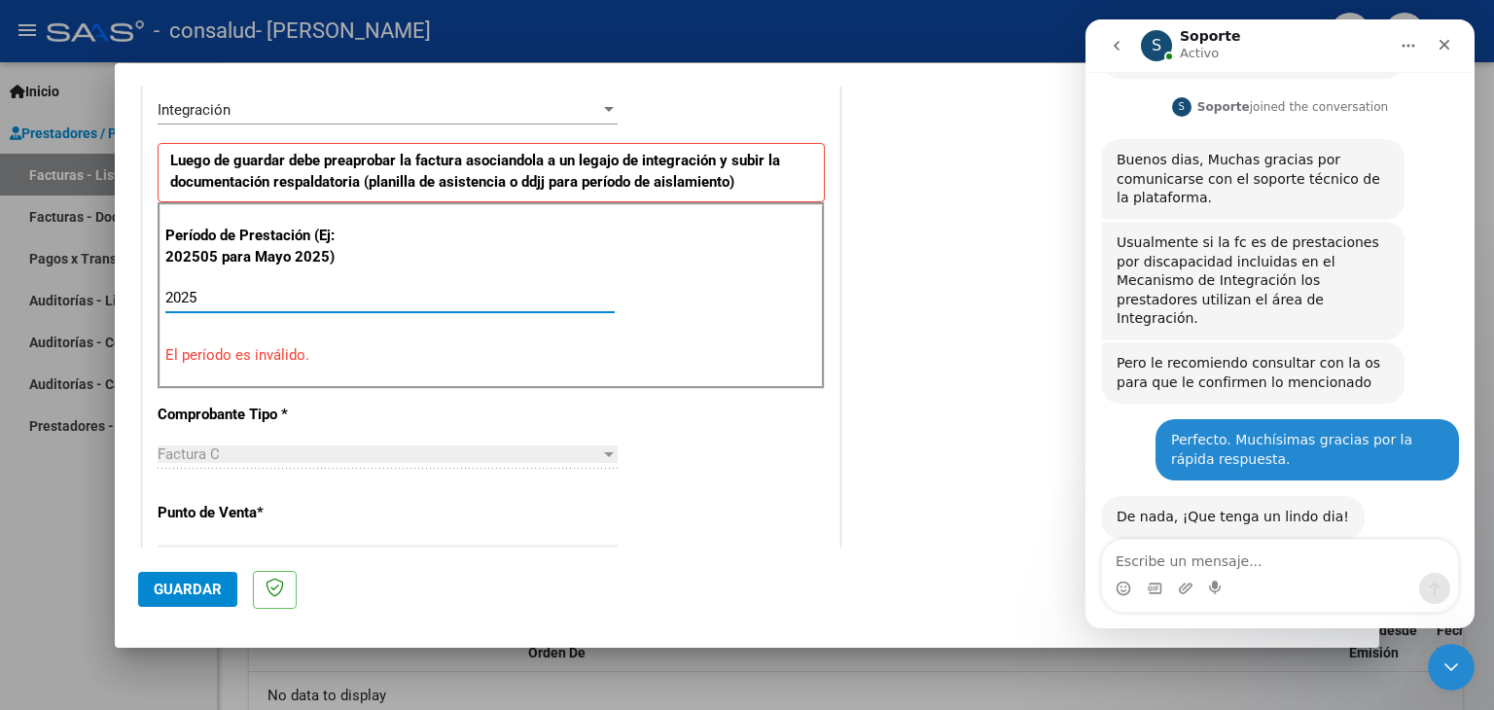
type input "2025"
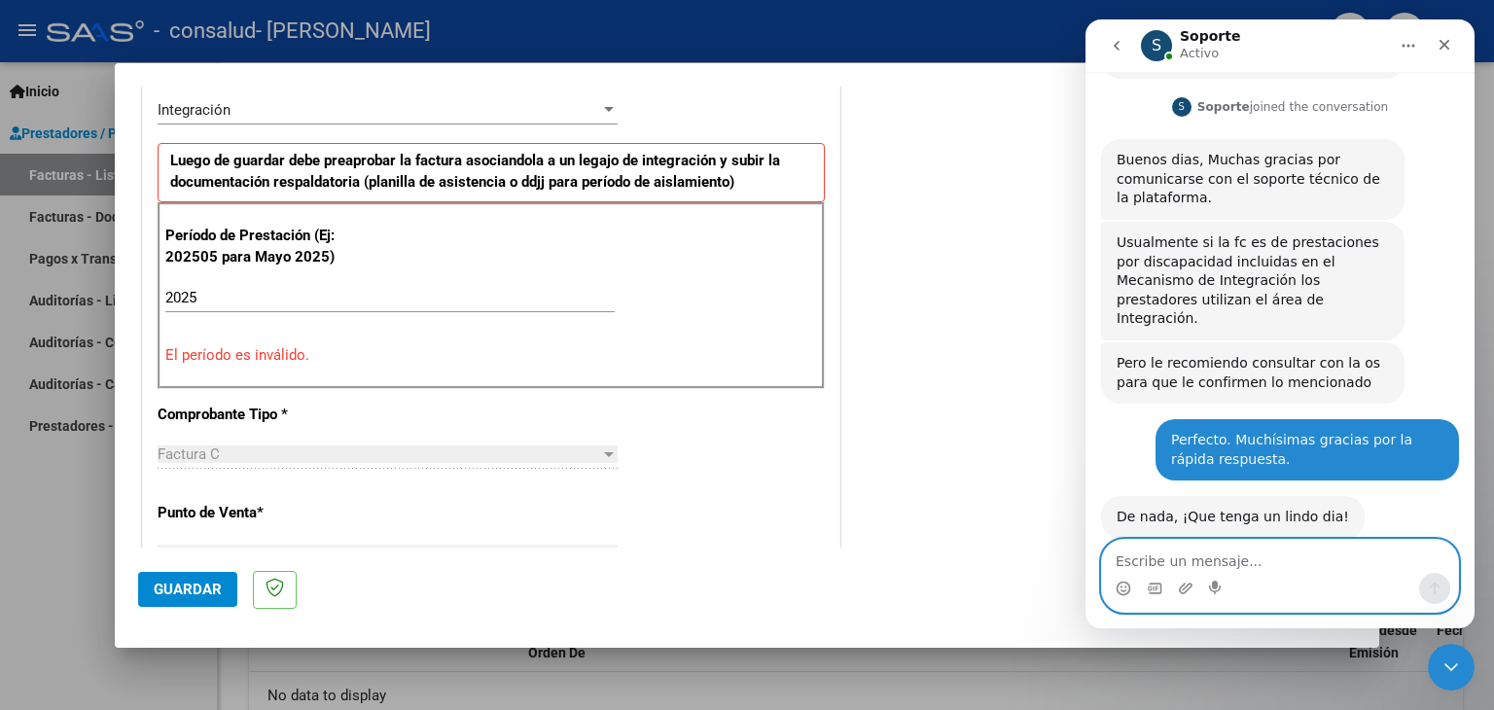
click at [1333, 554] on textarea "Escribe un mensaje..." at bounding box center [1280, 556] width 356 height 33
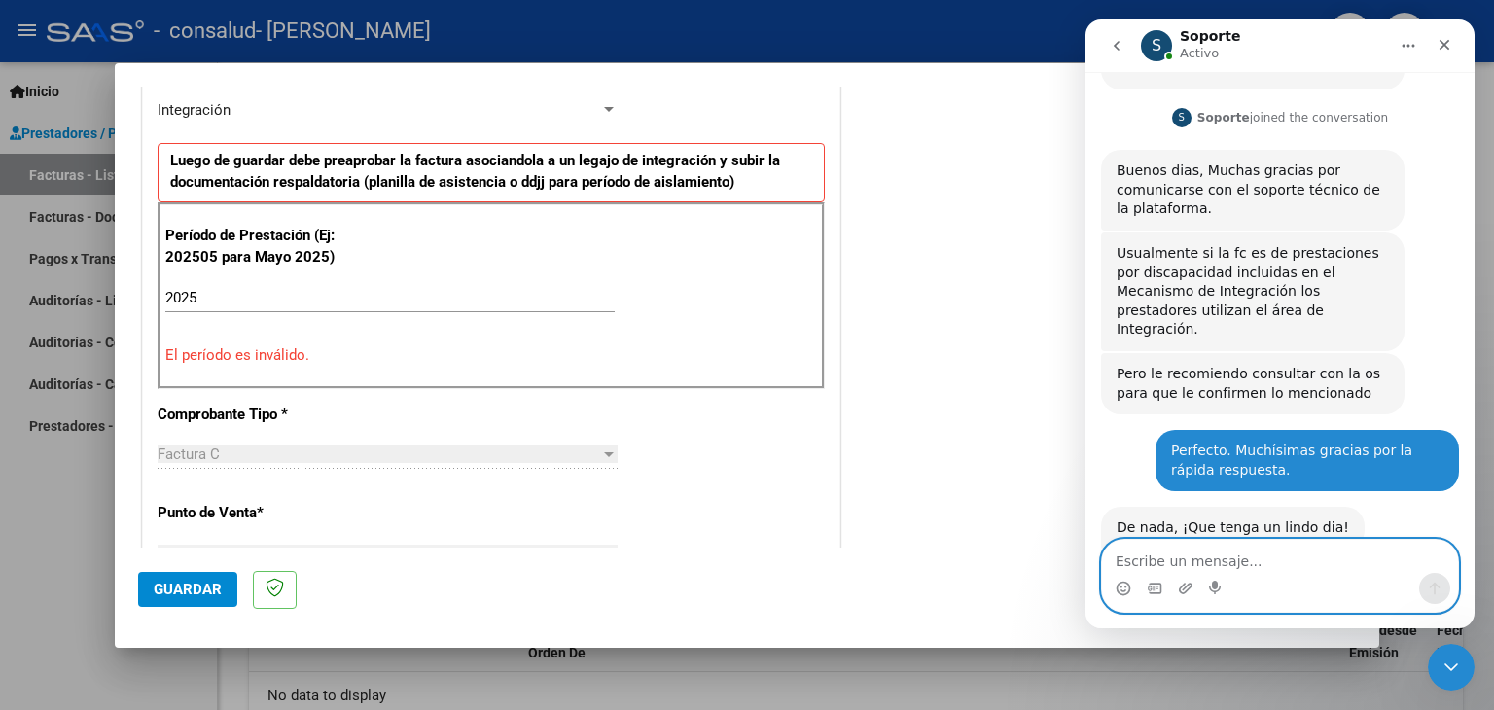
scroll to position [1241, 0]
type textarea "Muchas gracias. Igualmente."
click at [1439, 588] on icon "Enviar un mensaje…" at bounding box center [1434, 589] width 16 height 16
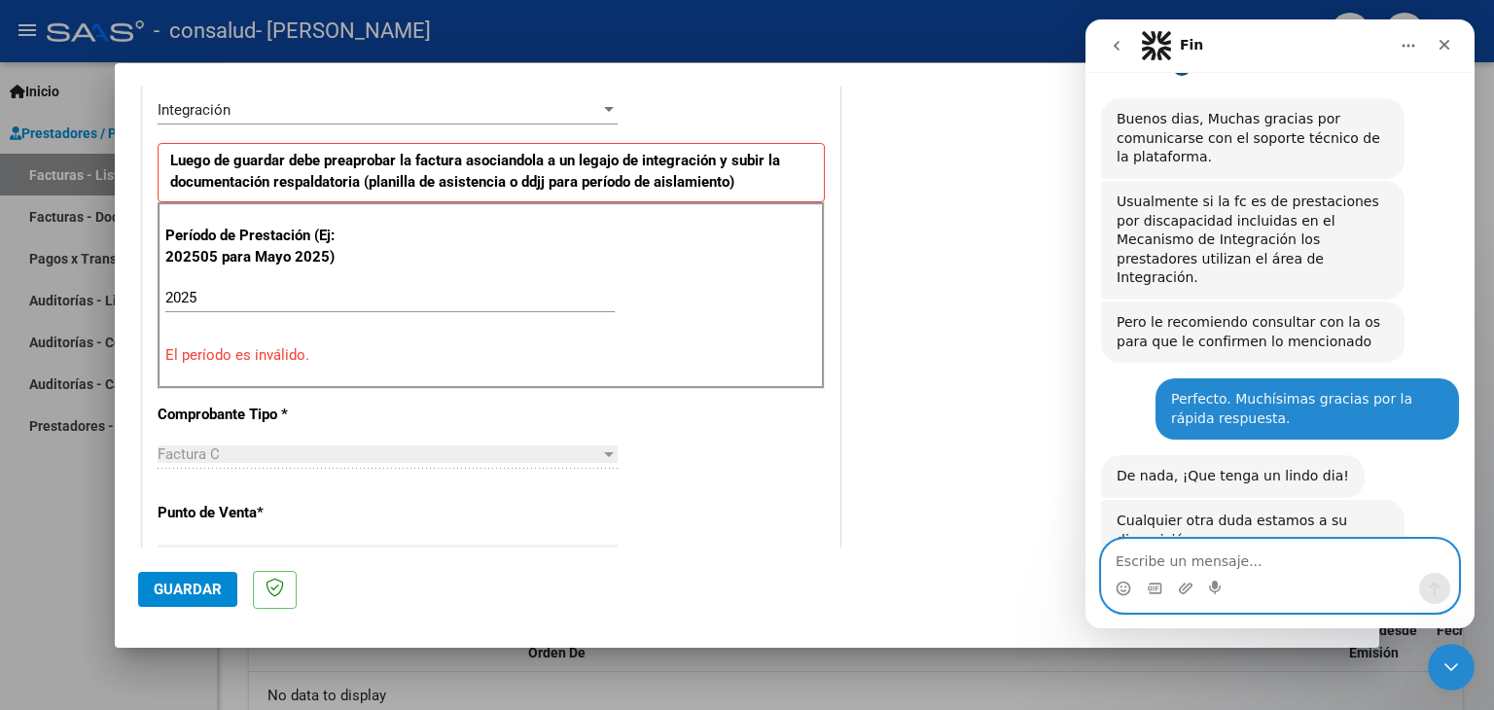
scroll to position [1299, 0]
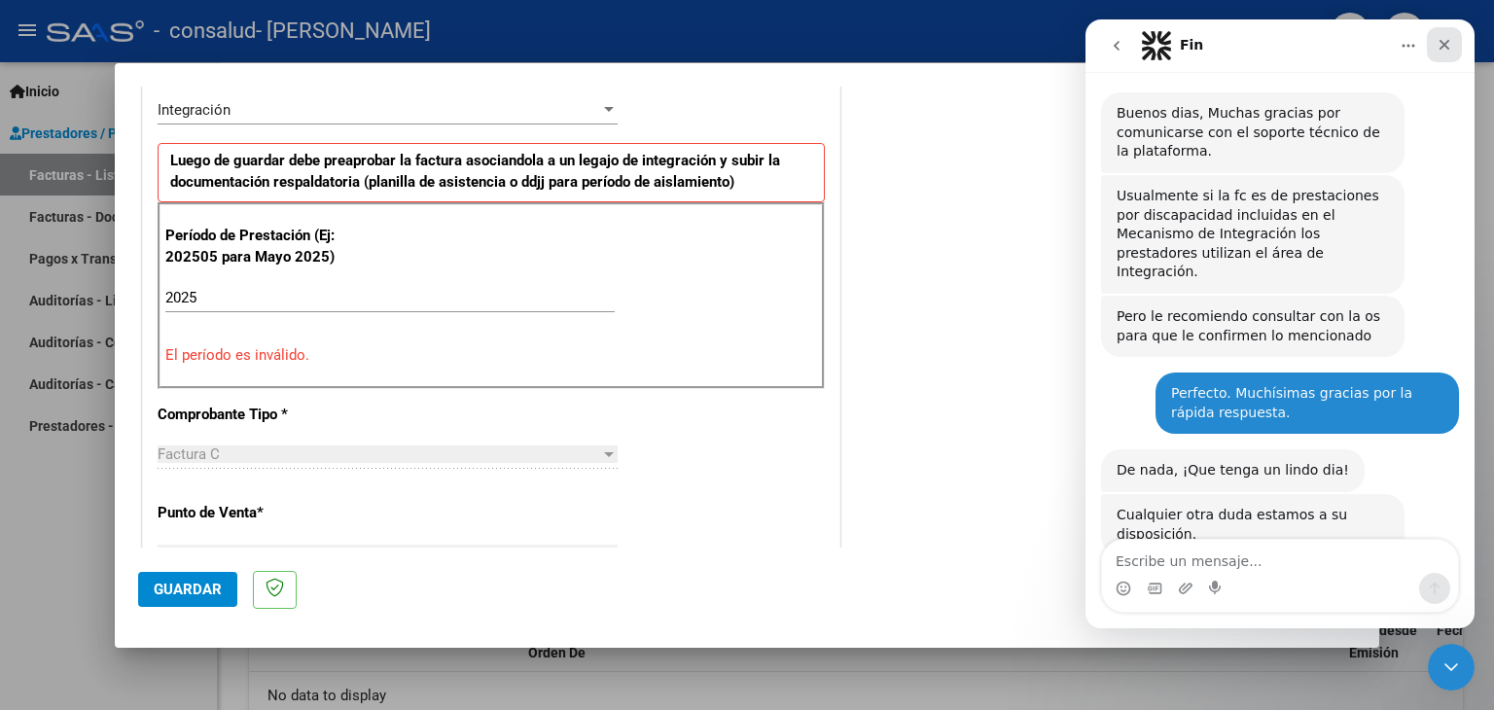
click at [1454, 49] on div "Cerrar" at bounding box center [1443, 44] width 35 height 35
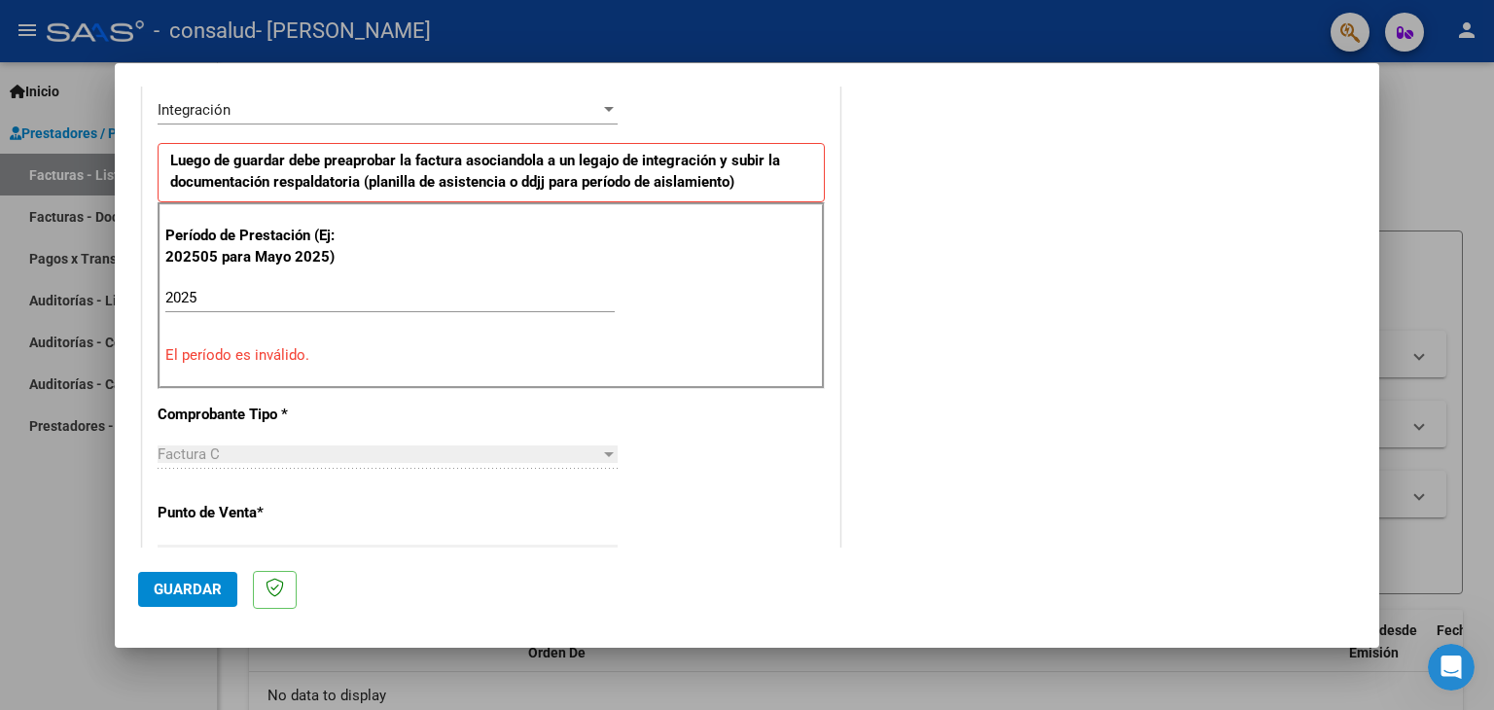
click at [284, 299] on input "2025" at bounding box center [389, 298] width 449 height 18
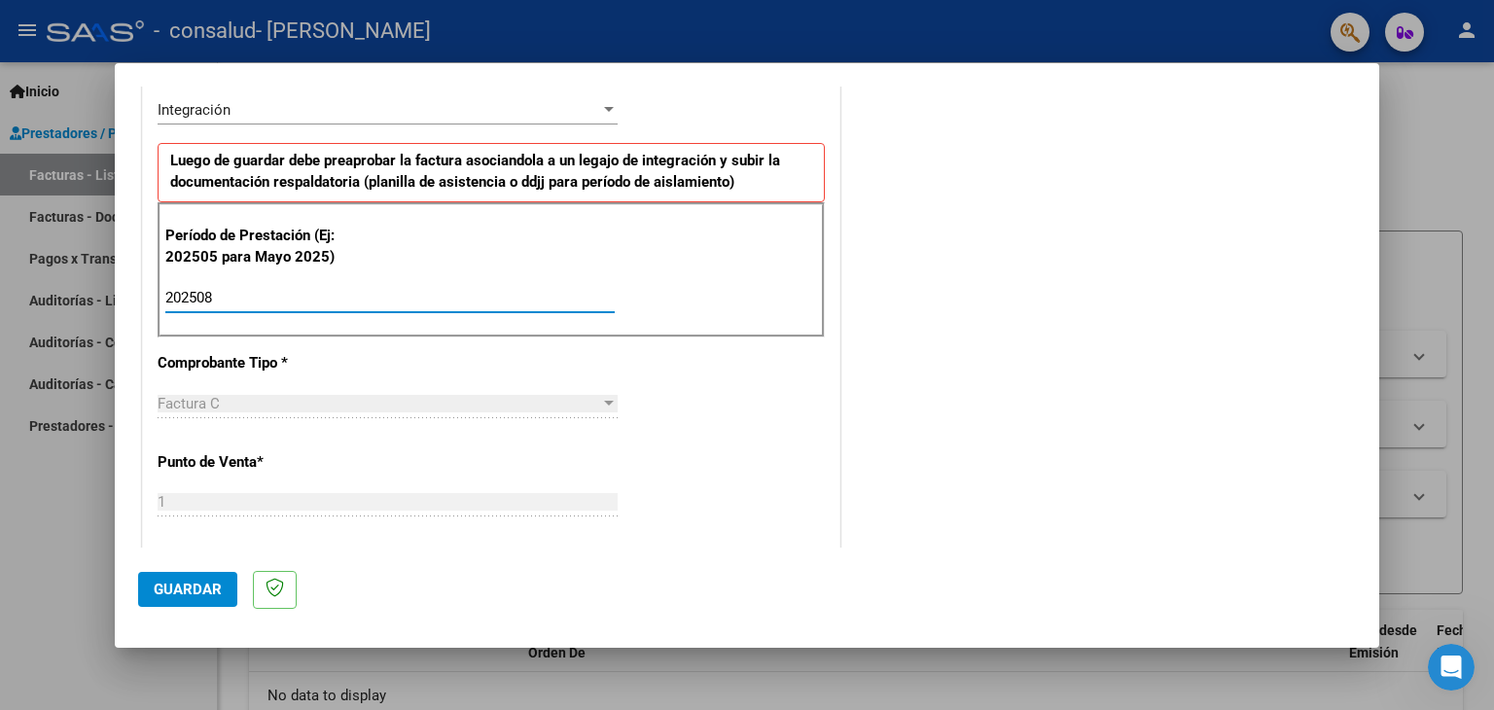
type input "202508"
click at [327, 405] on div "Factura C" at bounding box center [379, 404] width 442 height 18
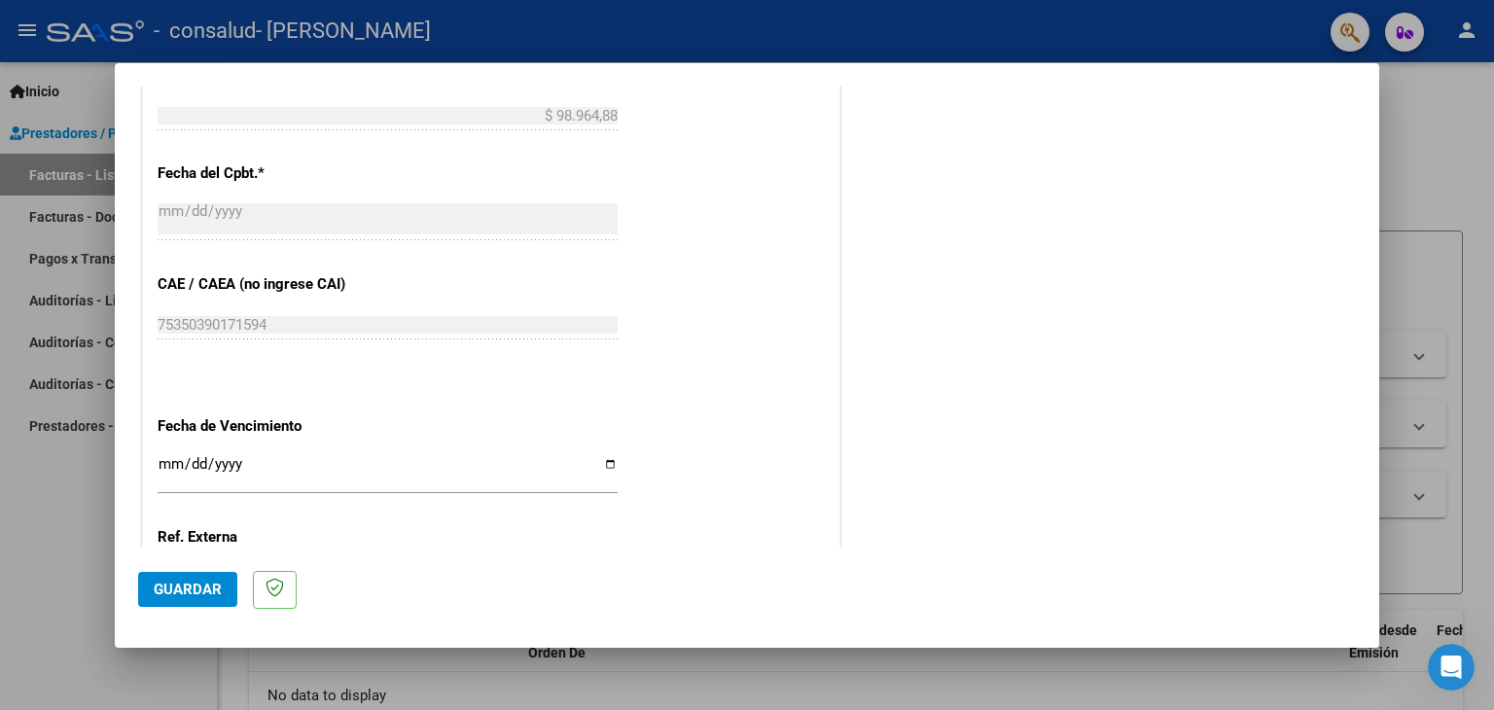
scroll to position [1248, 0]
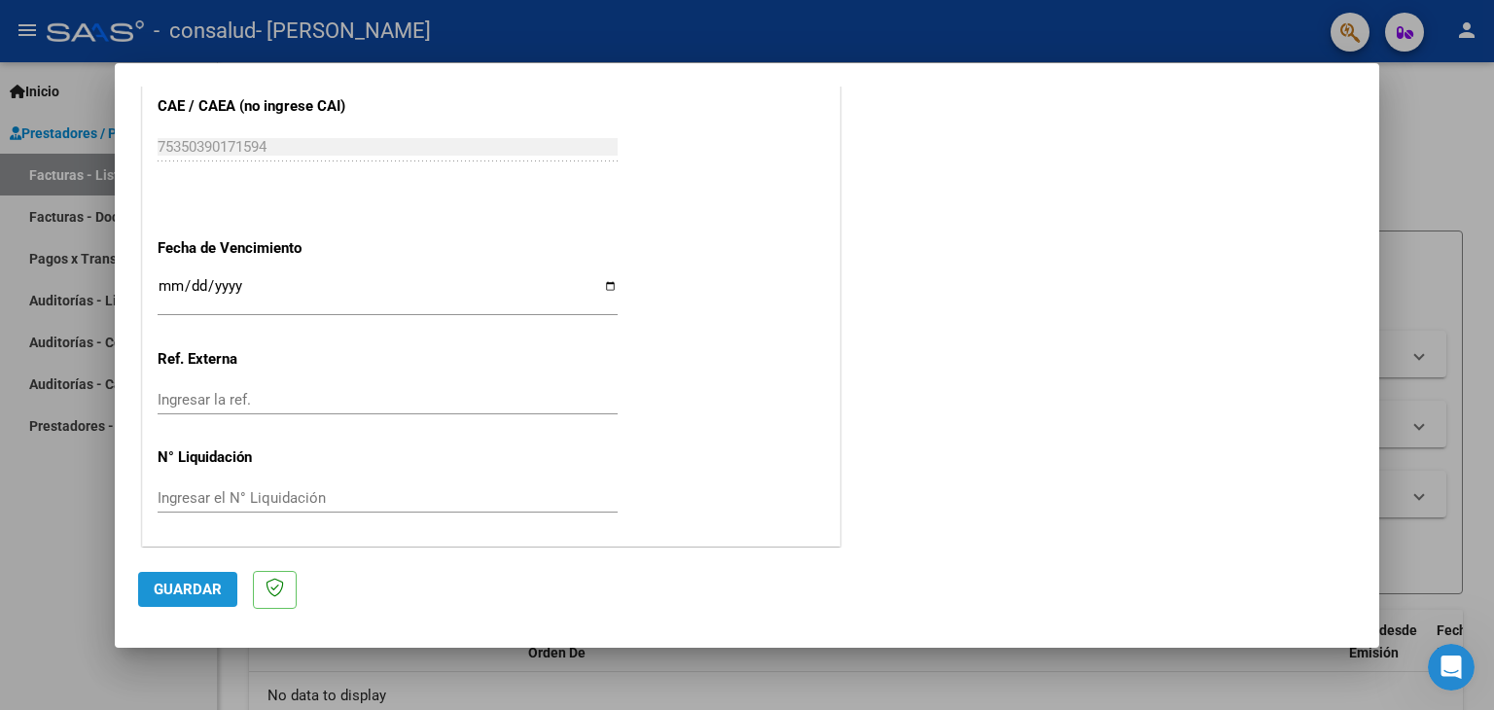
click at [188, 592] on span "Guardar" at bounding box center [188, 590] width 68 height 18
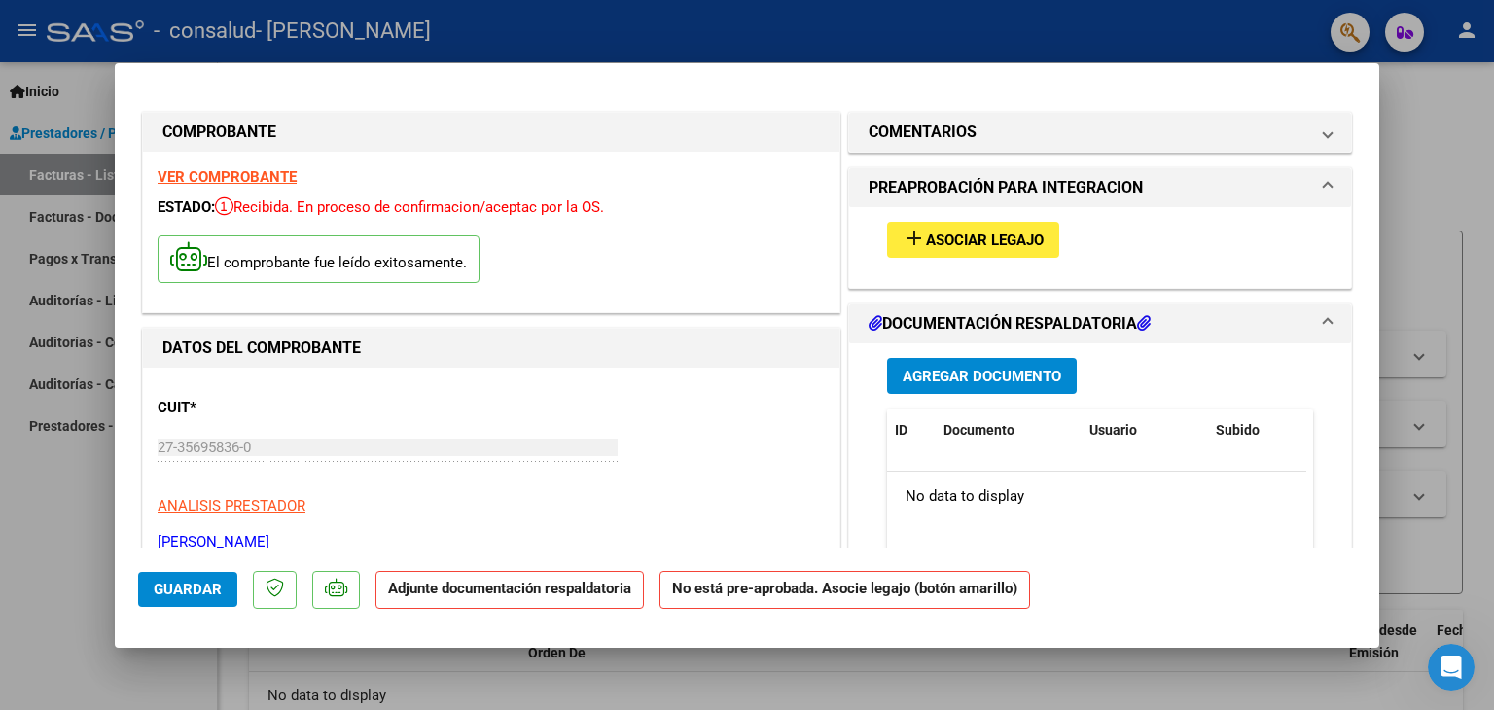
click at [988, 241] on span "Asociar Legajo" at bounding box center [985, 240] width 118 height 18
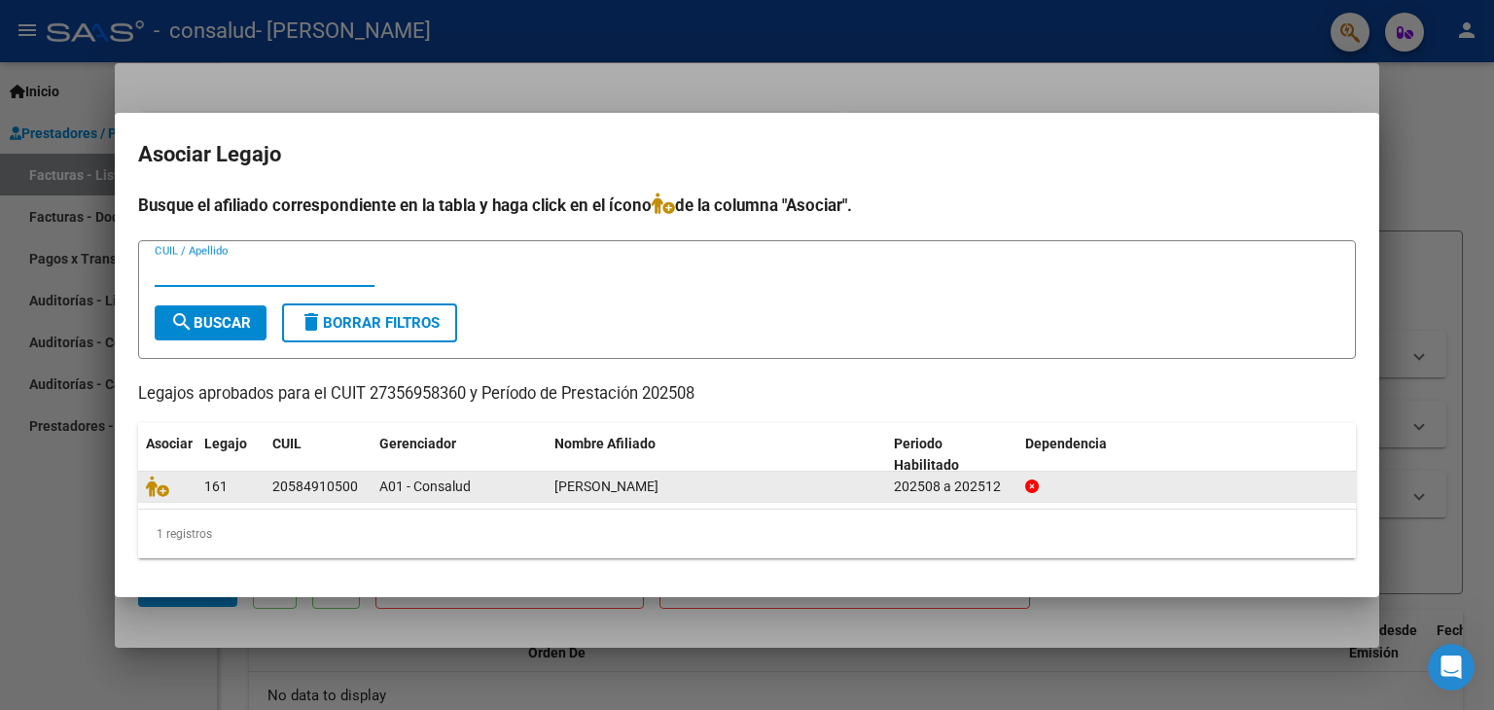
click at [191, 492] on datatable-body-cell at bounding box center [167, 487] width 58 height 30
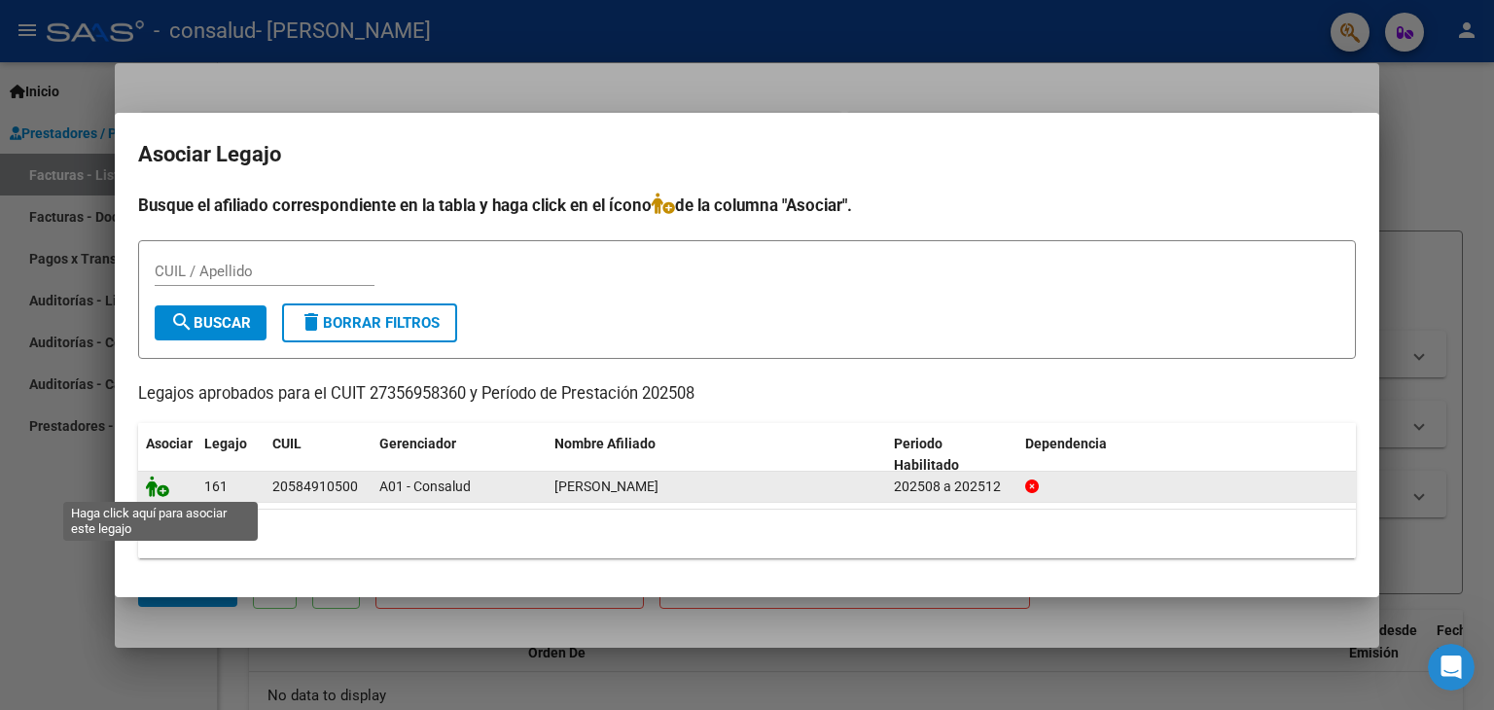
click at [161, 492] on icon at bounding box center [157, 485] width 23 height 21
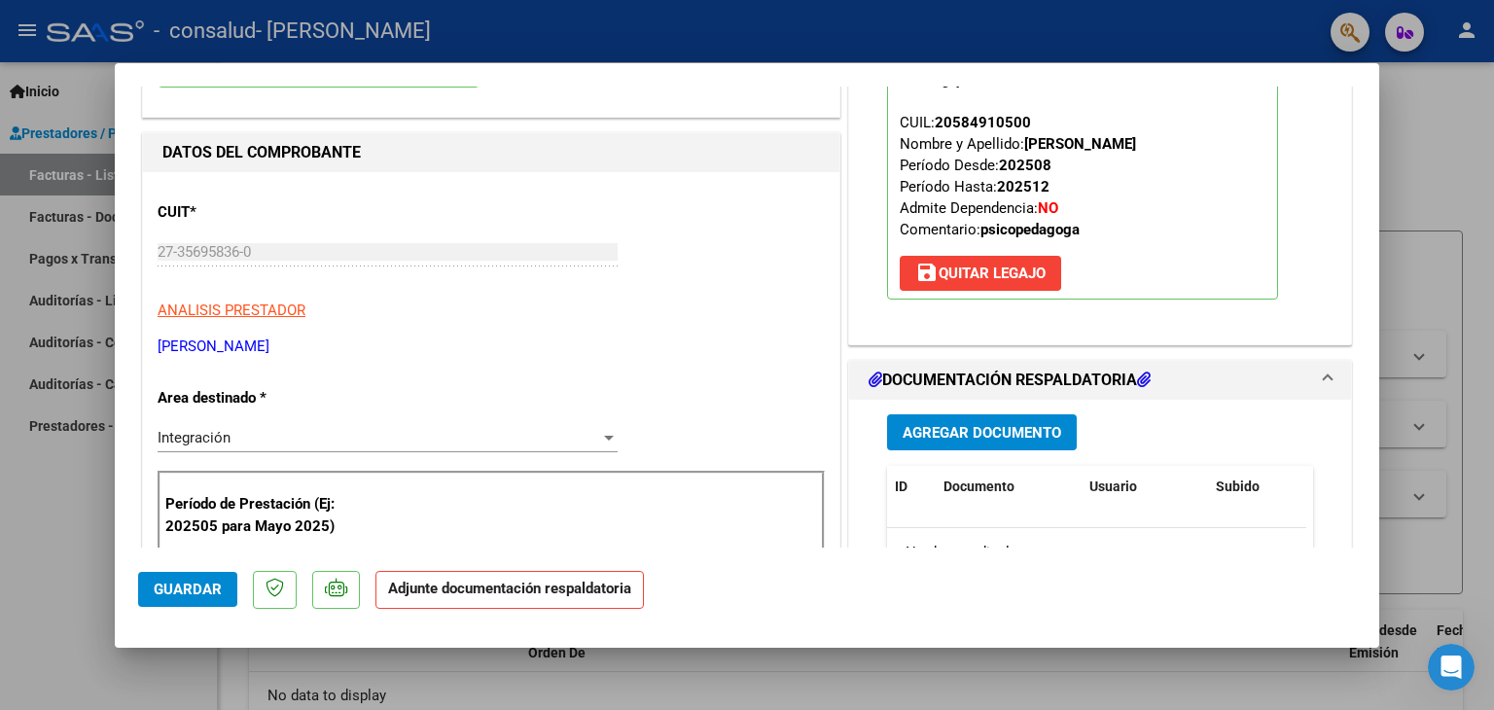
scroll to position [292, 0]
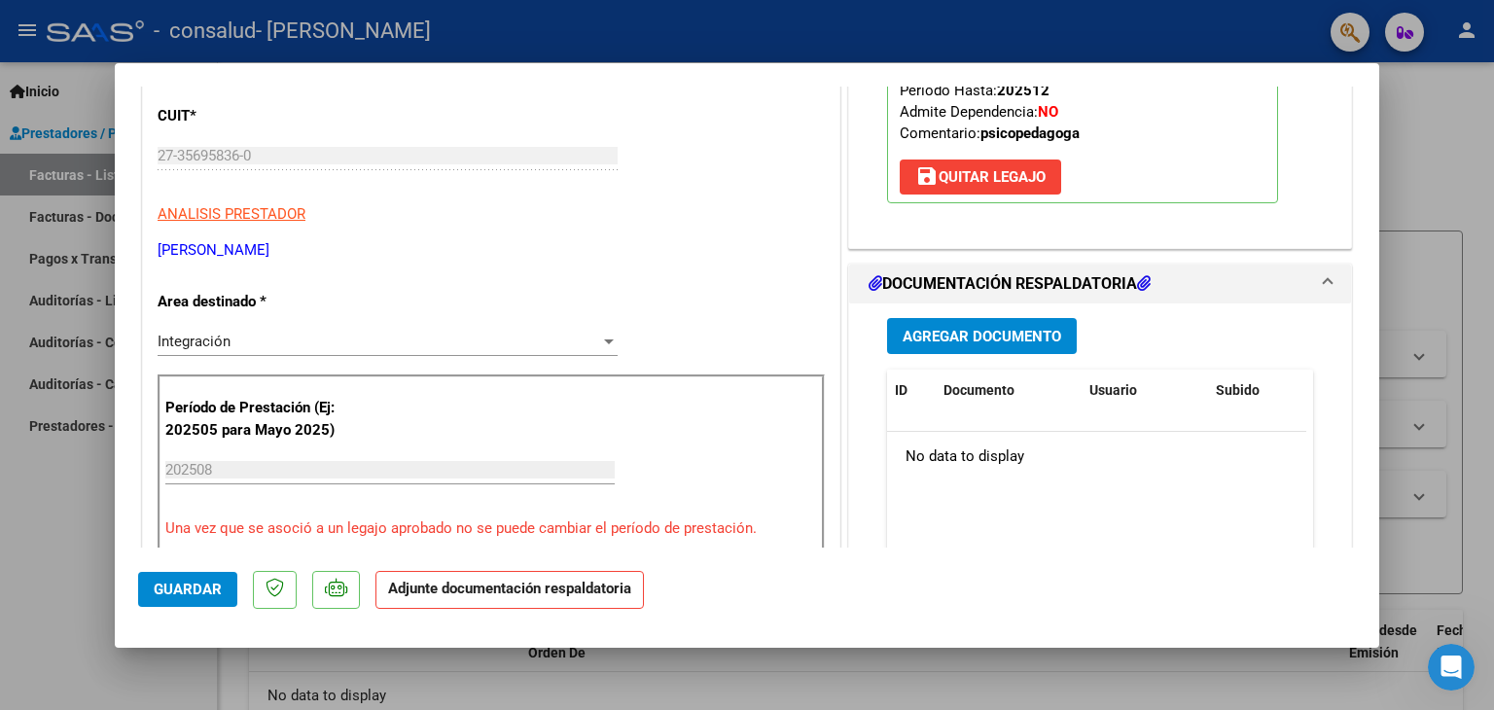
click at [985, 332] on span "Agregar Documento" at bounding box center [981, 337] width 158 height 18
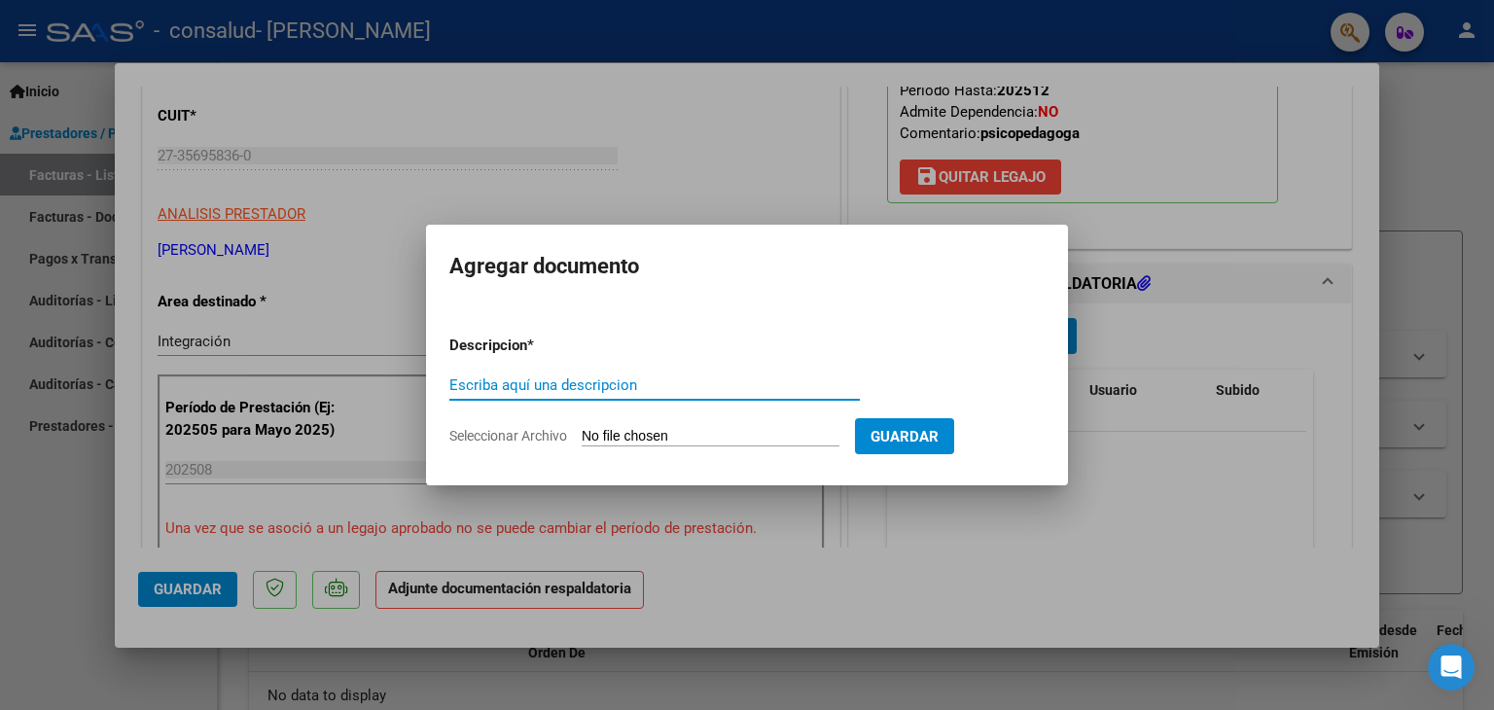
click at [720, 430] on input "Seleccionar Archivo" at bounding box center [710, 437] width 258 height 18
type input "C:\fakepath\Planilla de asistencia [PERSON_NAME].pdf"
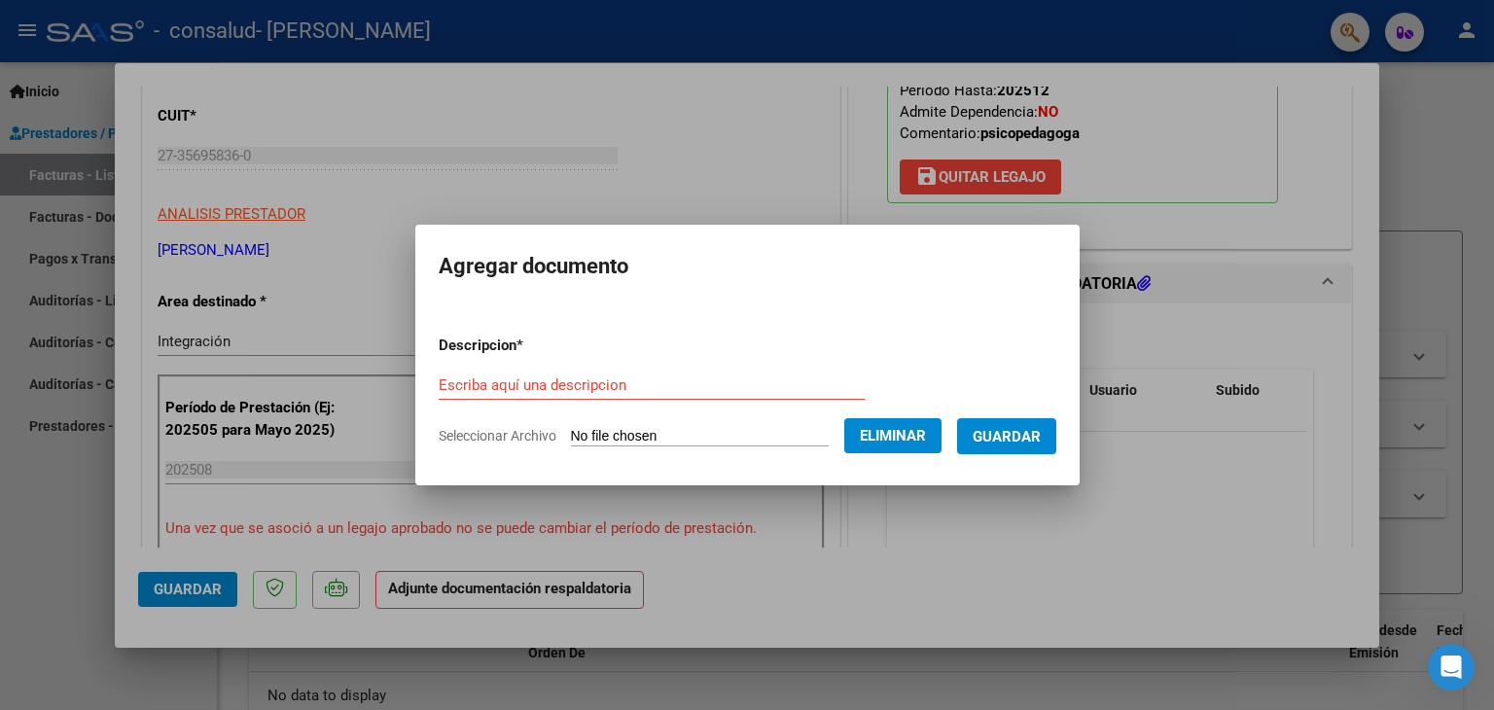
click at [673, 390] on input "Escriba aquí una descripcion" at bounding box center [652, 385] width 426 height 18
type input "Planilla de asistencia"
click at [1031, 433] on span "Guardar" at bounding box center [1006, 437] width 68 height 18
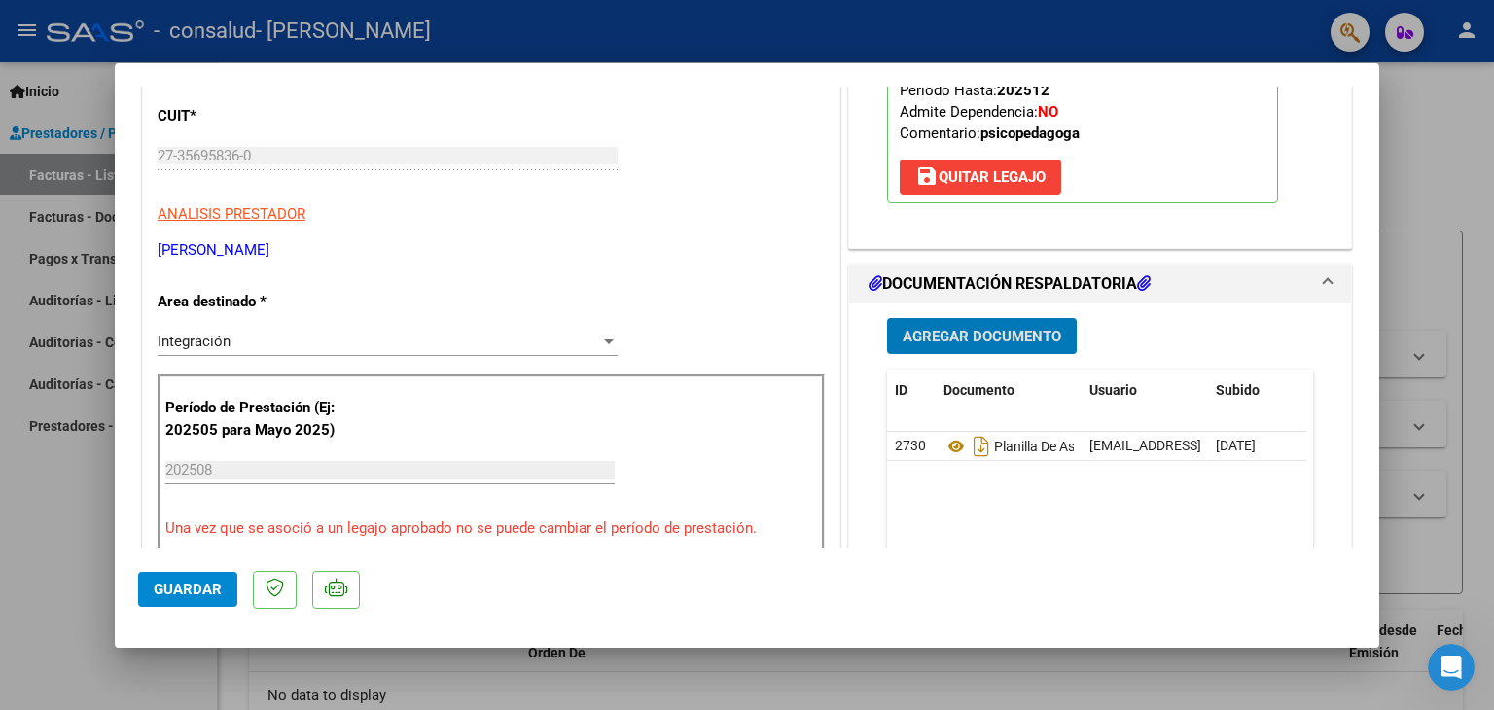
click at [173, 592] on span "Guardar" at bounding box center [188, 590] width 68 height 18
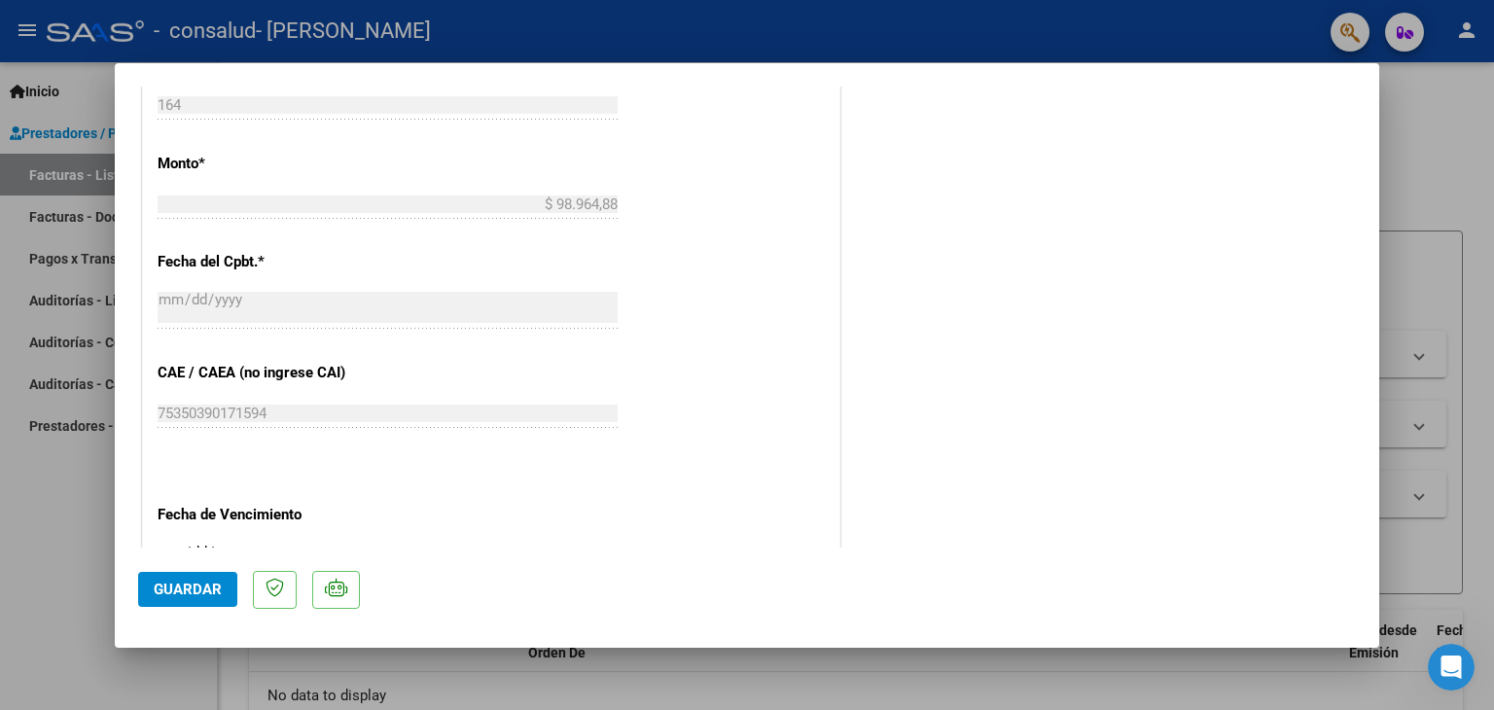
scroll to position [1264, 0]
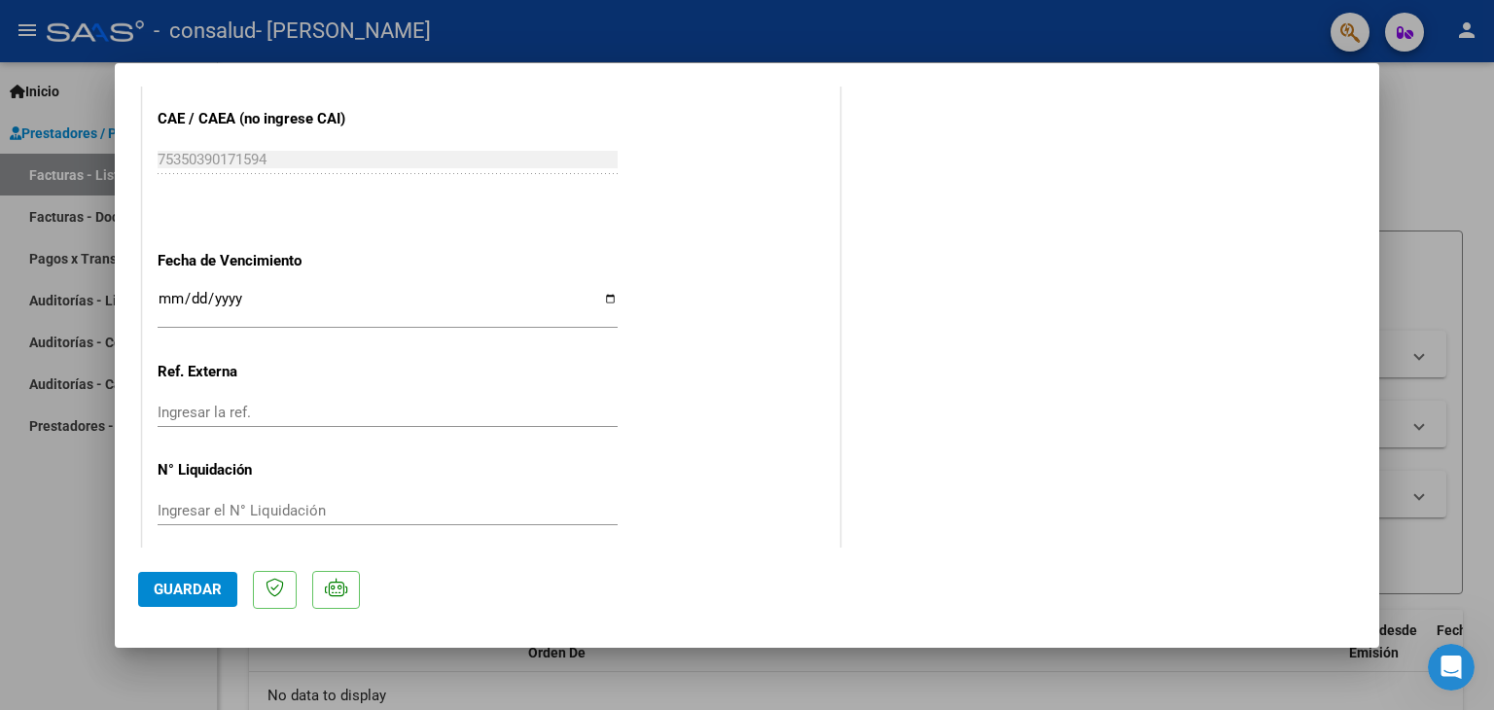
click at [191, 597] on span "Guardar" at bounding box center [188, 590] width 68 height 18
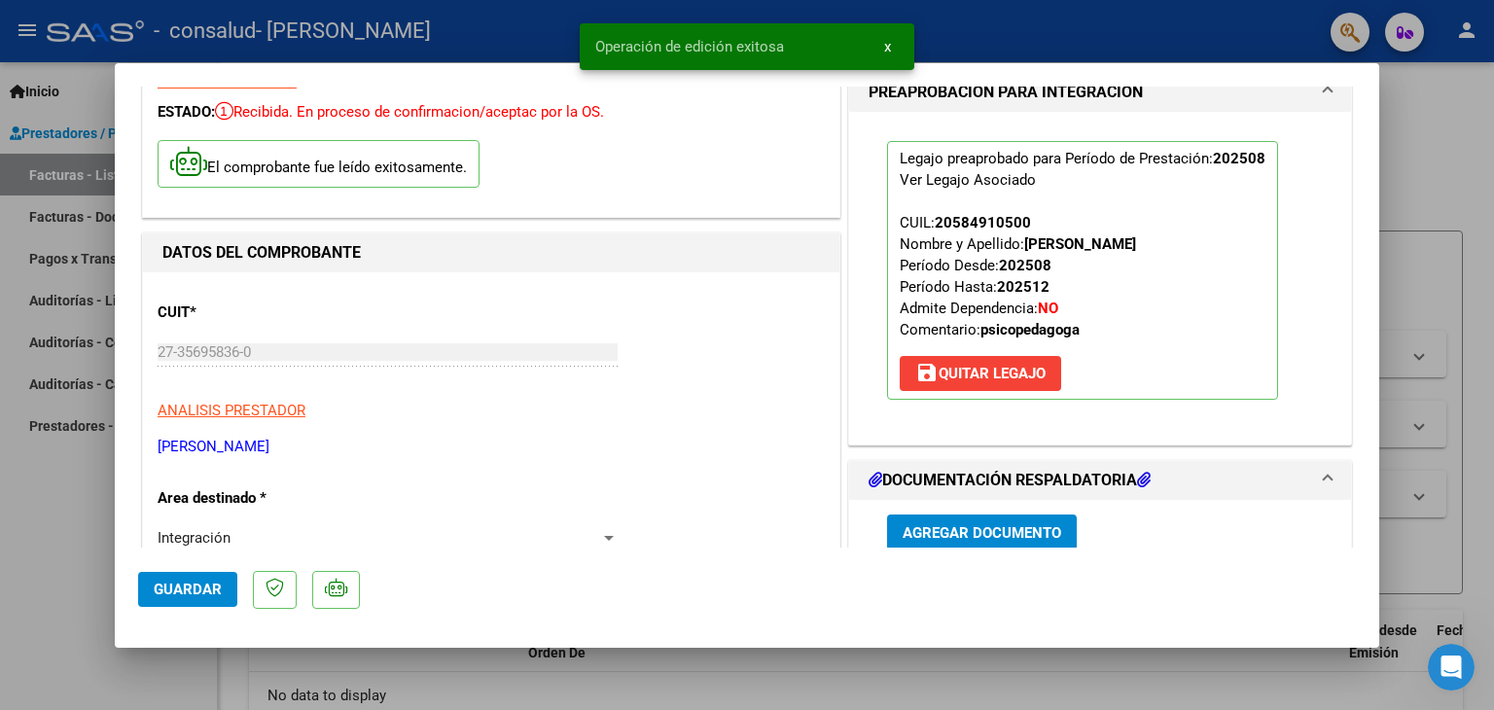
scroll to position [0, 0]
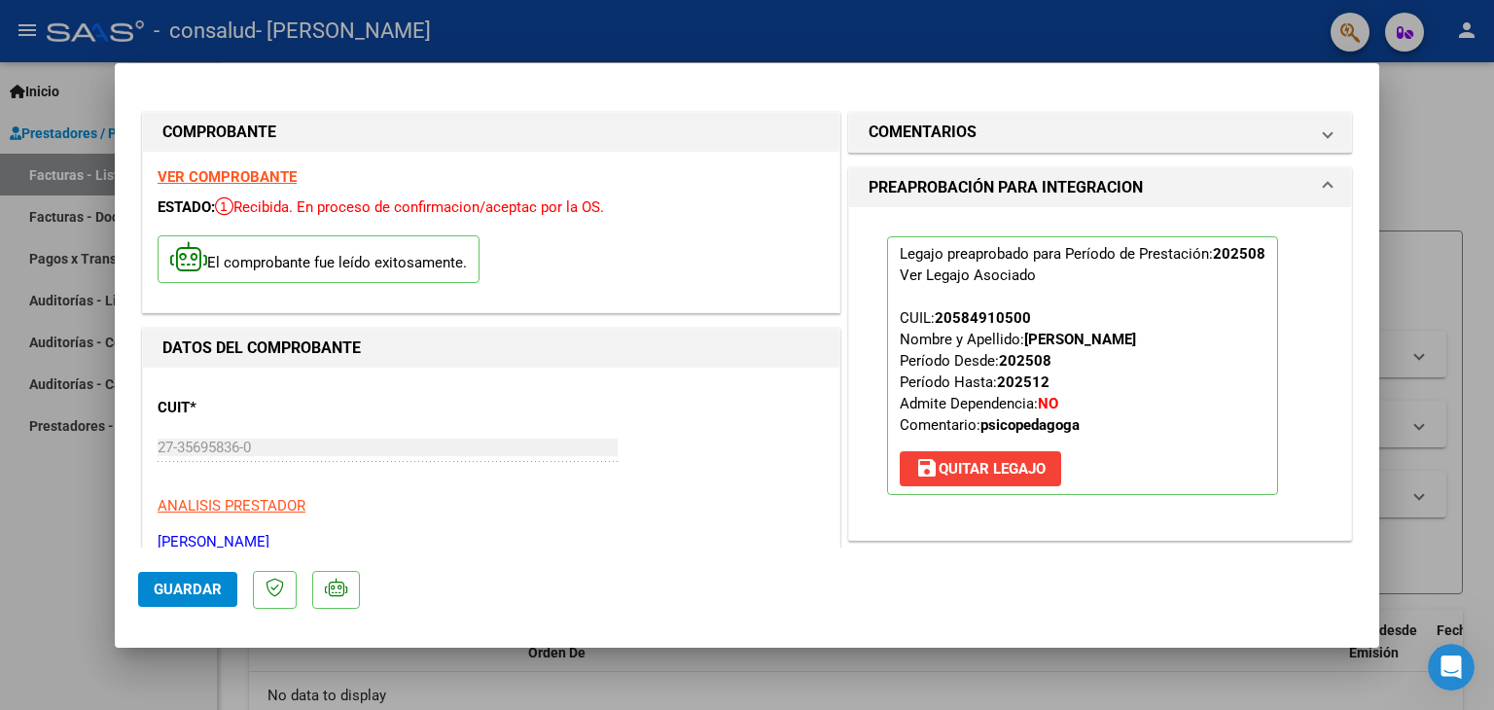
click at [1463, 187] on div at bounding box center [747, 355] width 1494 height 710
type input "$ 0,00"
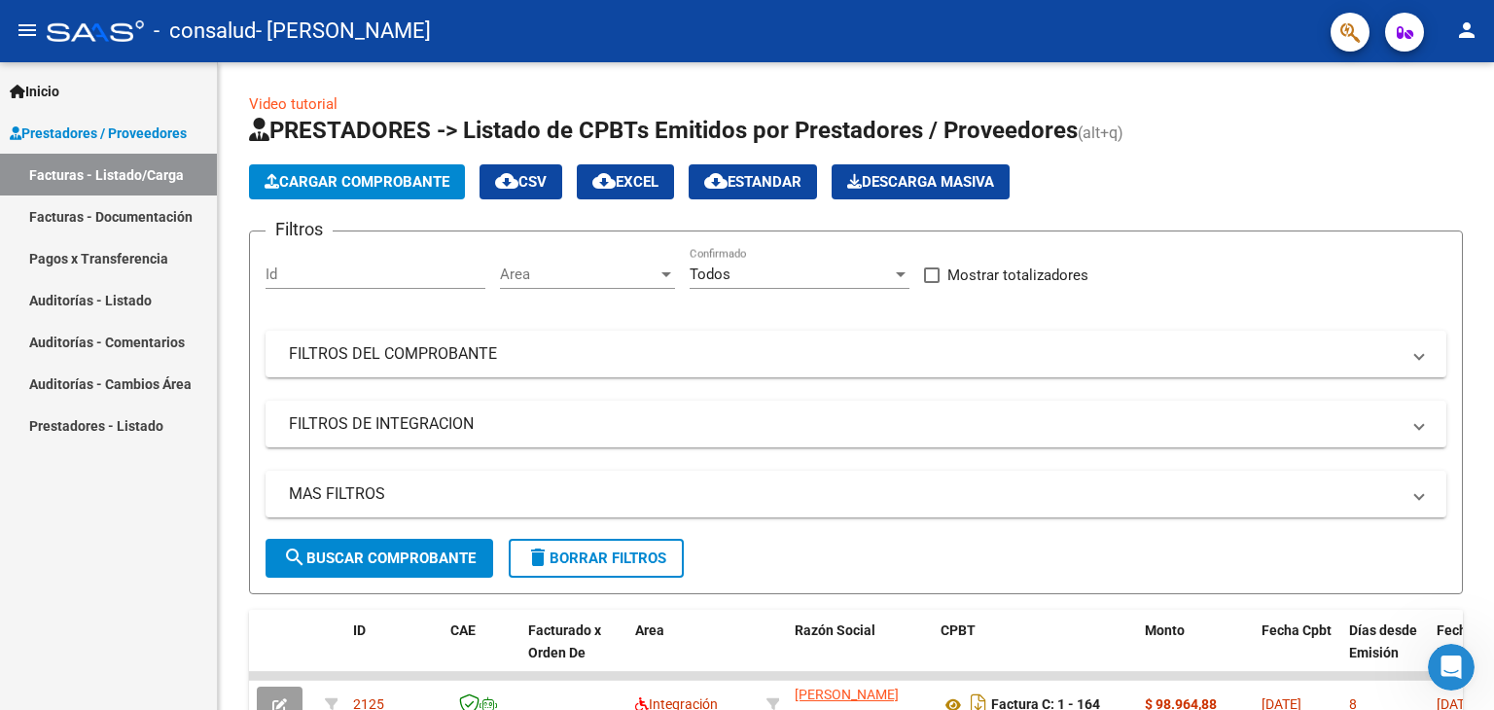
click at [130, 219] on link "Facturas - Documentación" at bounding box center [108, 216] width 217 height 42
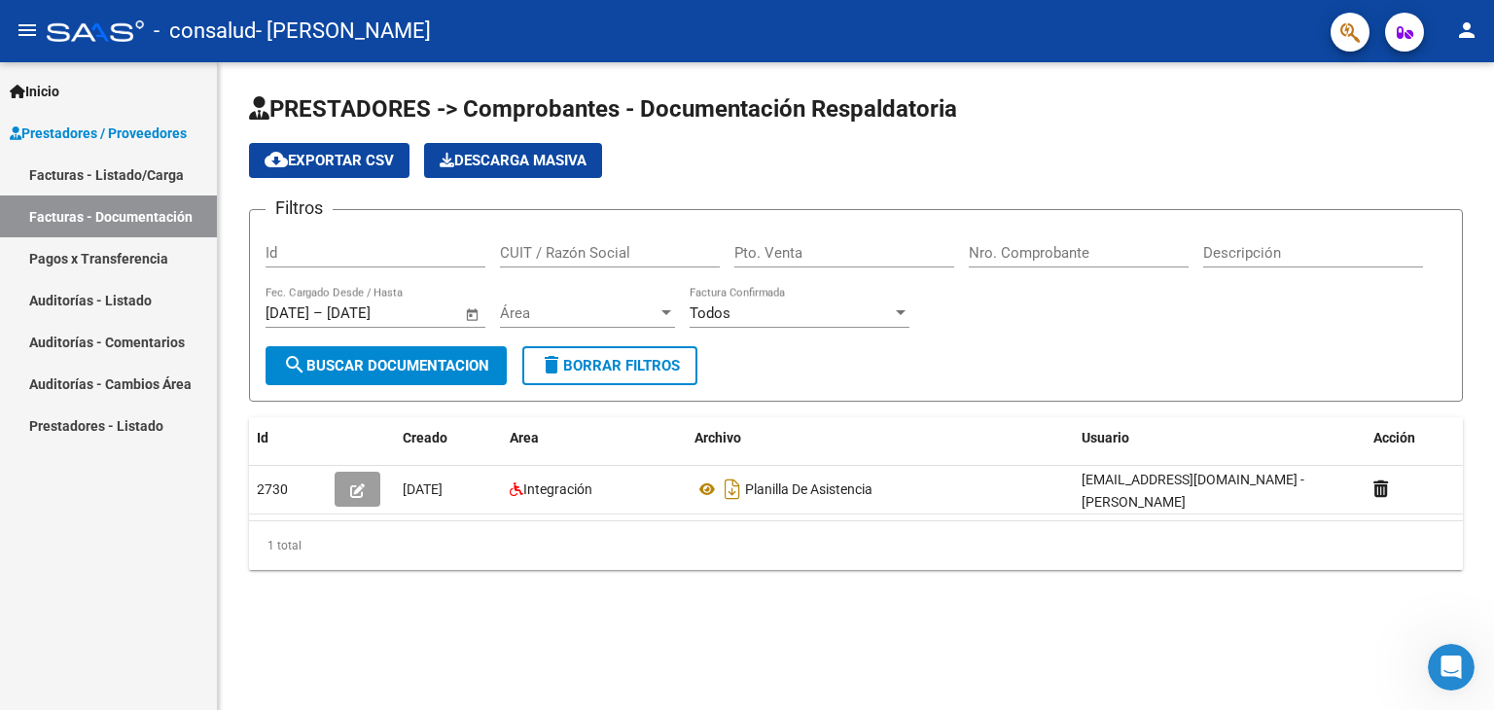
click at [85, 300] on link "Auditorías - Listado" at bounding box center [108, 300] width 217 height 42
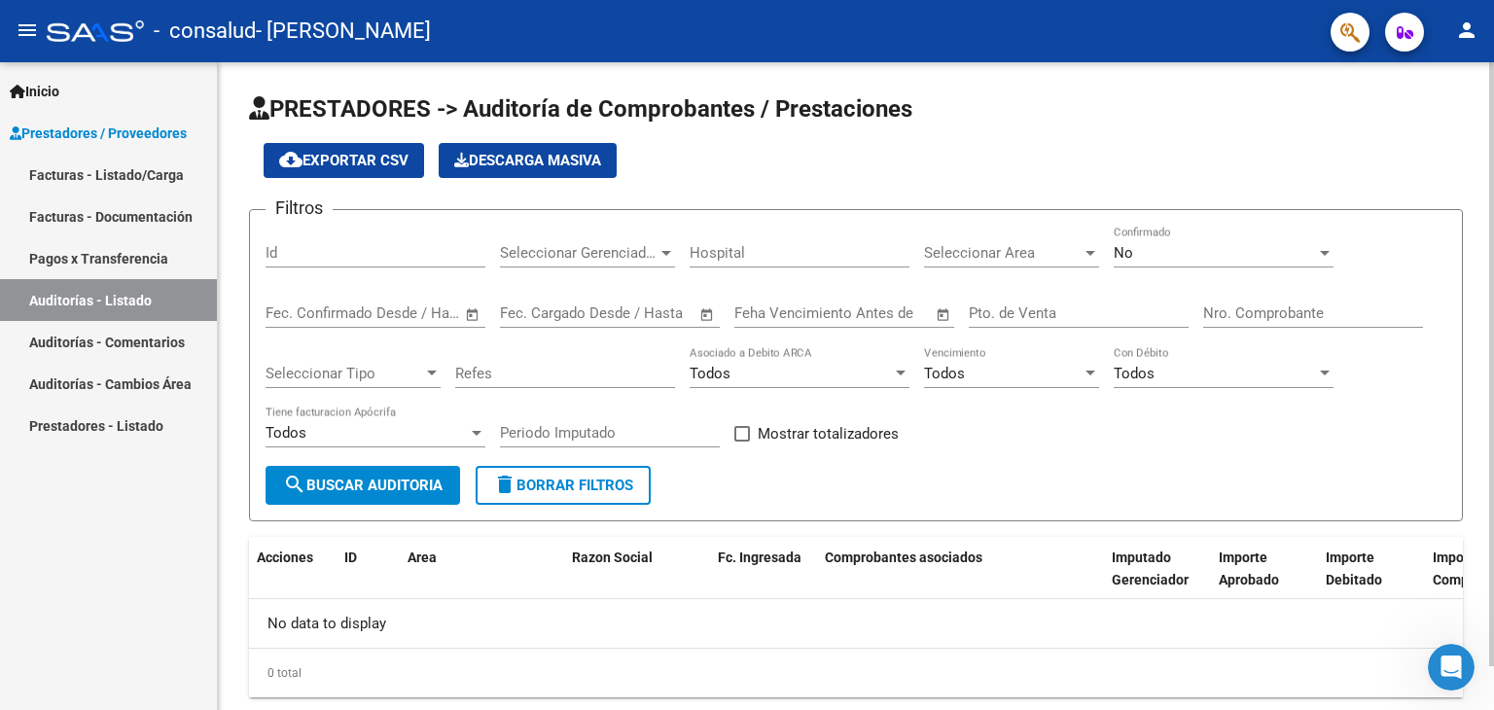
scroll to position [47, 0]
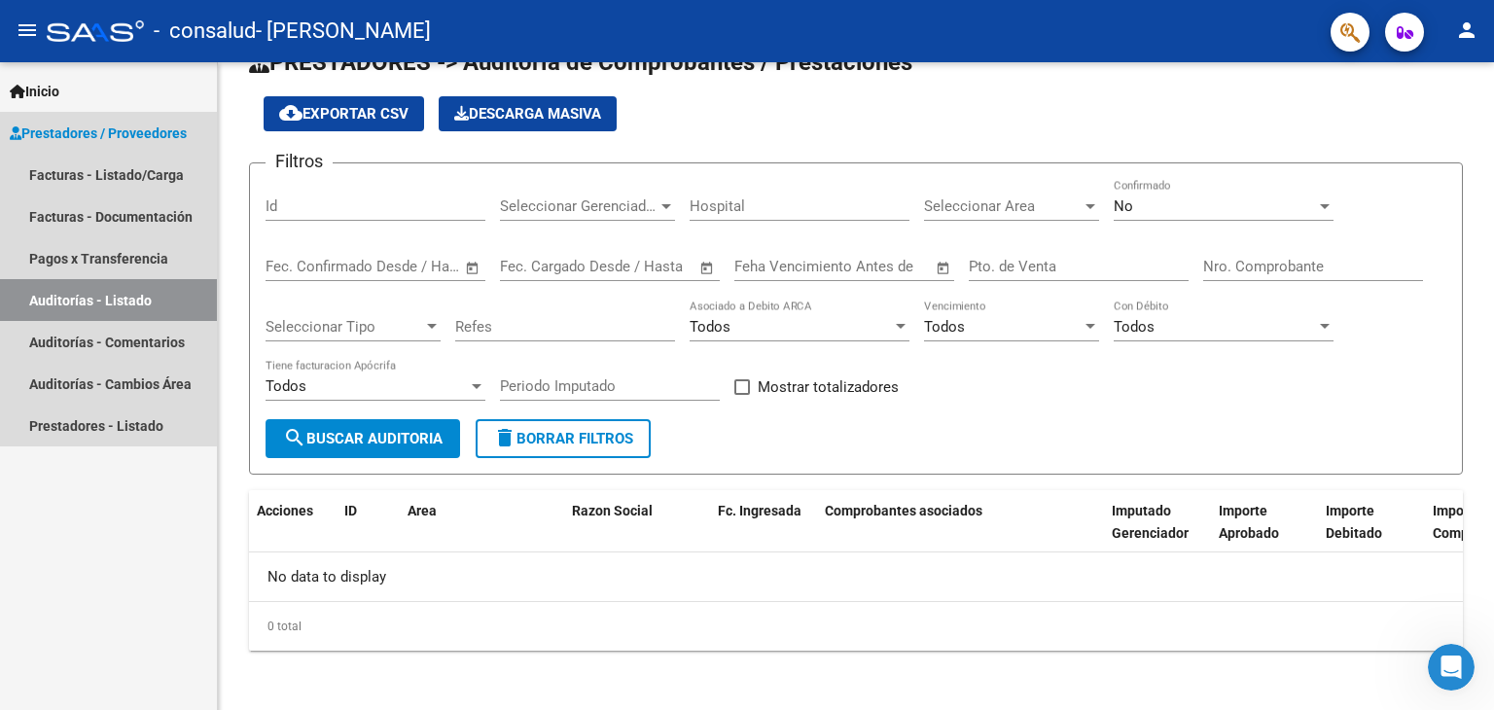
click at [90, 131] on span "Prestadores / Proveedores" at bounding box center [98, 133] width 177 height 21
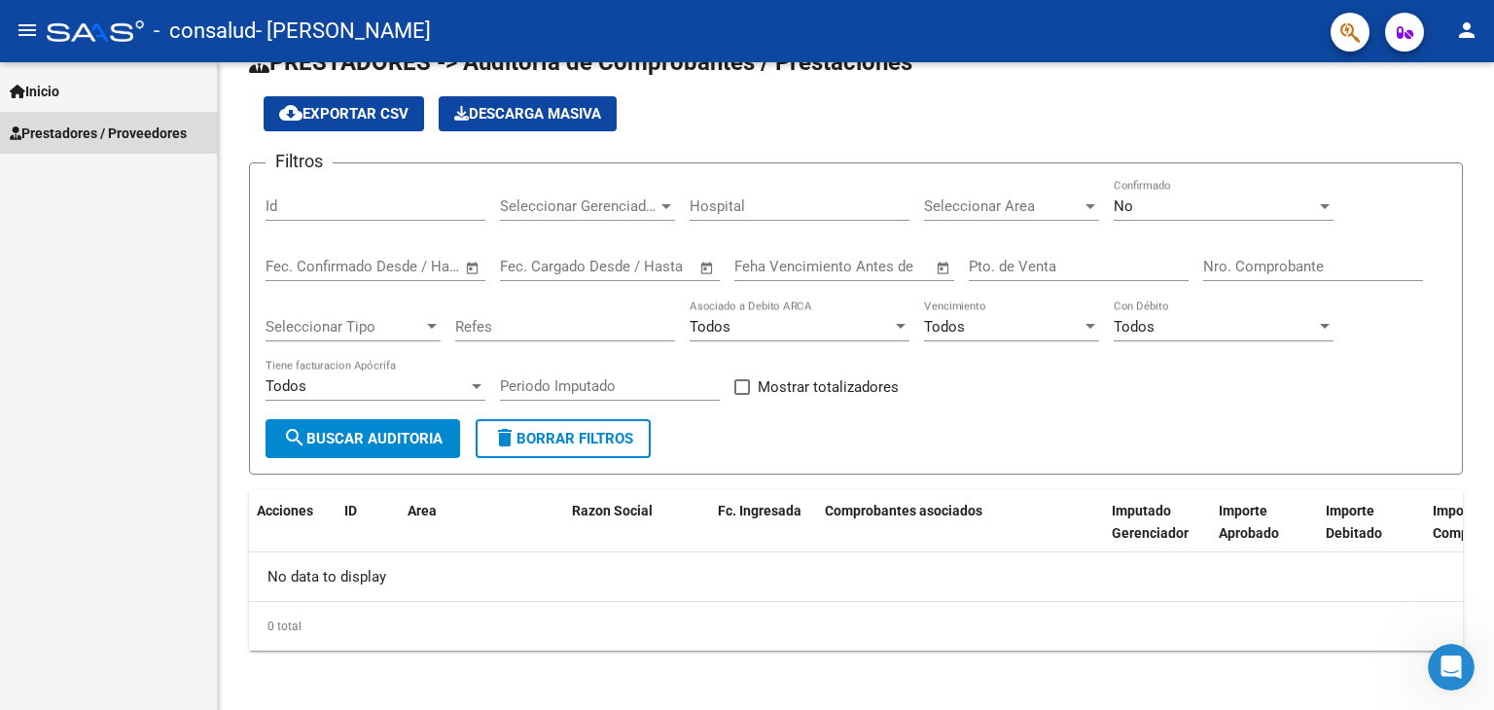
click at [90, 131] on span "Prestadores / Proveedores" at bounding box center [98, 133] width 177 height 21
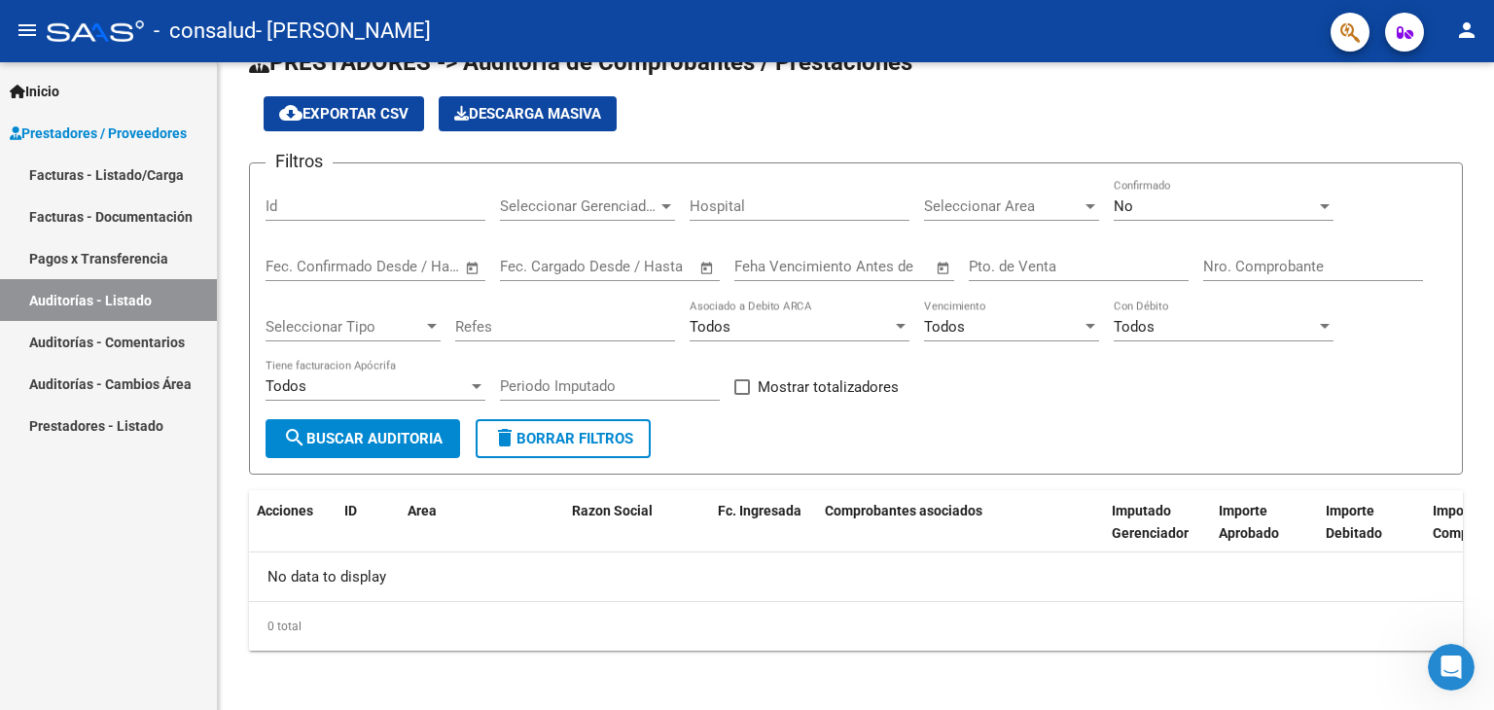
click at [103, 168] on link "Facturas - Listado/Carga" at bounding box center [108, 175] width 217 height 42
